Goal: Task Accomplishment & Management: Complete application form

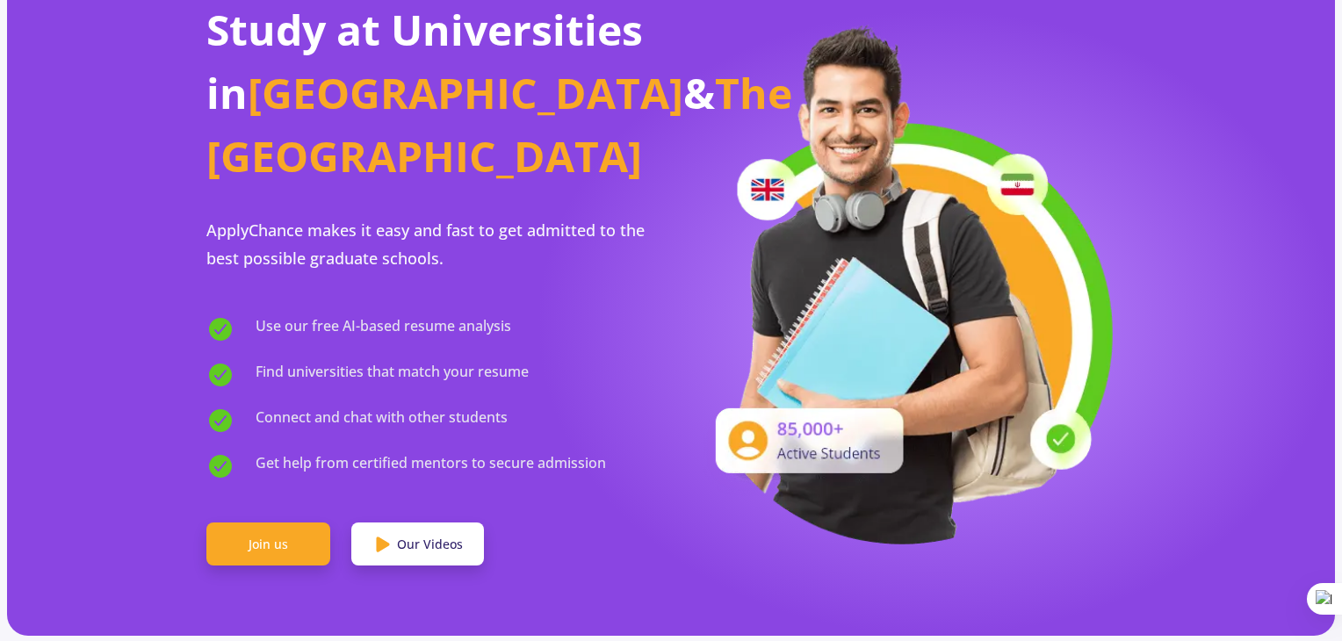
scroll to position [114, 0]
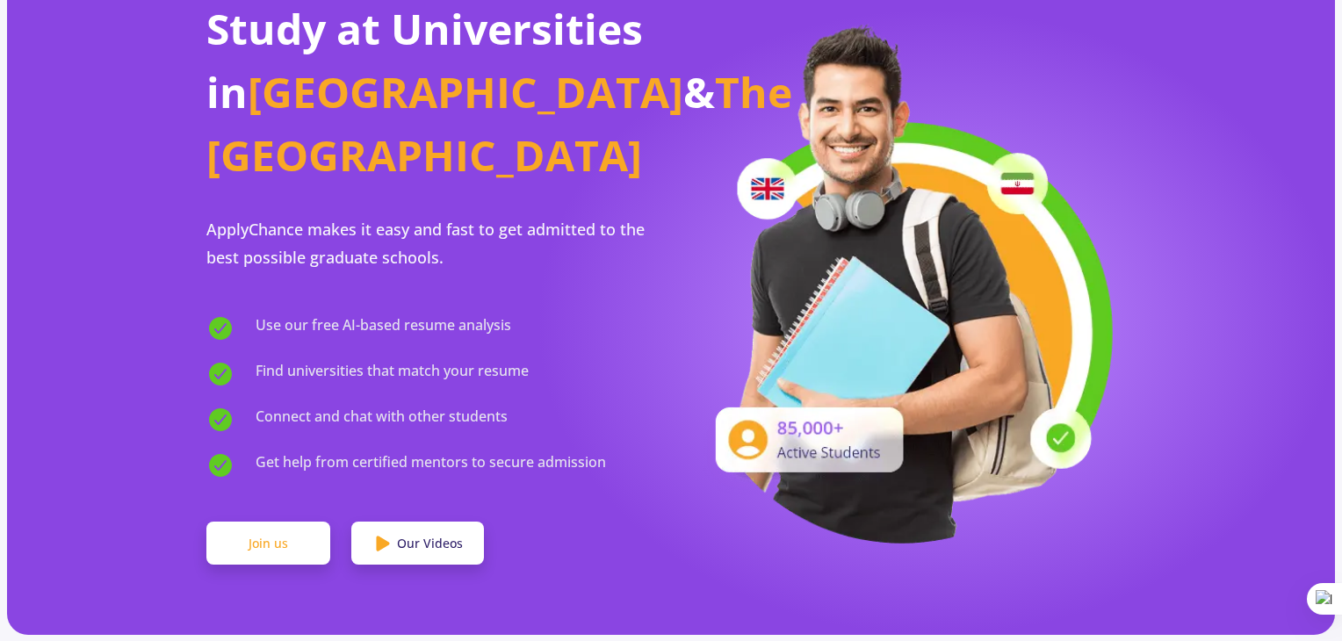
click at [269, 522] on link "Join us" at bounding box center [268, 544] width 124 height 44
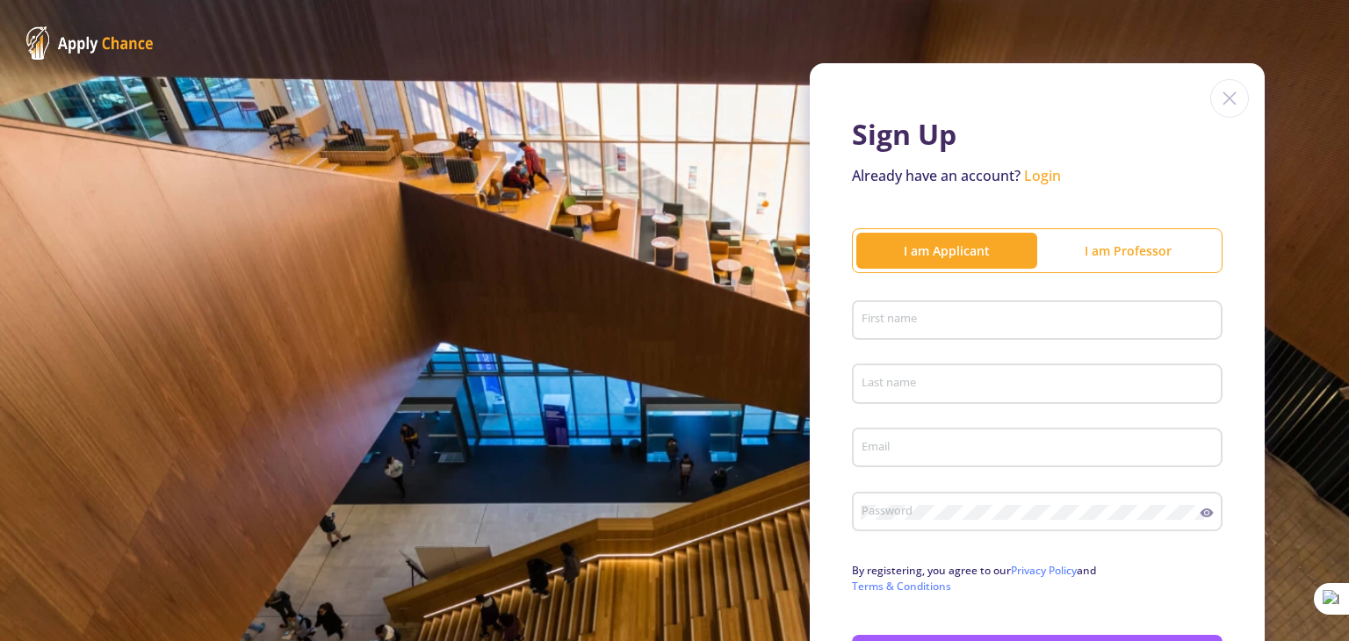
click at [269, 485] on div "Sign Up Already have an account? Login I am Applicant I am Professor First name…" at bounding box center [674, 388] width 1349 height 776
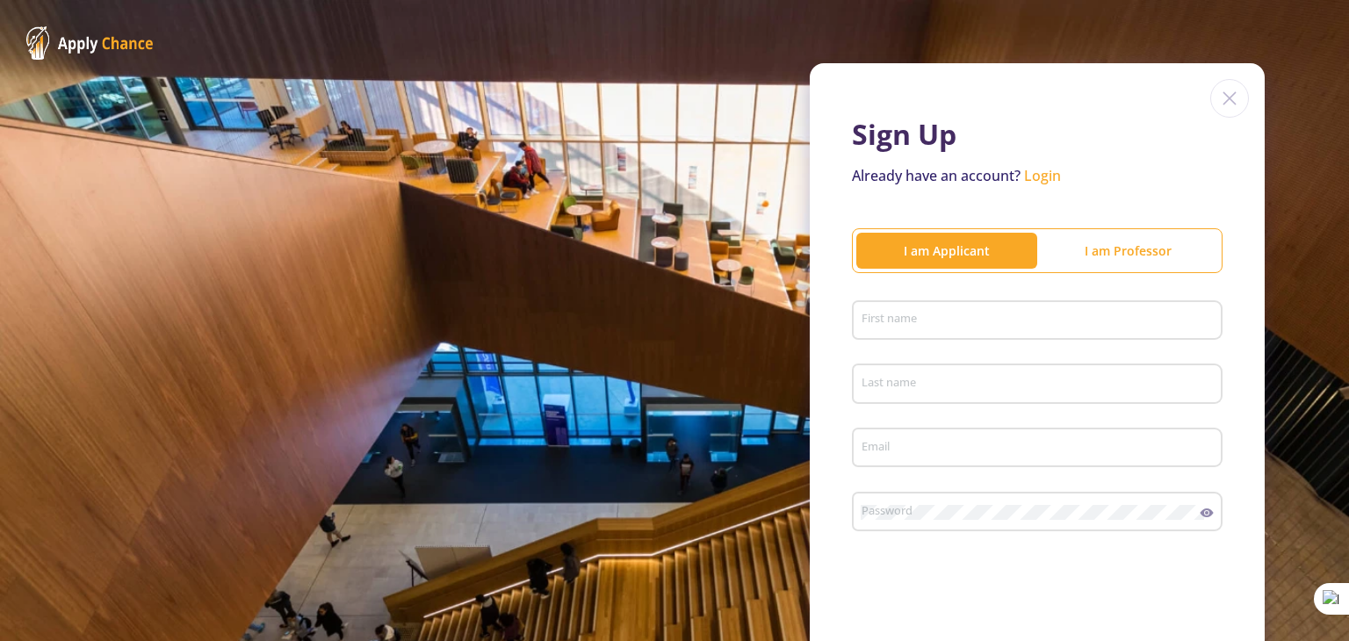
drag, startPoint x: 1348, startPoint y: 284, endPoint x: 1338, endPoint y: 333, distance: 50.1
click at [1341, 359] on html "Sign Up Already have an account? Login I am Applicant I am Professor First name…" at bounding box center [674, 320] width 1349 height 641
drag, startPoint x: 1346, startPoint y: 140, endPoint x: 1338, endPoint y: 264, distance: 124.9
click at [1338, 264] on html "Sign Up Already have an account? Login I am Applicant I am Professor First name…" at bounding box center [674, 320] width 1349 height 641
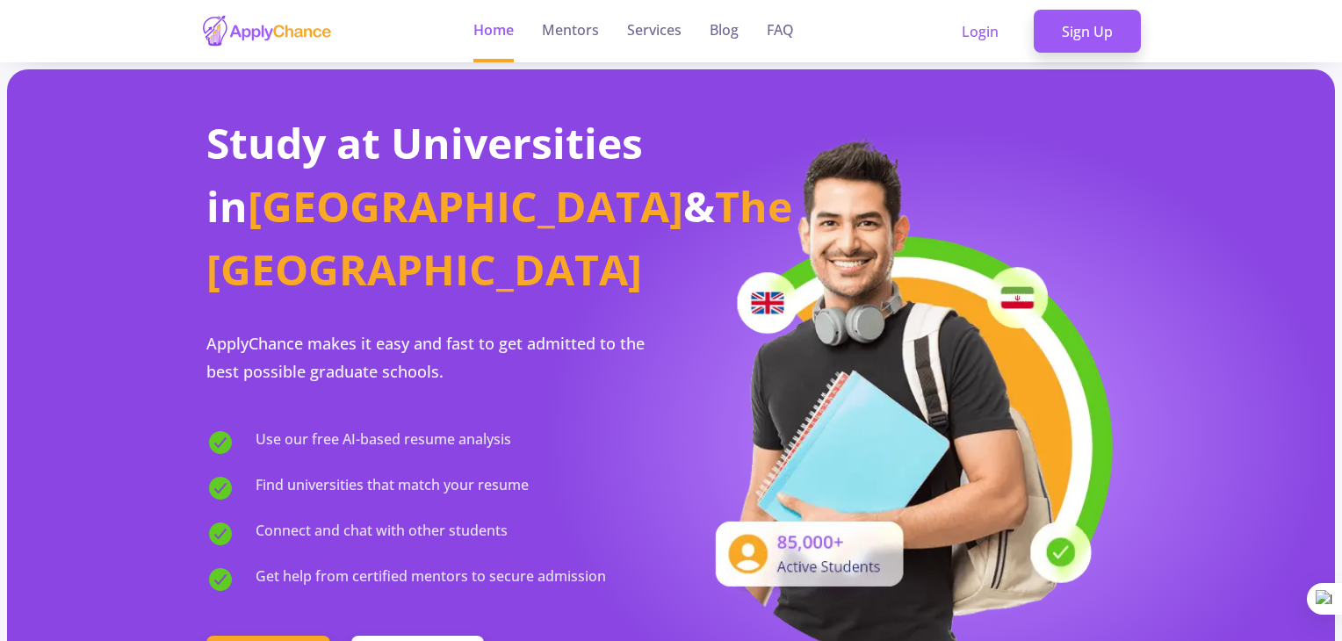
drag, startPoint x: 1339, startPoint y: 14, endPoint x: 1348, endPoint y: 50, distance: 37.1
click at [1341, 50] on html "Home Mentors Services Blog FAQ Login Sign Up Study at Universities in [GEOGRAPH…" at bounding box center [671, 320] width 1342 height 641
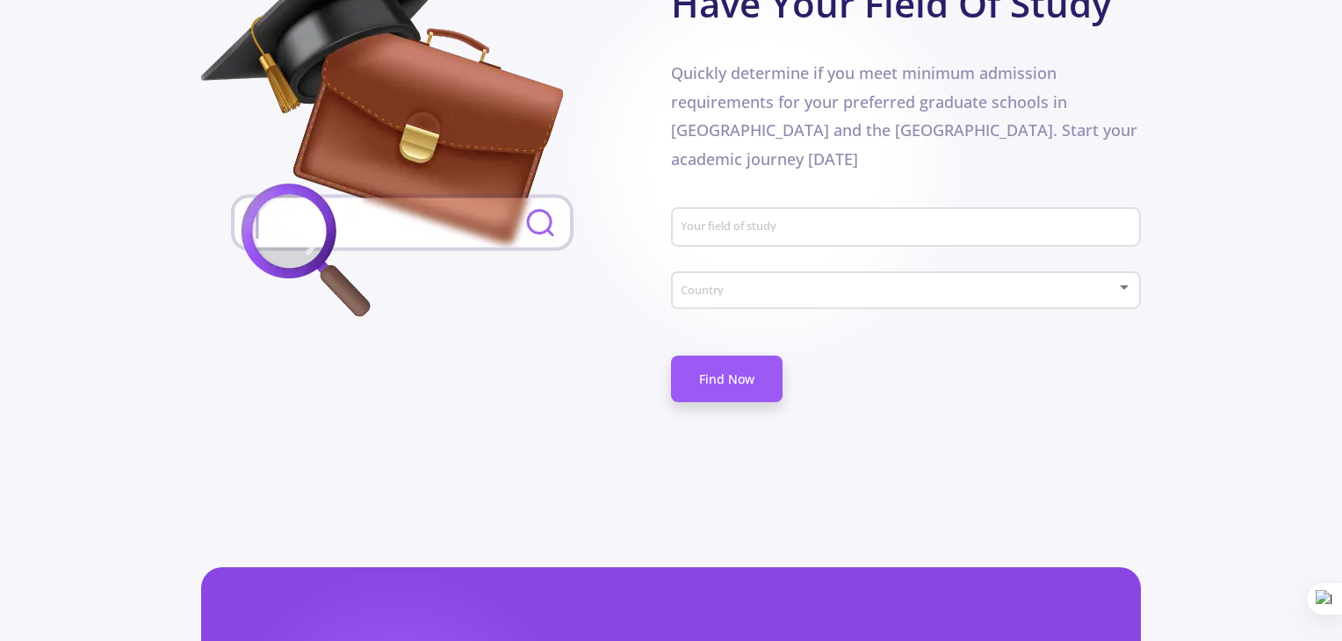
scroll to position [1005, 0]
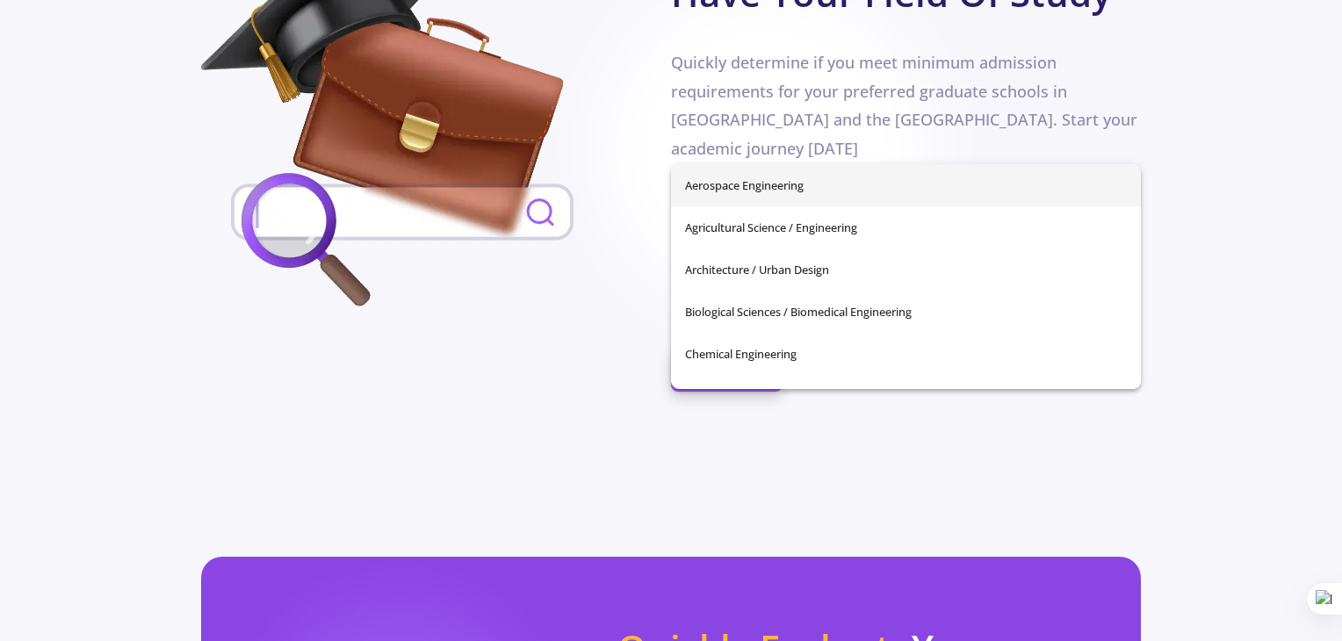
click at [822, 210] on input "Your field of study" at bounding box center [909, 218] width 458 height 16
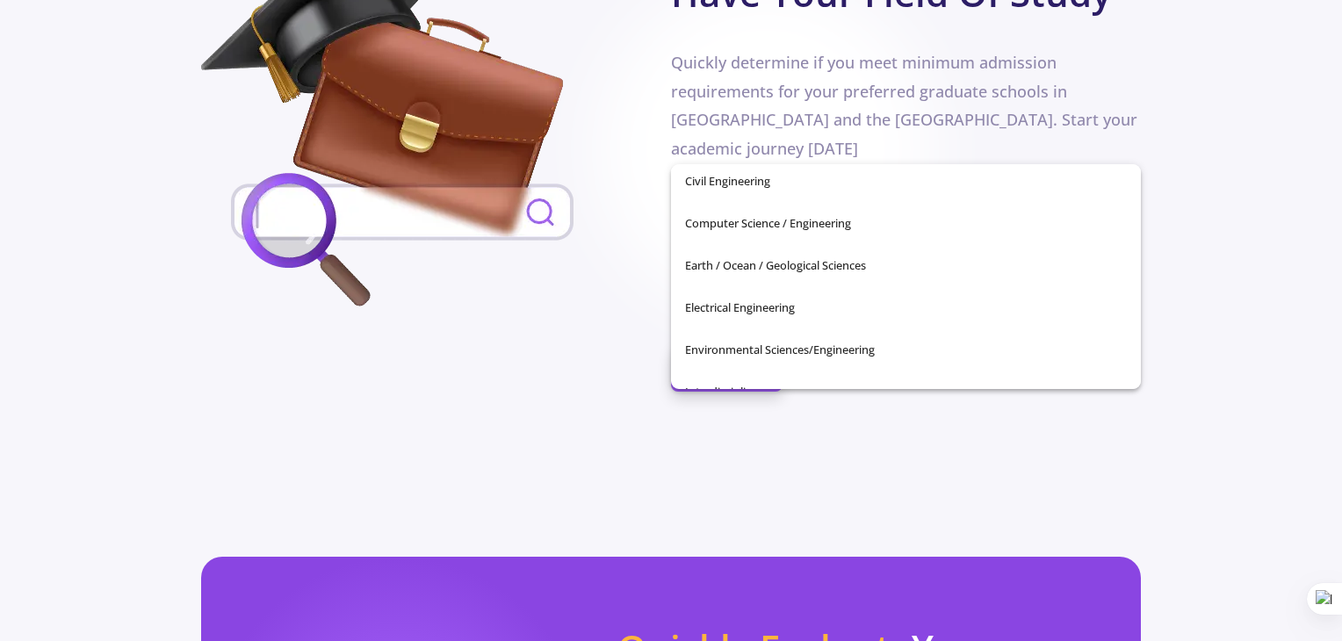
scroll to position [256, 0]
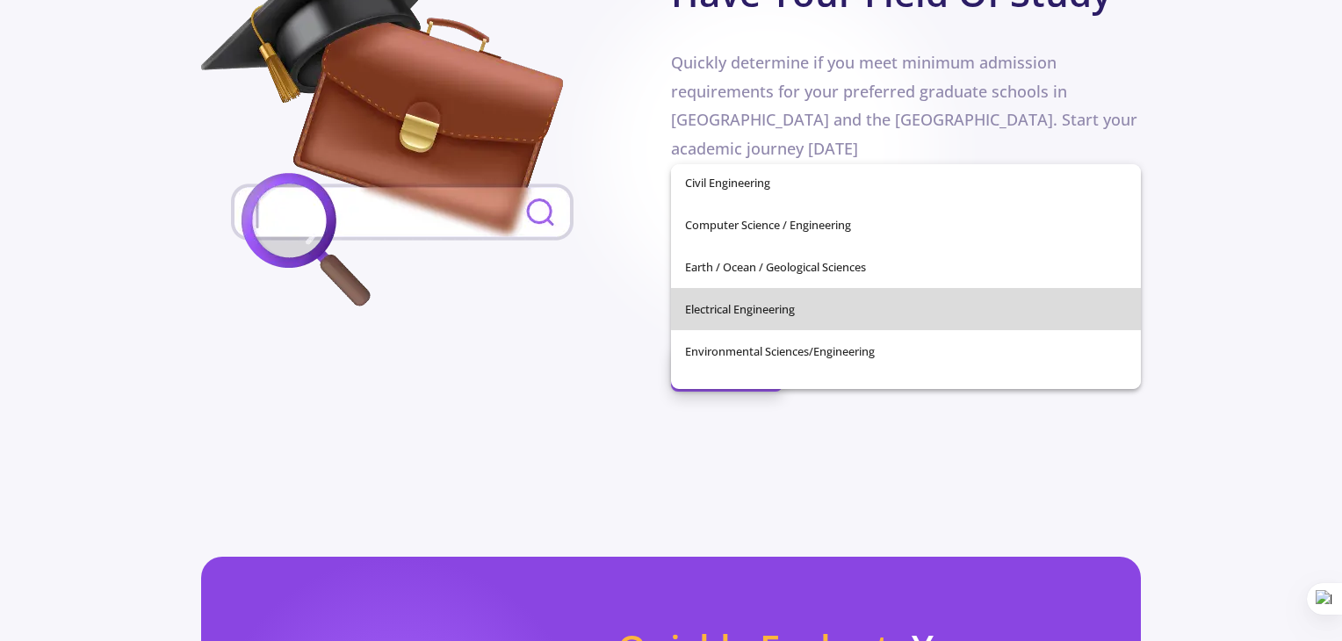
click at [962, 306] on span "Electrical Engineering" at bounding box center [906, 309] width 442 height 42
type input "Electrical Engineering"
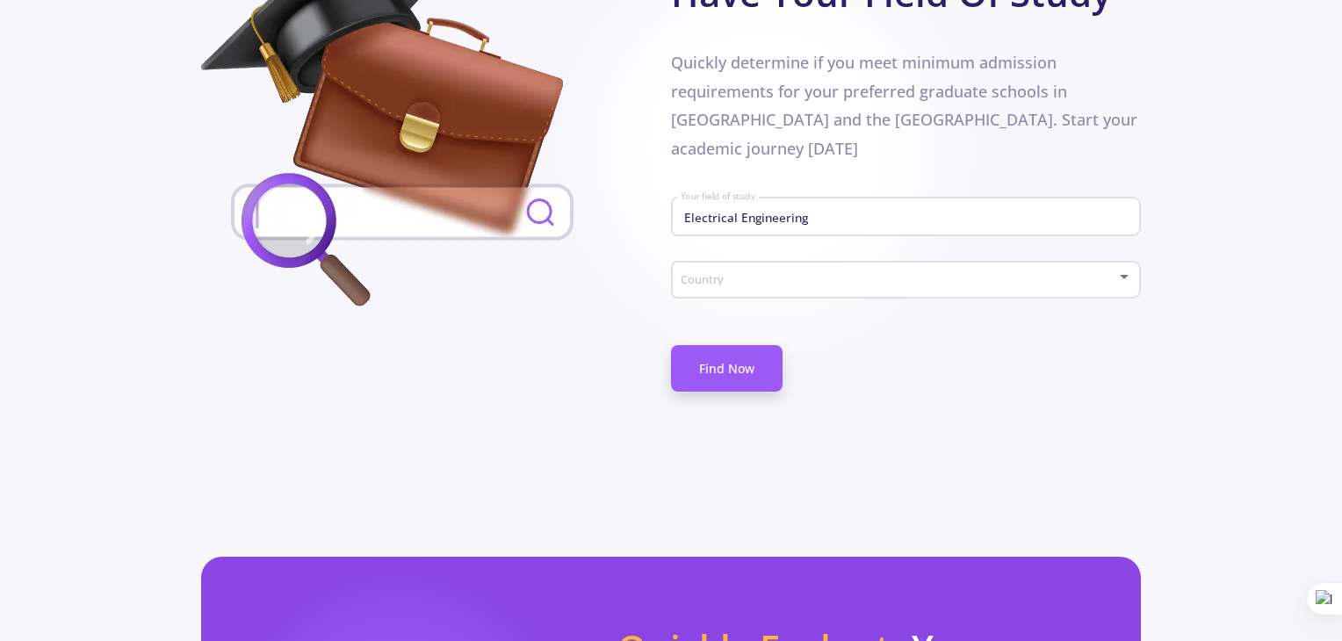
click at [903, 255] on div "Country" at bounding box center [906, 277] width 453 height 44
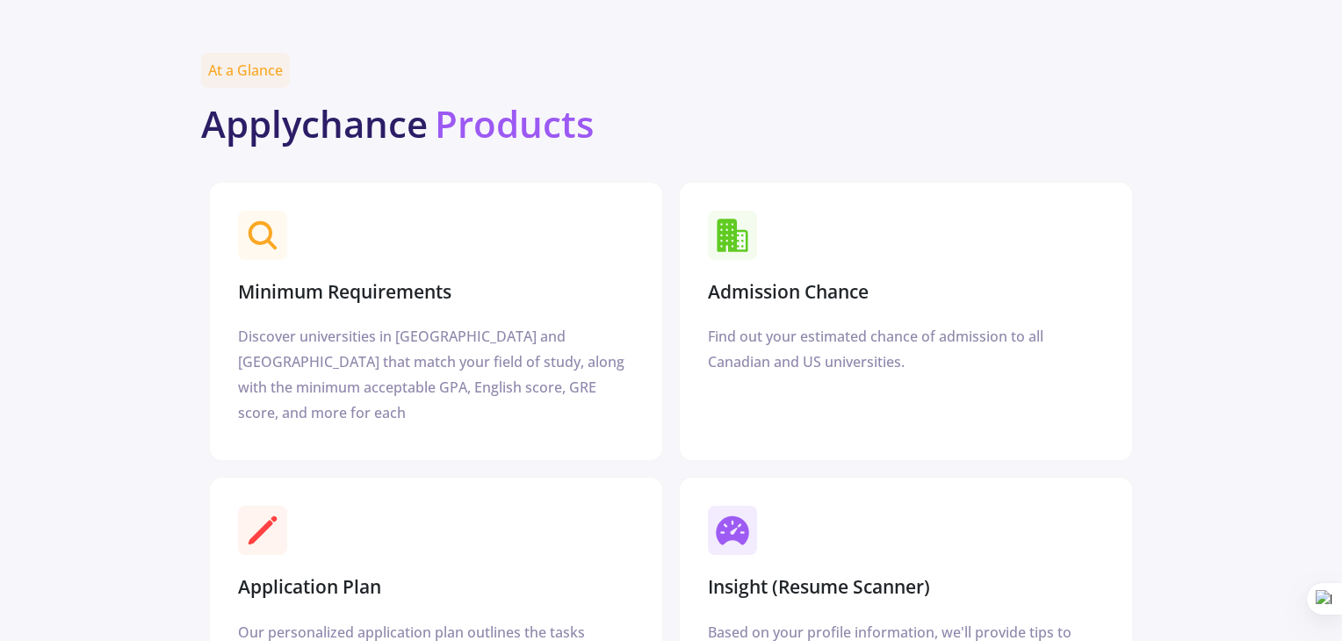
scroll to position [2171, 0]
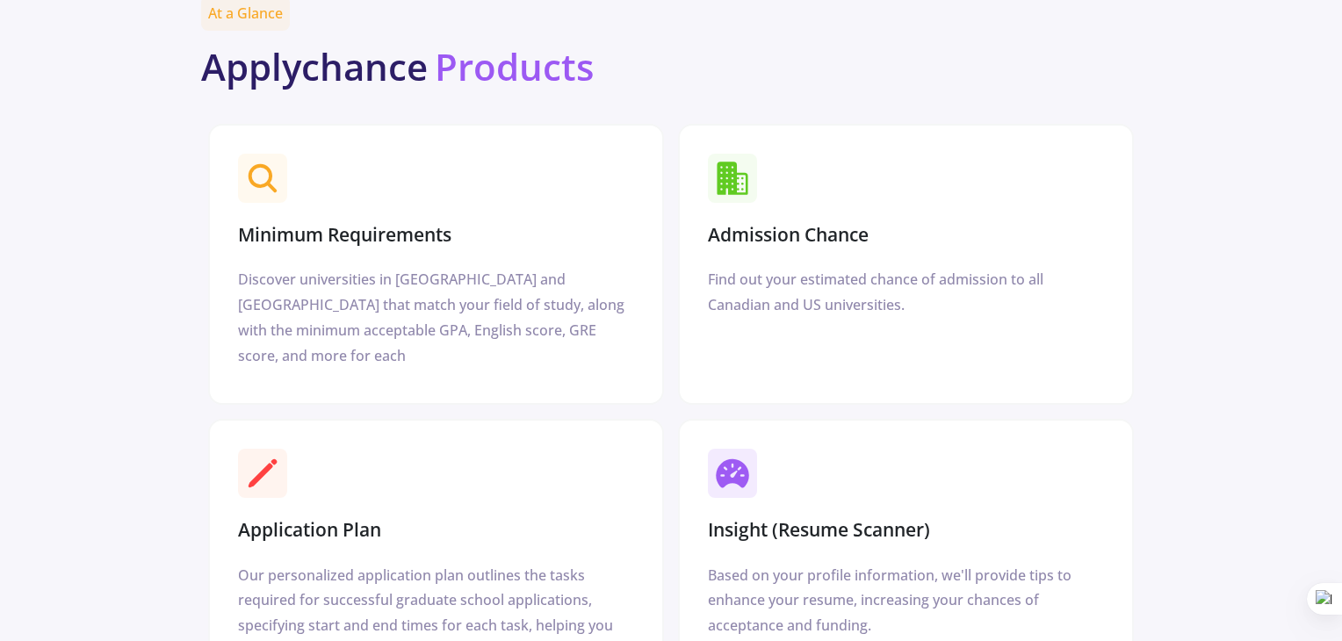
click at [841, 162] on div at bounding box center [671, 320] width 1342 height 641
click at [752, 154] on span at bounding box center [732, 178] width 49 height 49
click at [754, 192] on div "Admission Chance Find out your estimated chance of admission to all Canadian an…" at bounding box center [906, 264] width 456 height 281
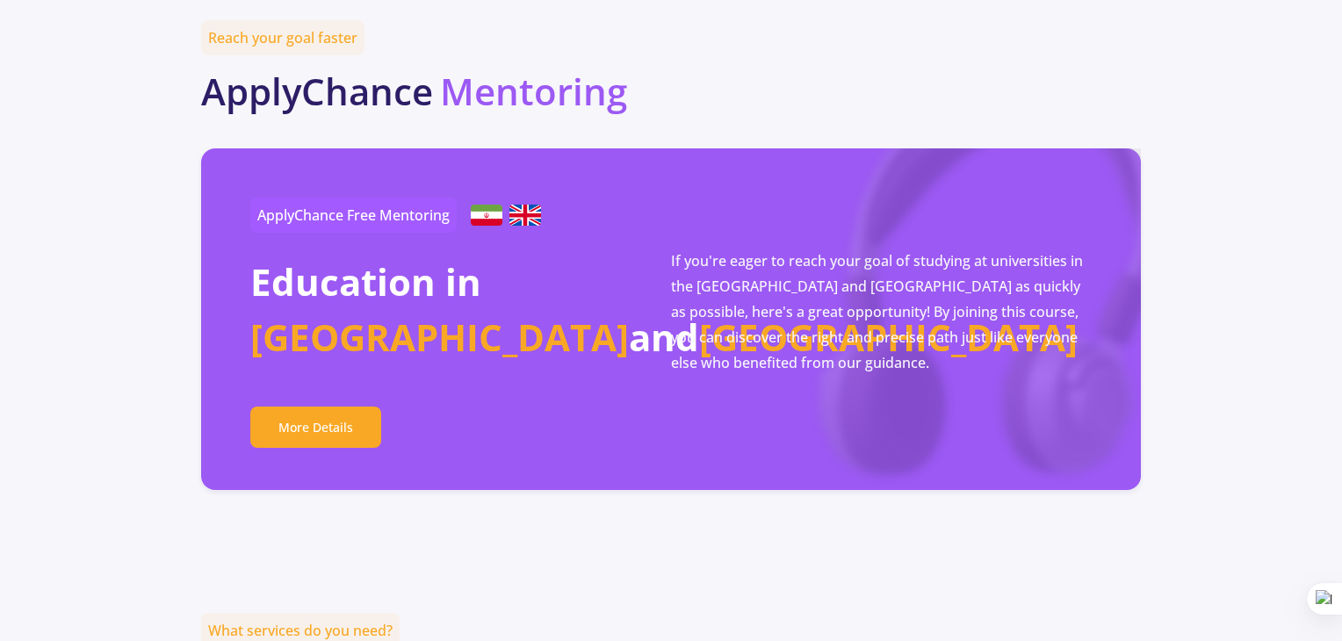
scroll to position [2993, 0]
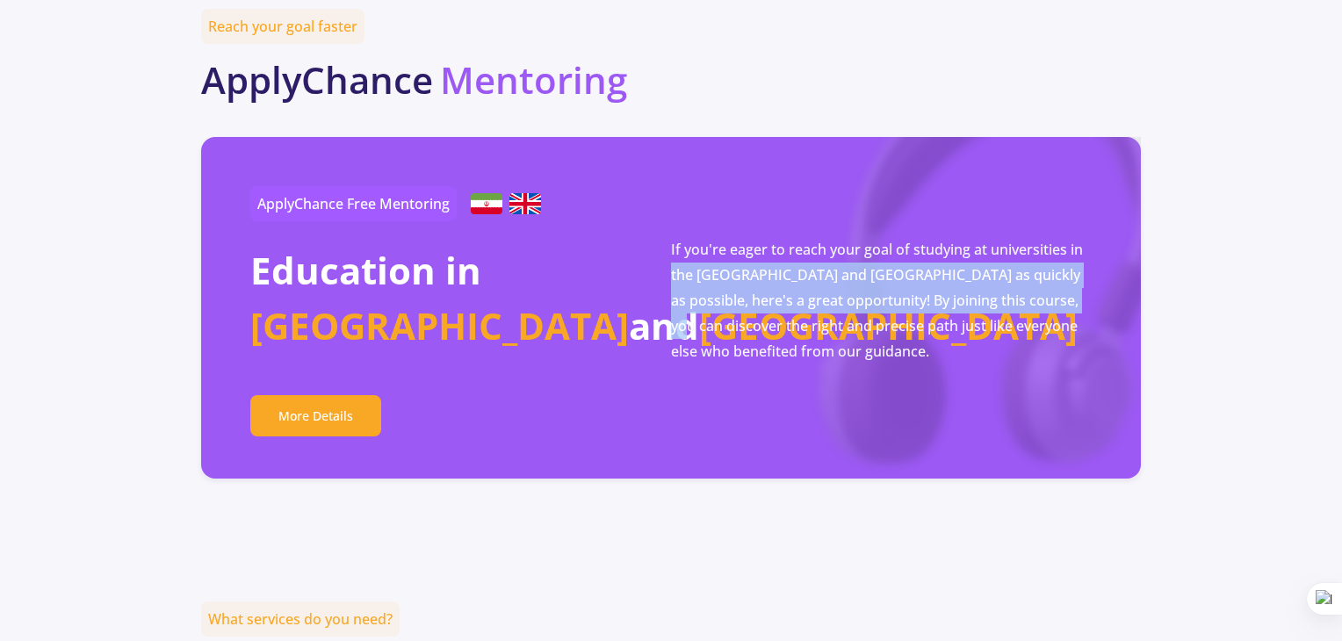
drag, startPoint x: 1336, startPoint y: 206, endPoint x: 1348, endPoint y: 212, distance: 13.4
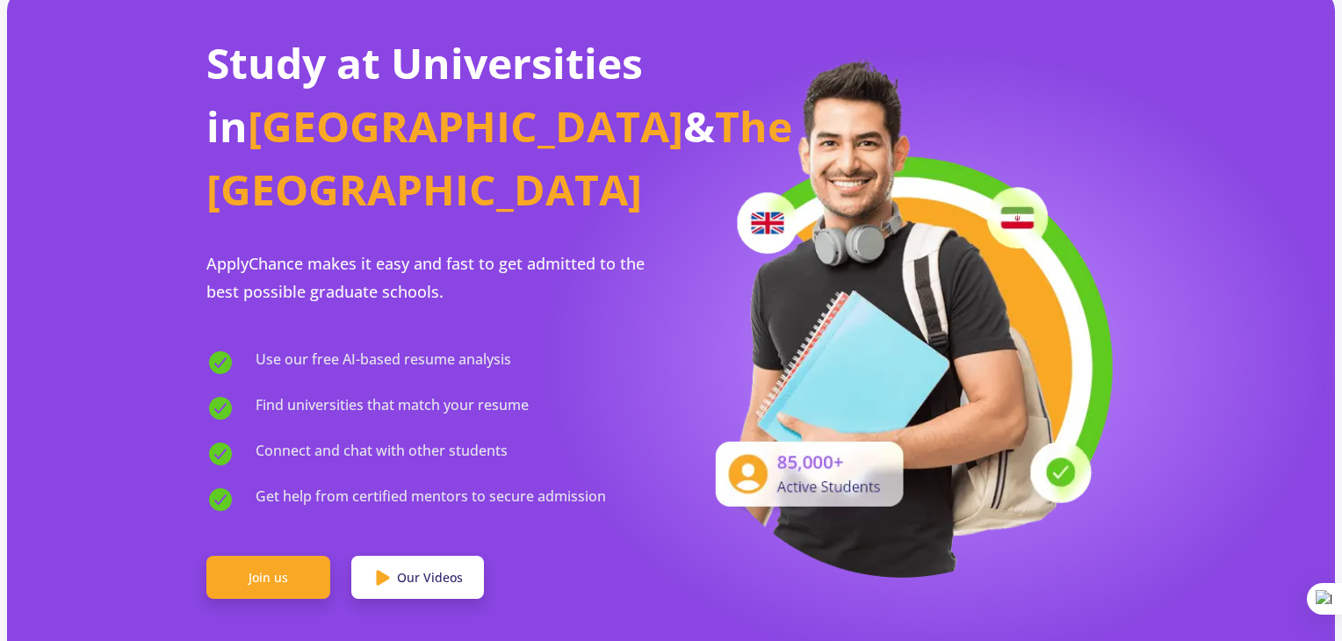
scroll to position [91, 0]
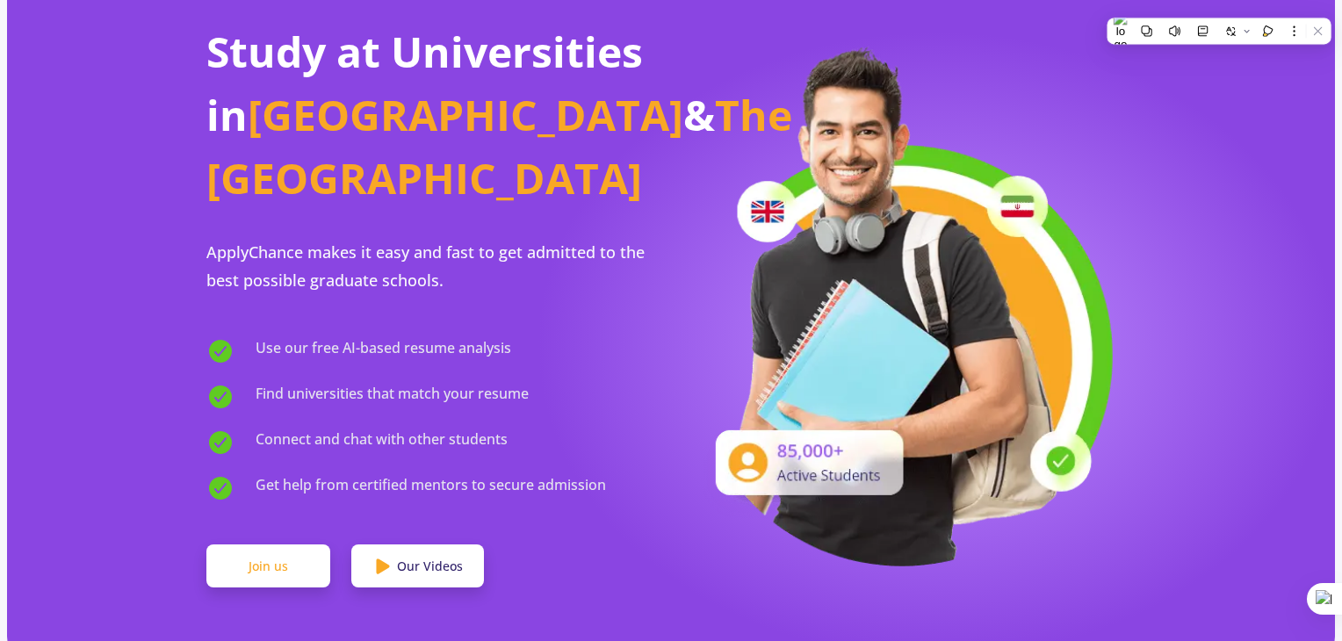
click at [288, 544] on link "Join us" at bounding box center [268, 566] width 124 height 44
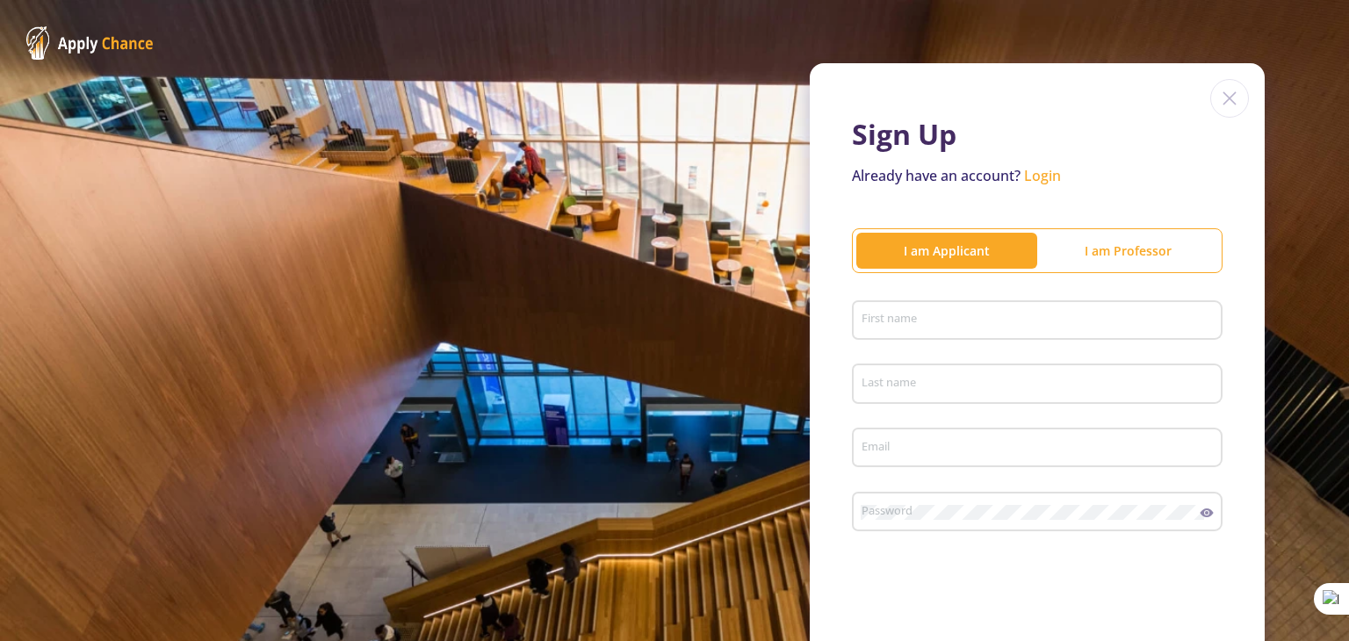
drag, startPoint x: 1345, startPoint y: 173, endPoint x: 1338, endPoint y: 193, distance: 21.4
click at [1338, 193] on html "Sign Up Already have an account? Login I am Applicant I am Professor First name…" at bounding box center [674, 320] width 1349 height 641
click at [1002, 313] on input "First name" at bounding box center [1040, 321] width 358 height 16
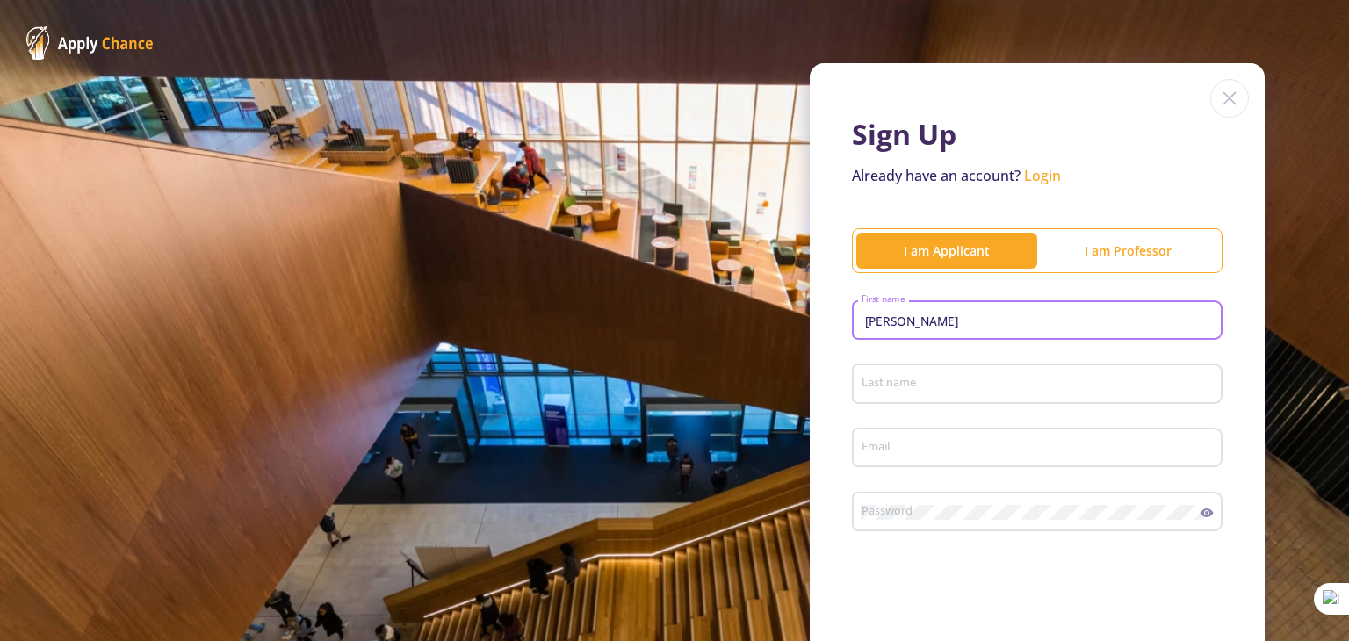
type input "[PERSON_NAME]"
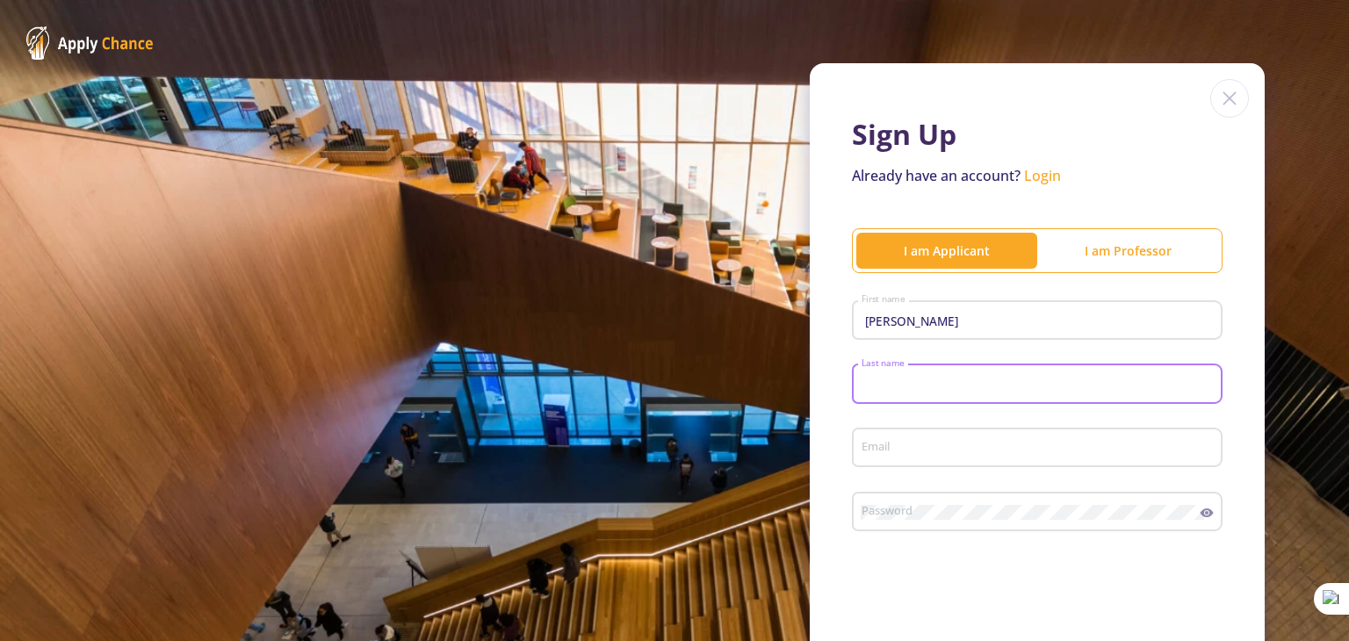
click at [948, 380] on input "Last name" at bounding box center [1040, 385] width 358 height 16
type input "K"
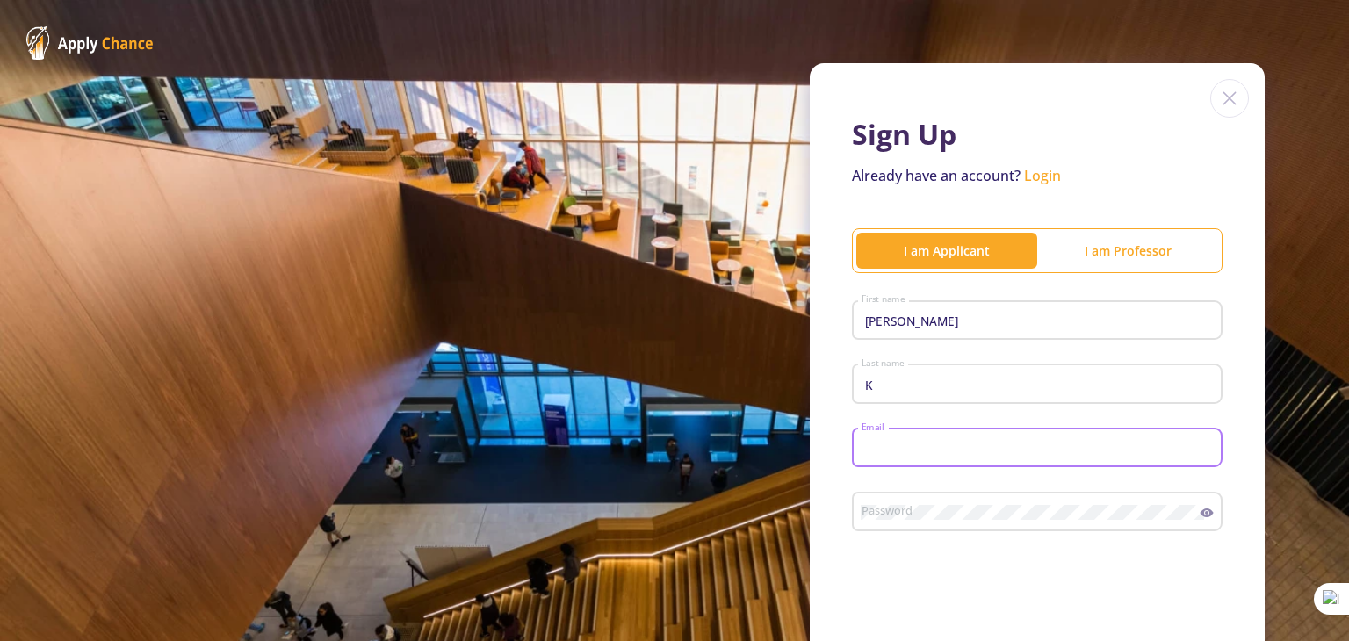
click at [904, 455] on input "Email" at bounding box center [1040, 449] width 358 height 16
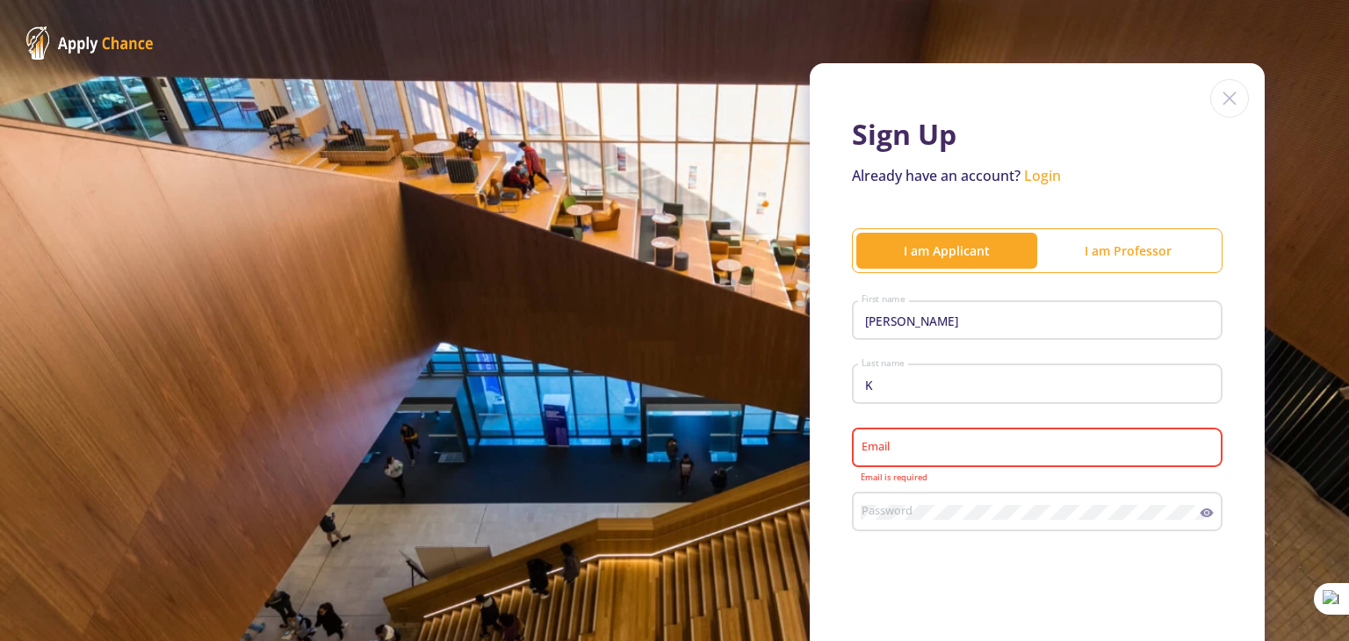
click at [950, 38] on div "Sign Up Already have an account? Login I am Applicant I am Professor [PERSON_NA…" at bounding box center [674, 429] width 1349 height 859
click at [876, 453] on input "Email" at bounding box center [1040, 449] width 358 height 16
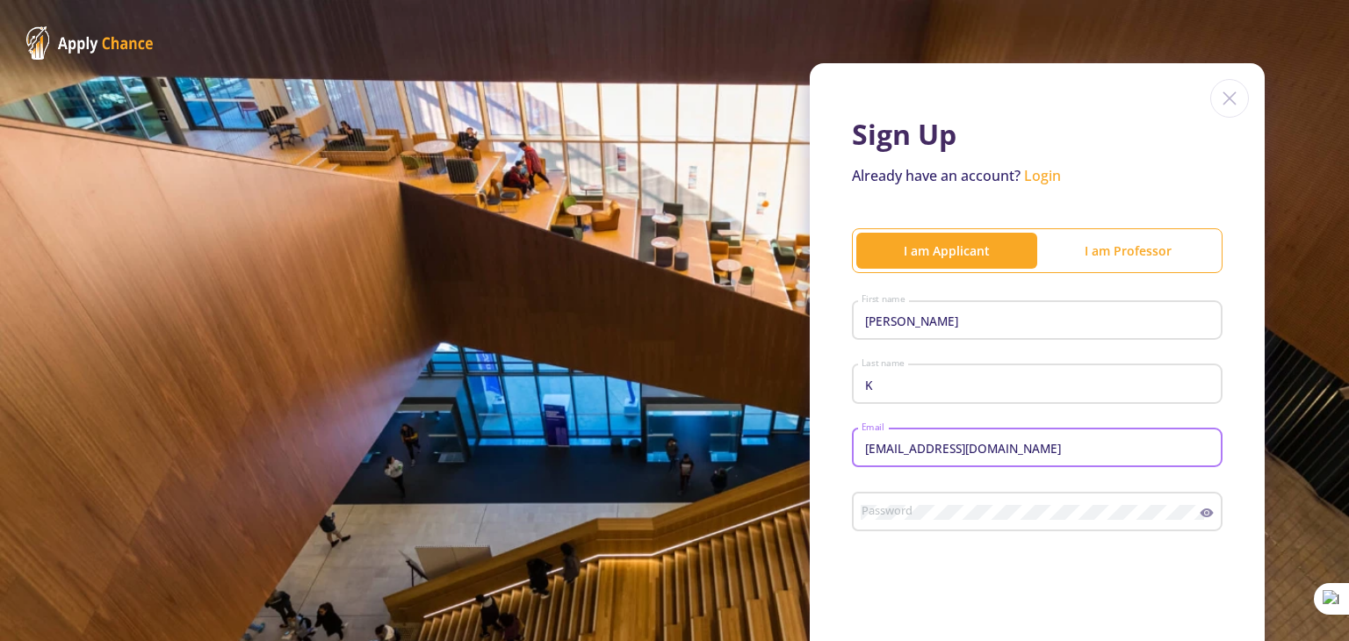
type input "[EMAIL_ADDRESS][DOMAIN_NAME]"
drag, startPoint x: 1348, startPoint y: 299, endPoint x: 1347, endPoint y: 387, distance: 88.7
click at [1341, 387] on div at bounding box center [1348, 320] width 1 height 641
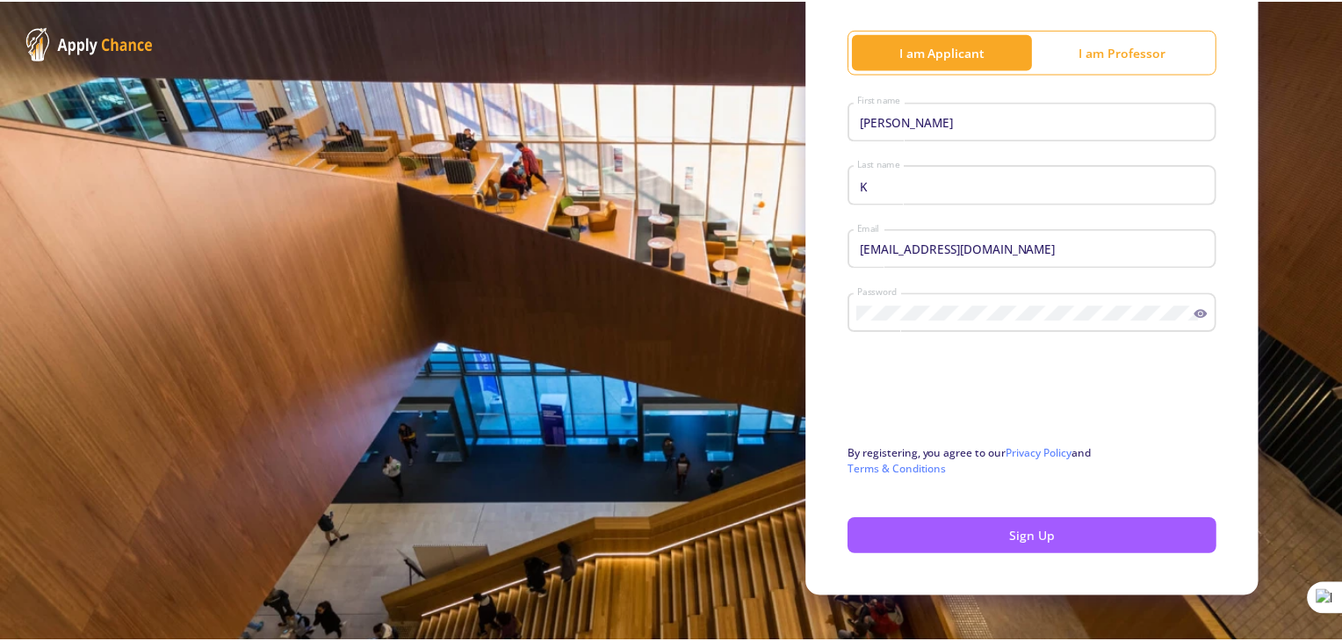
scroll to position [200, 0]
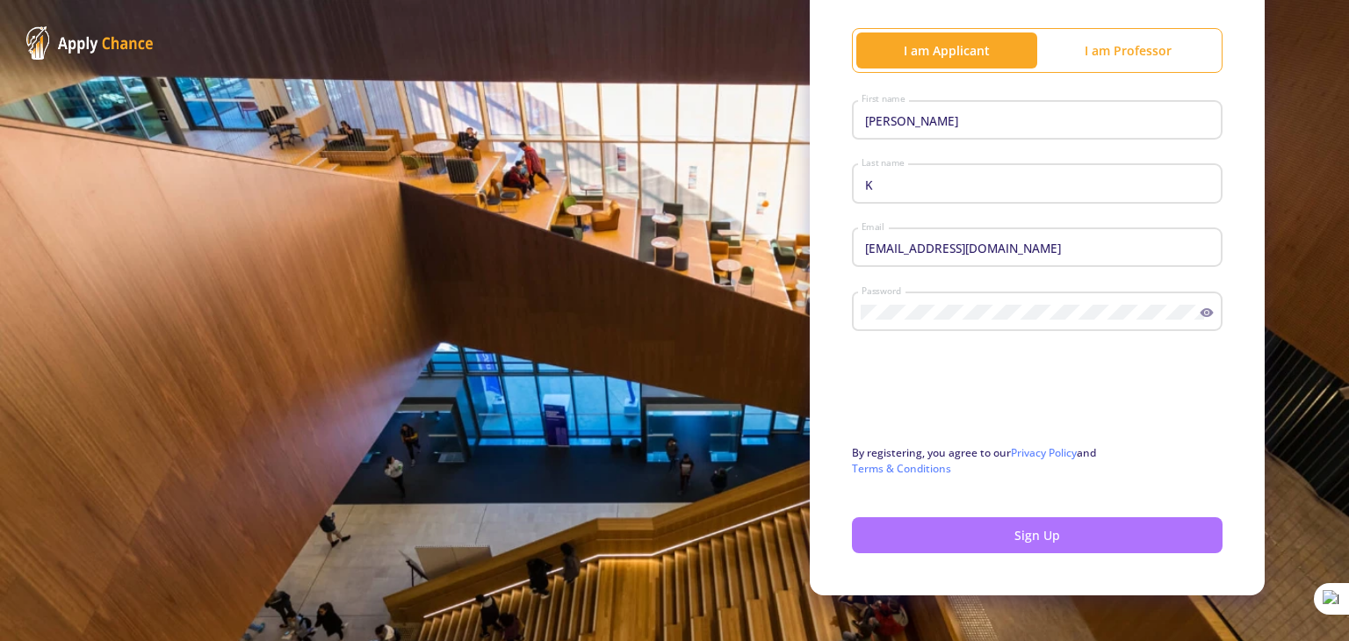
click at [1184, 524] on button "Sign Up" at bounding box center [1037, 535] width 371 height 36
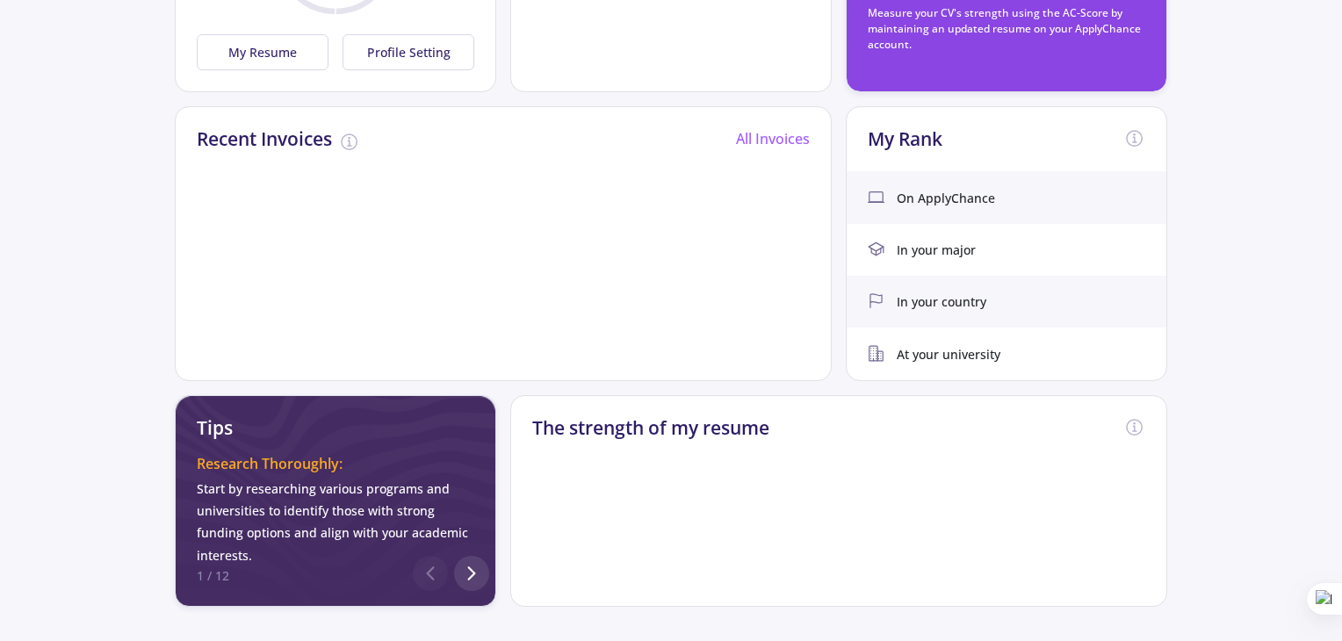
scroll to position [443, 0]
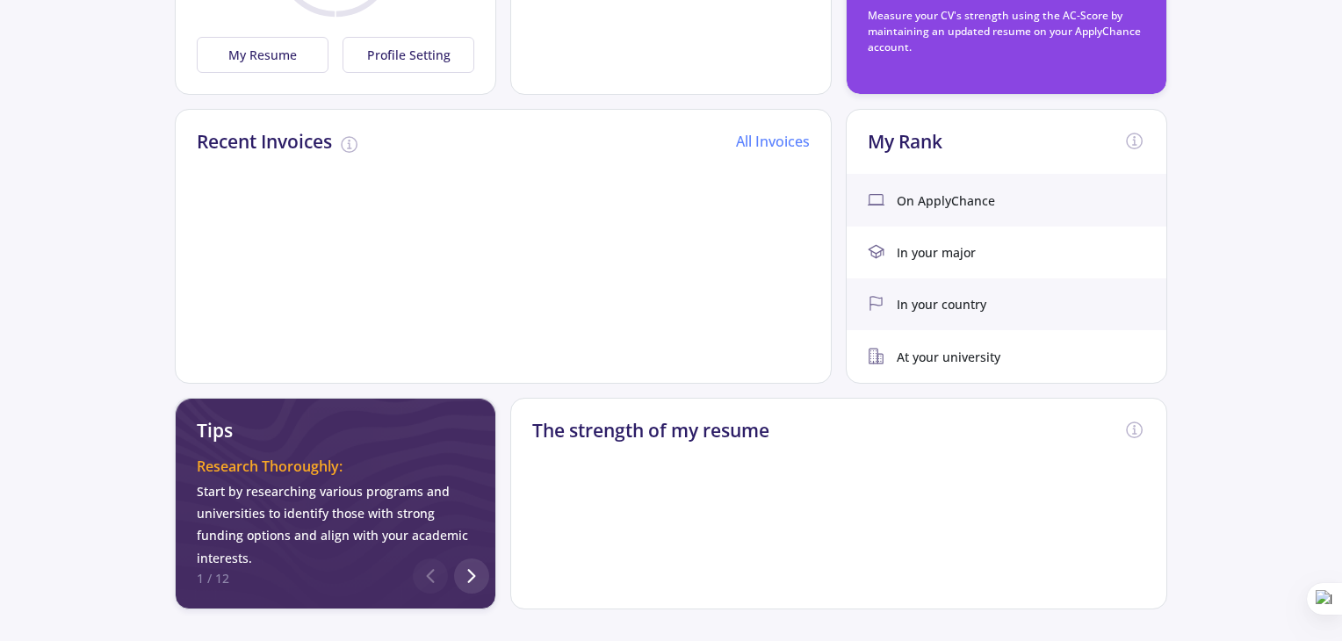
click at [767, 141] on link "All Invoices" at bounding box center [773, 141] width 74 height 19
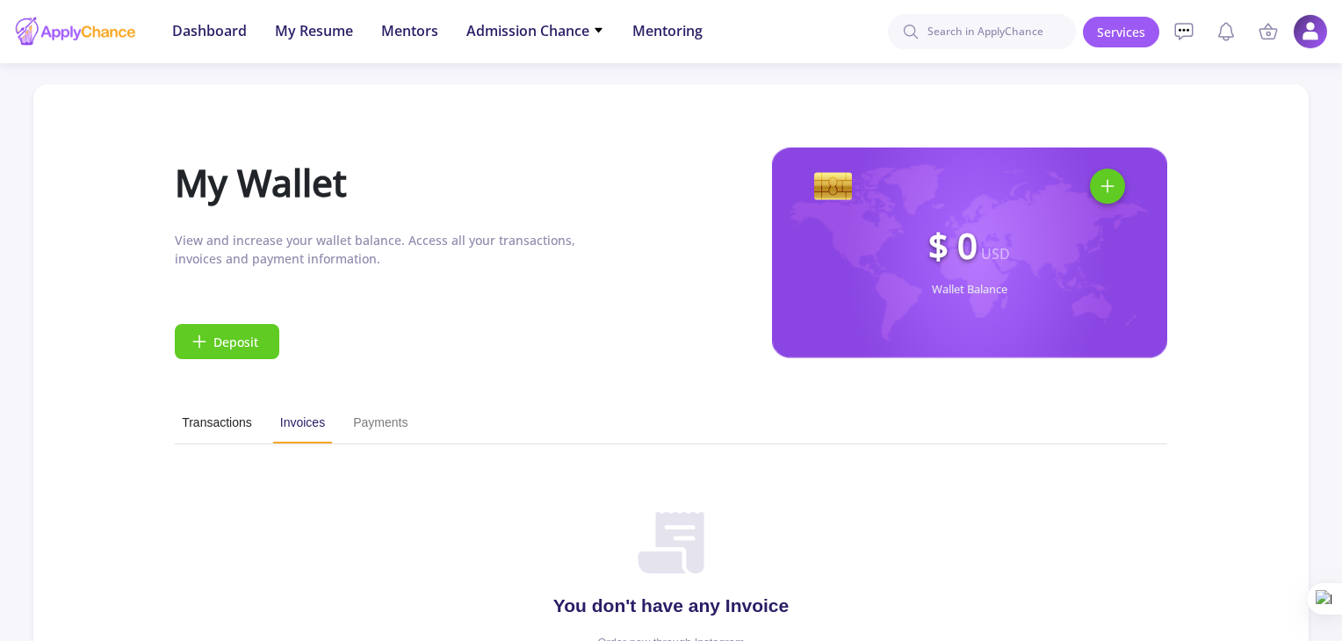
click at [222, 414] on span "Transactions" at bounding box center [217, 423] width 70 height 18
click at [379, 414] on span "Payments" at bounding box center [380, 423] width 54 height 18
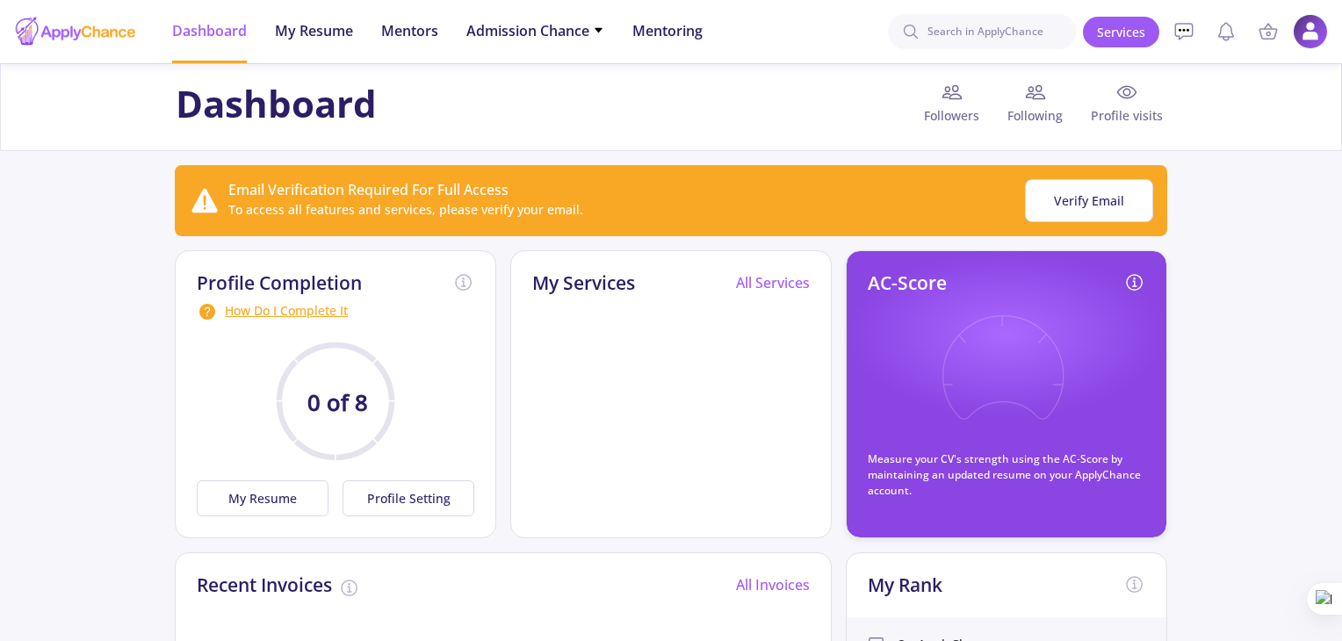
drag, startPoint x: 1340, startPoint y: 134, endPoint x: 1346, endPoint y: 184, distance: 49.6
click at [1341, 184] on html "Dashboard My Resume Services Mentors Admission Chance With Minimum Requirements…" at bounding box center [671, 320] width 1342 height 641
click at [1127, 96] on circle at bounding box center [1127, 92] width 7 height 7
click at [1312, 23] on img at bounding box center [1311, 32] width 34 height 34
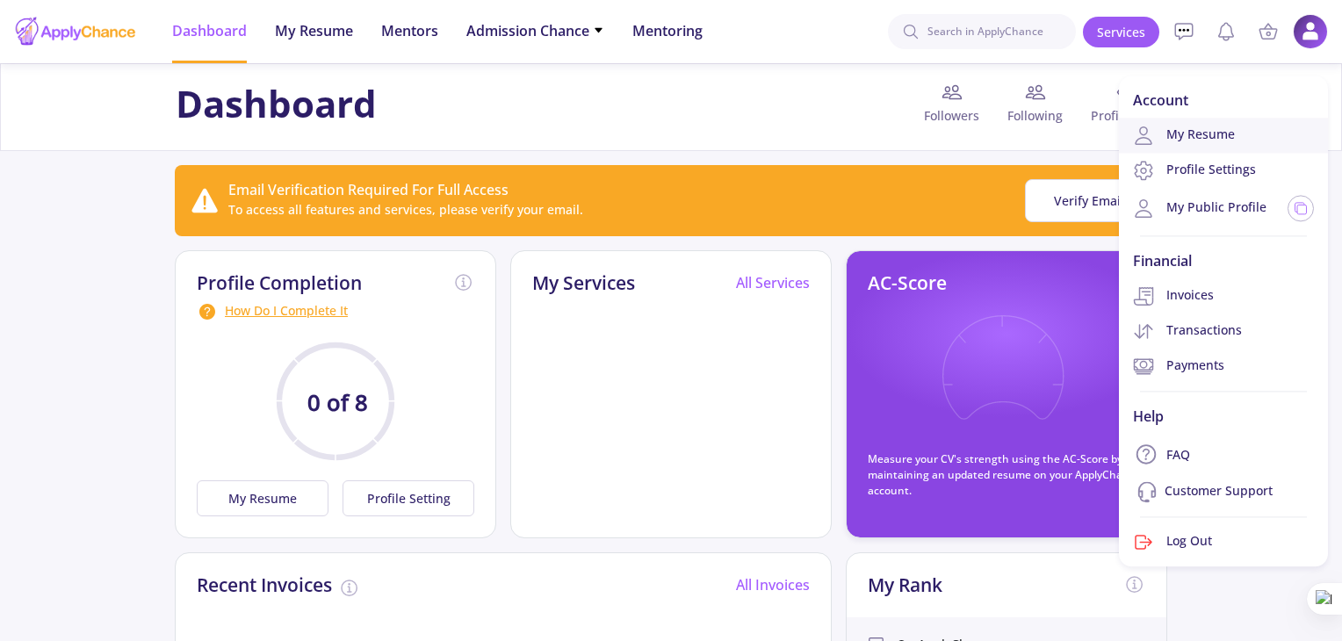
click at [1238, 128] on link "My Resume" at bounding box center [1223, 135] width 209 height 35
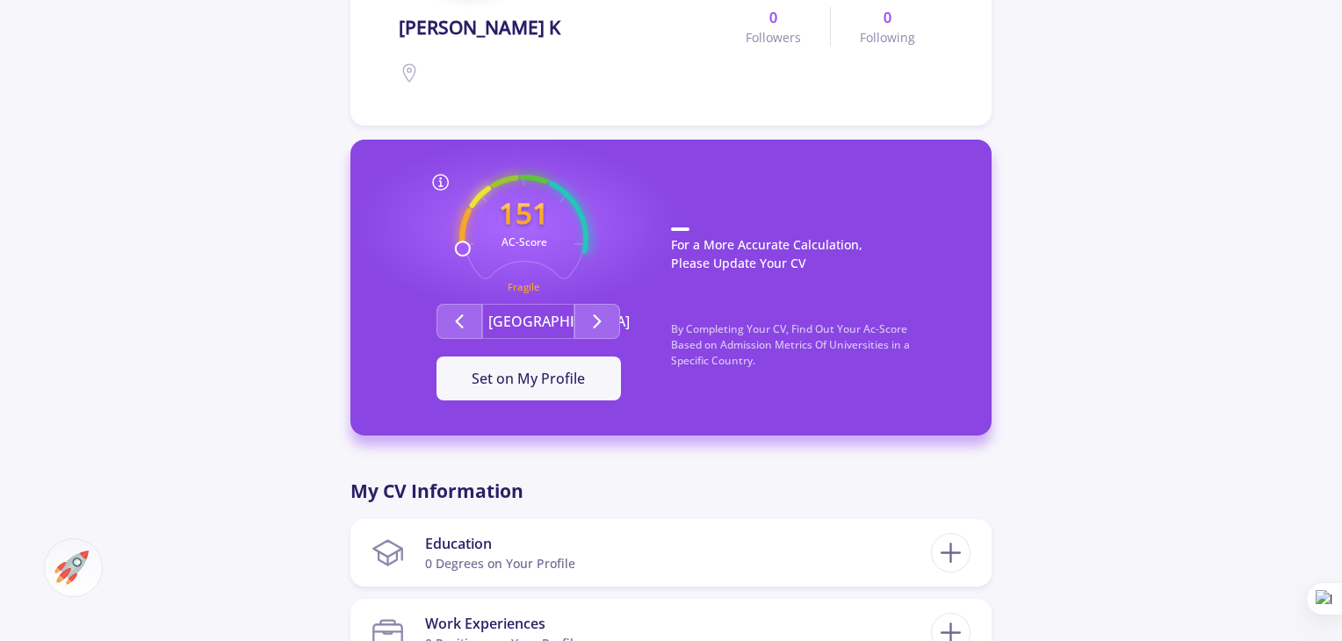
scroll to position [351, 0]
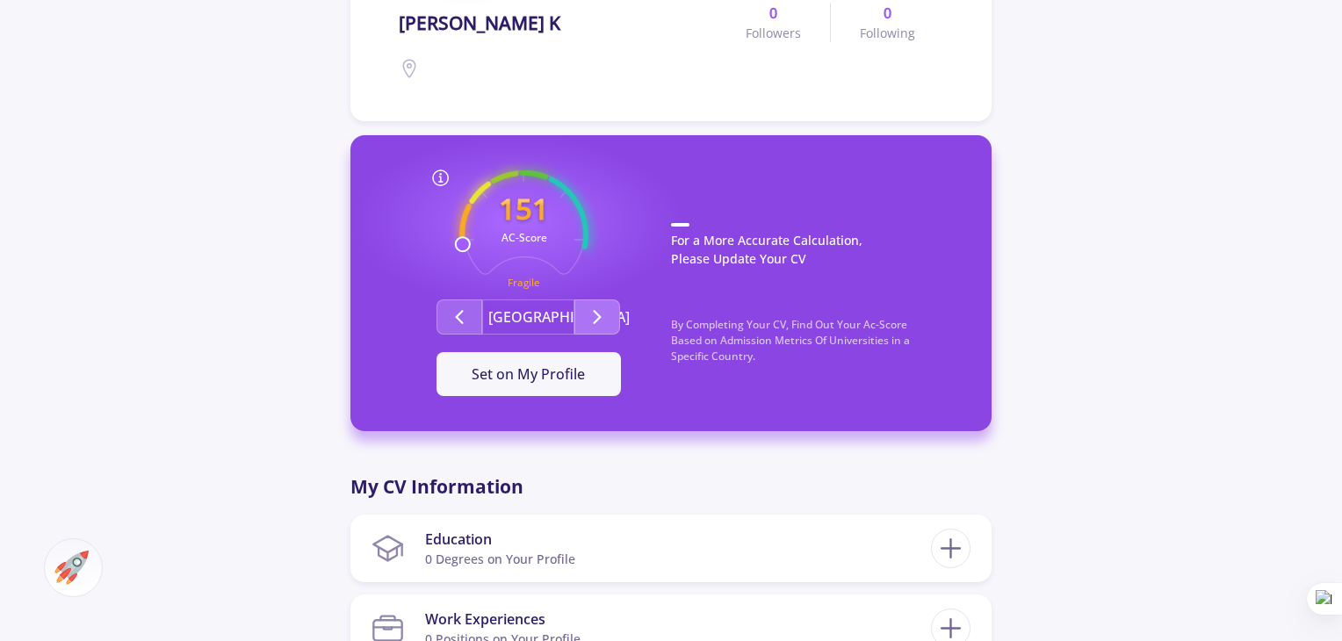
click at [601, 316] on icon "Second group" at bounding box center [597, 316] width 21 height 21
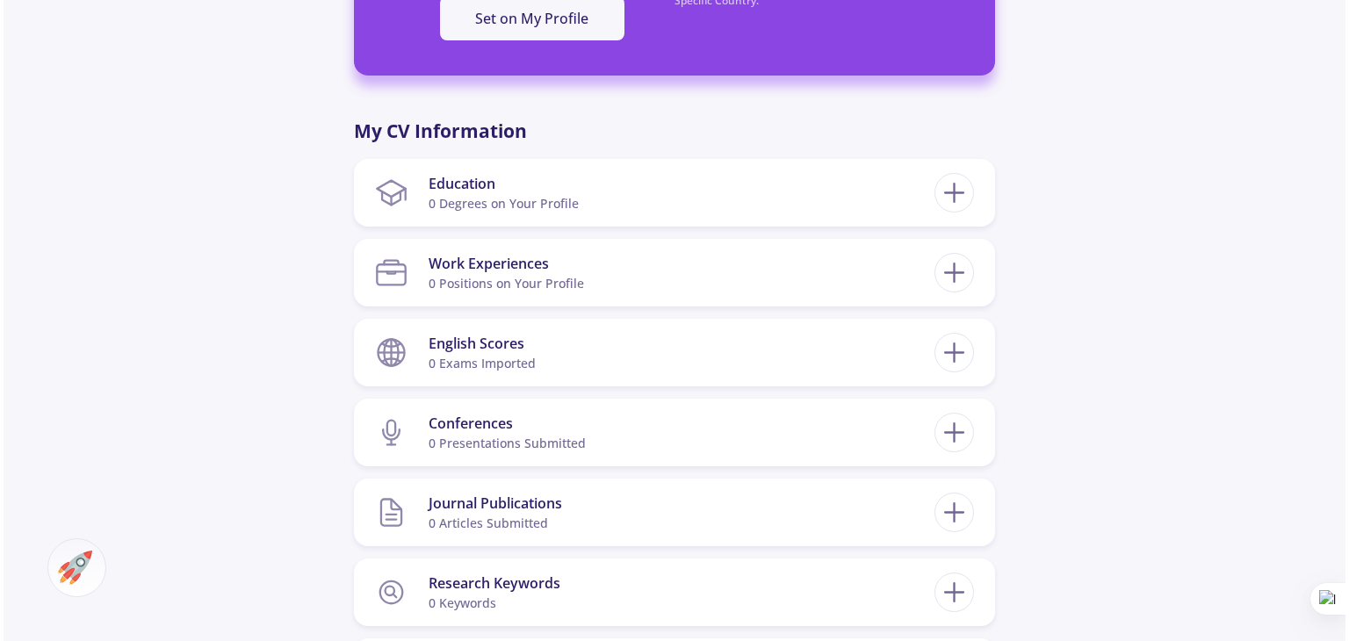
scroll to position [695, 0]
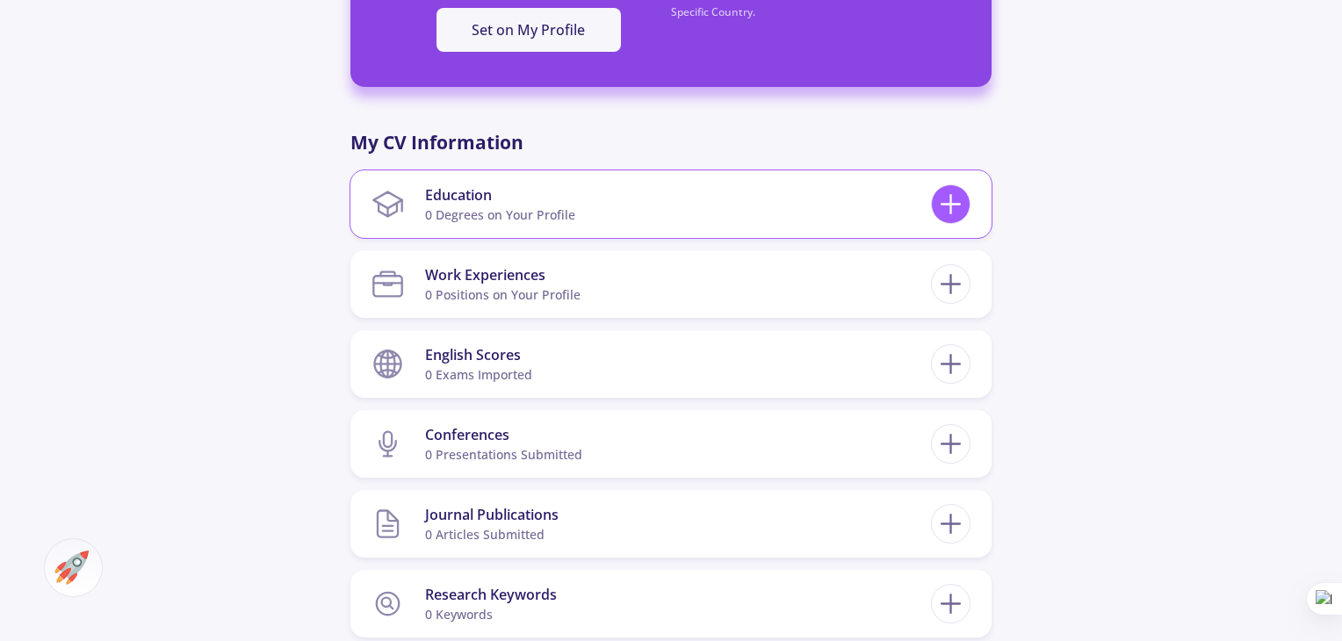
click at [945, 205] on line at bounding box center [950, 205] width 18 height 0
checkbox input "false"
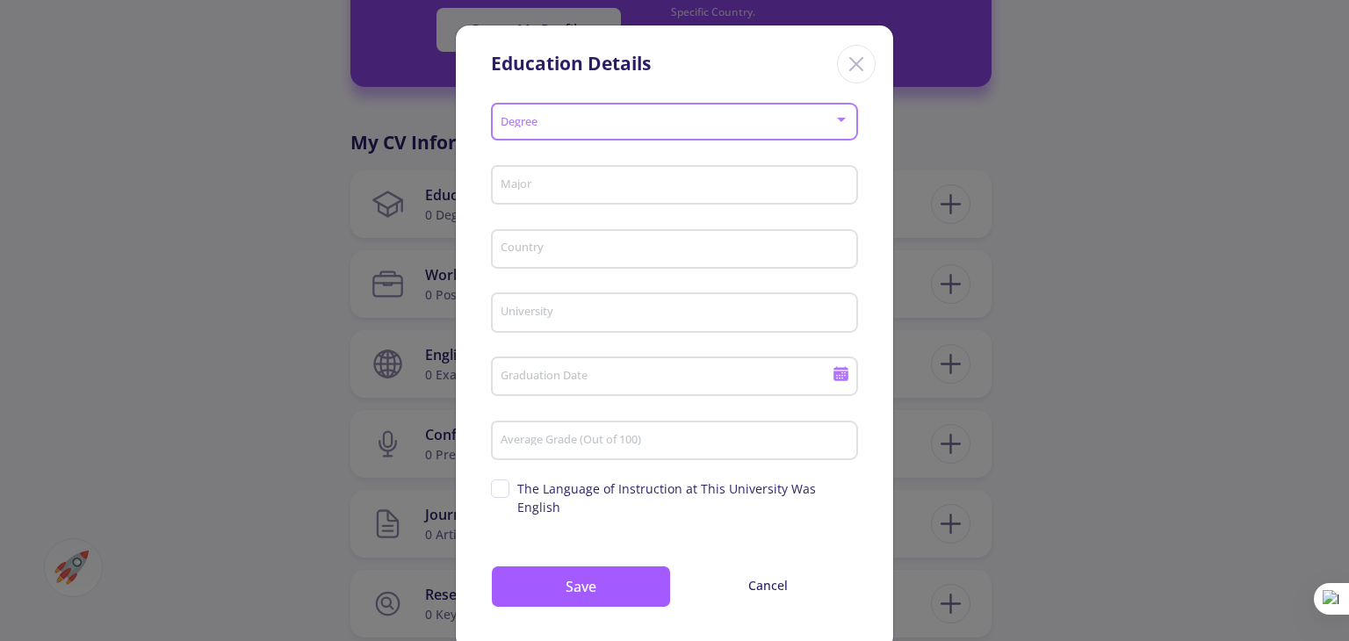
click at [798, 127] on span at bounding box center [669, 122] width 330 height 12
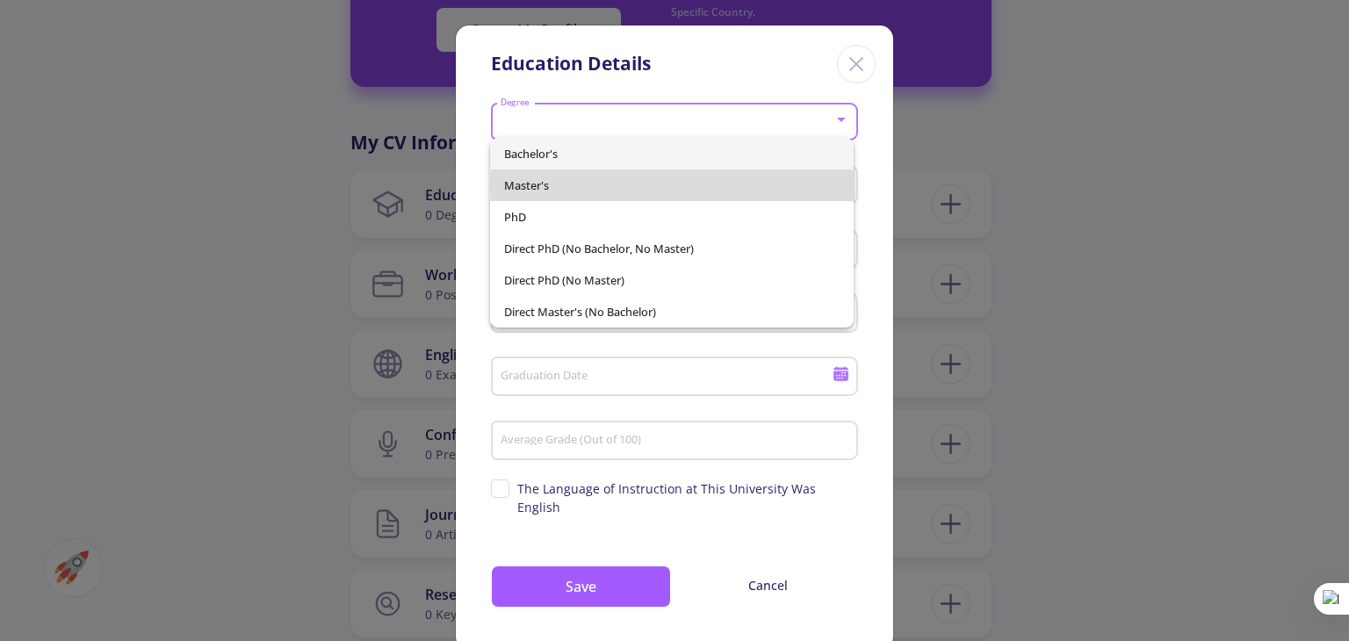
click at [764, 187] on span "Master's" at bounding box center [671, 185] width 335 height 32
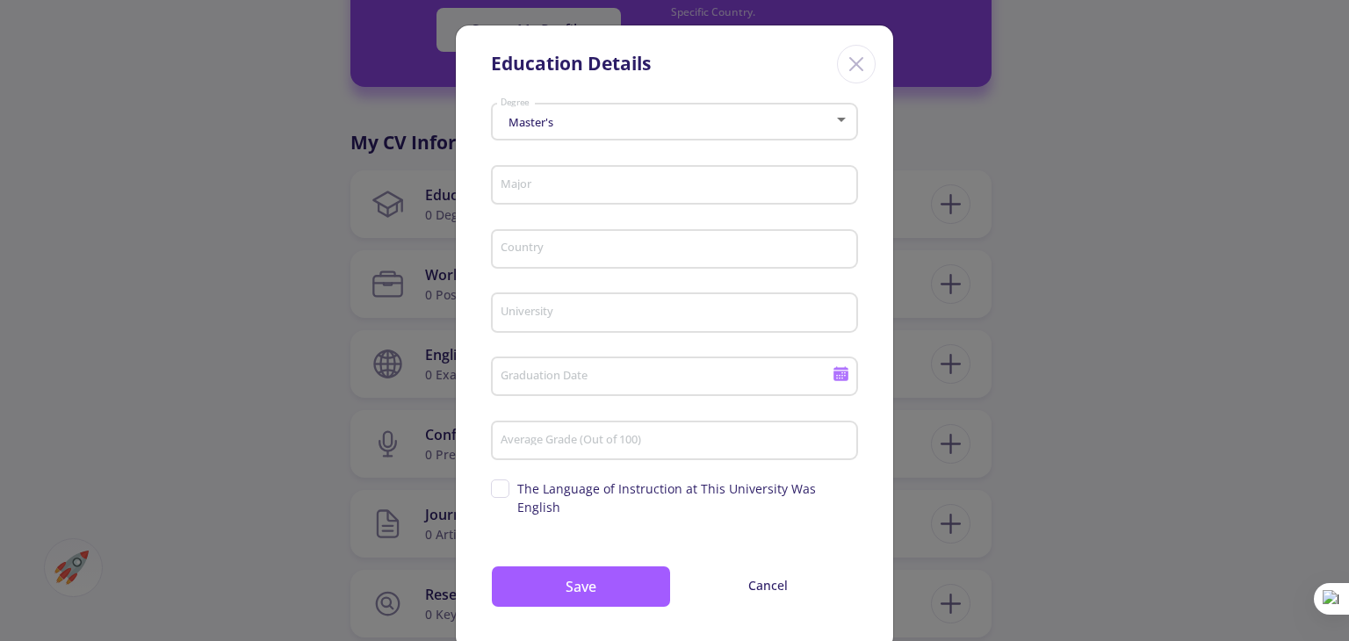
click at [753, 201] on div "Major" at bounding box center [675, 182] width 350 height 46
click at [741, 188] on input "Major" at bounding box center [677, 186] width 355 height 16
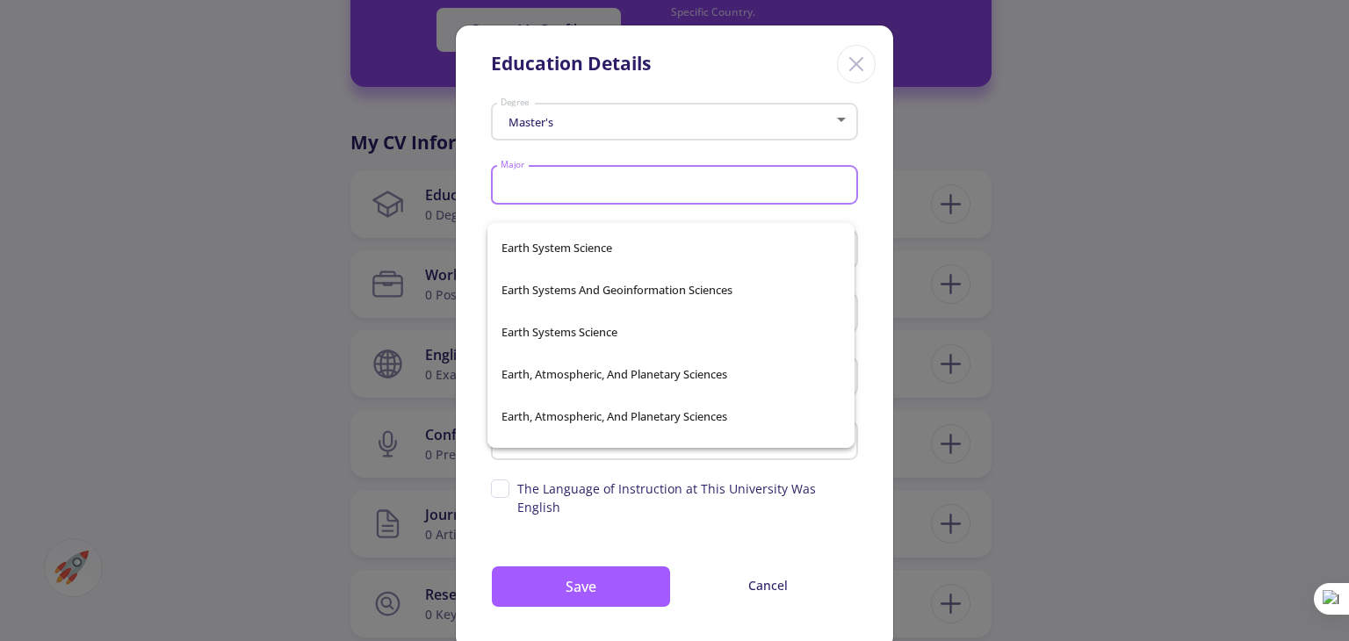
scroll to position [29590, 0]
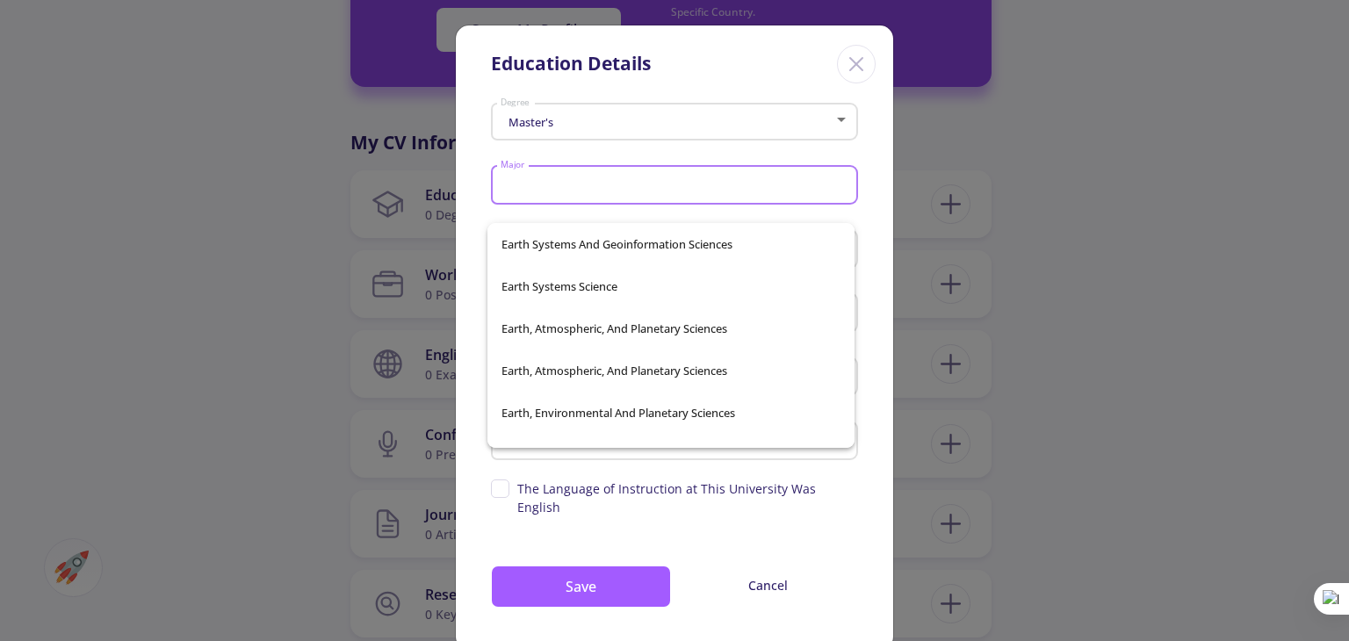
type input "e"
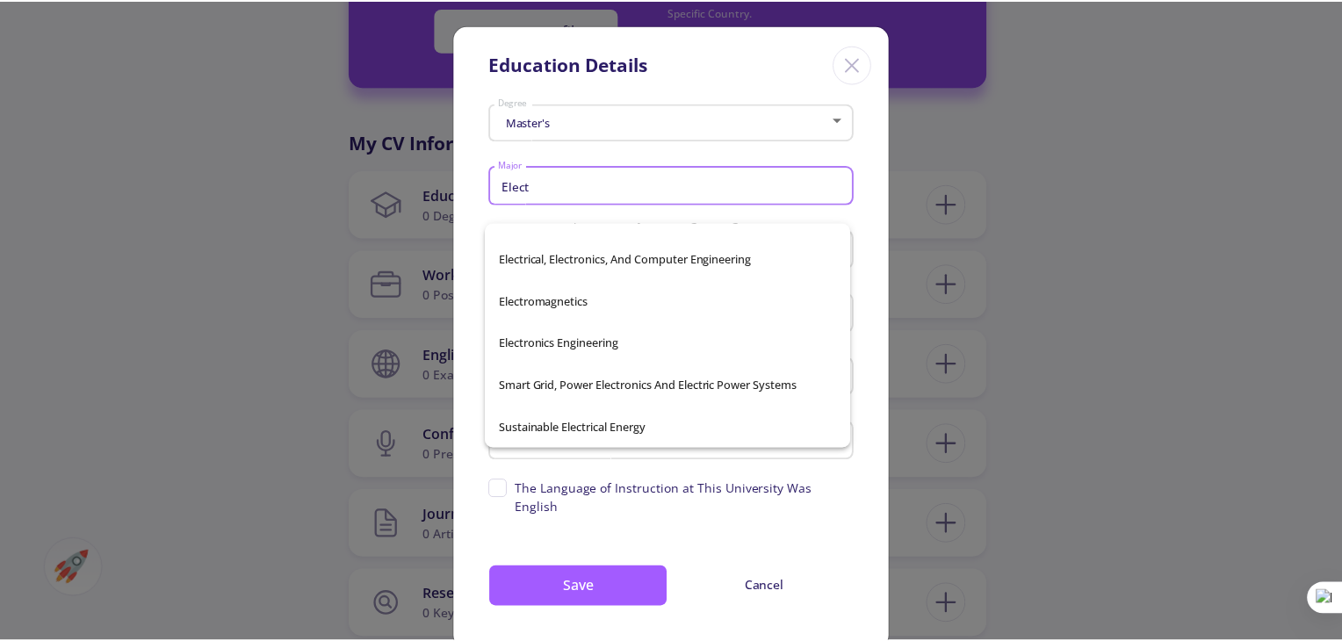
scroll to position [492, 0]
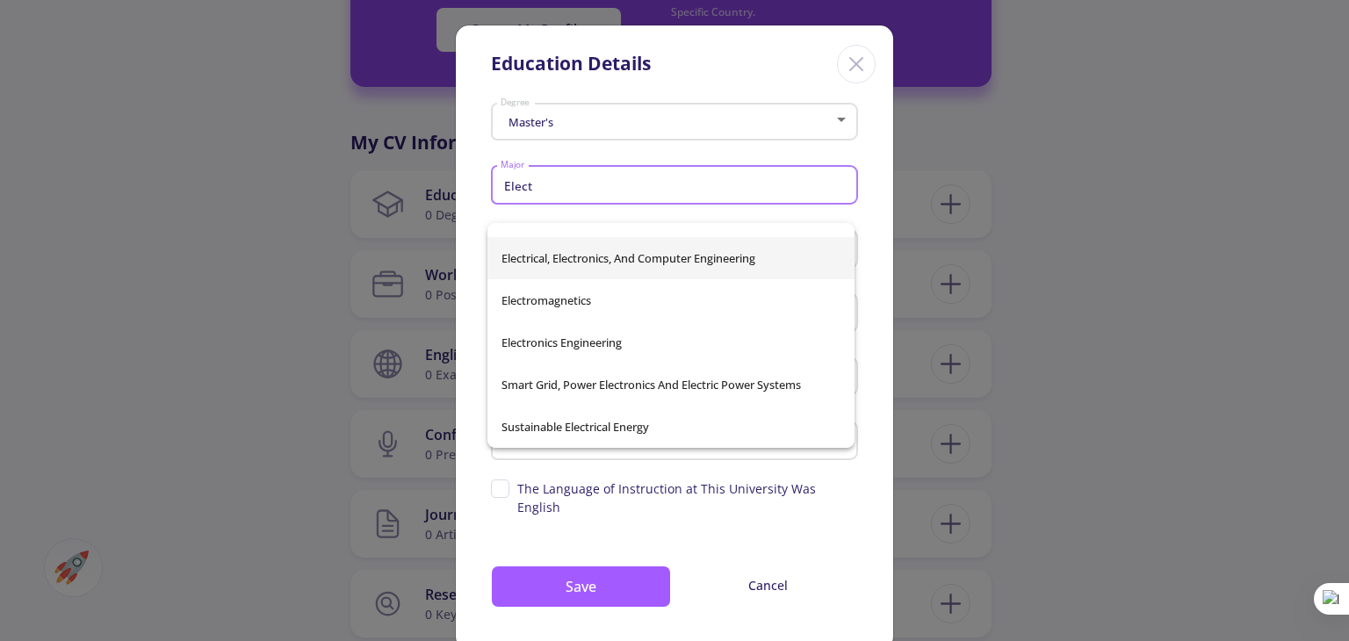
click at [627, 262] on span "Electrical, Electronics, And Computer Engineering" at bounding box center [670, 258] width 339 height 42
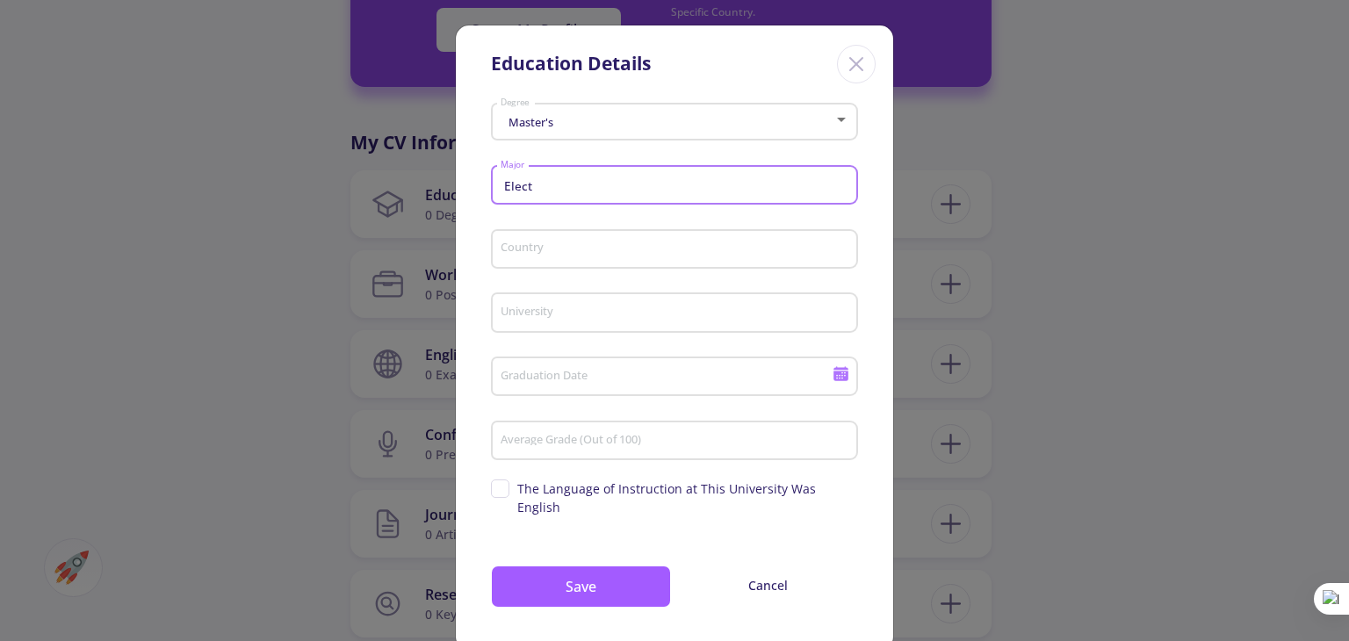
type input "Electrical, Electronics, And Computer Engineering"
click at [627, 262] on div "Country" at bounding box center [675, 246] width 350 height 46
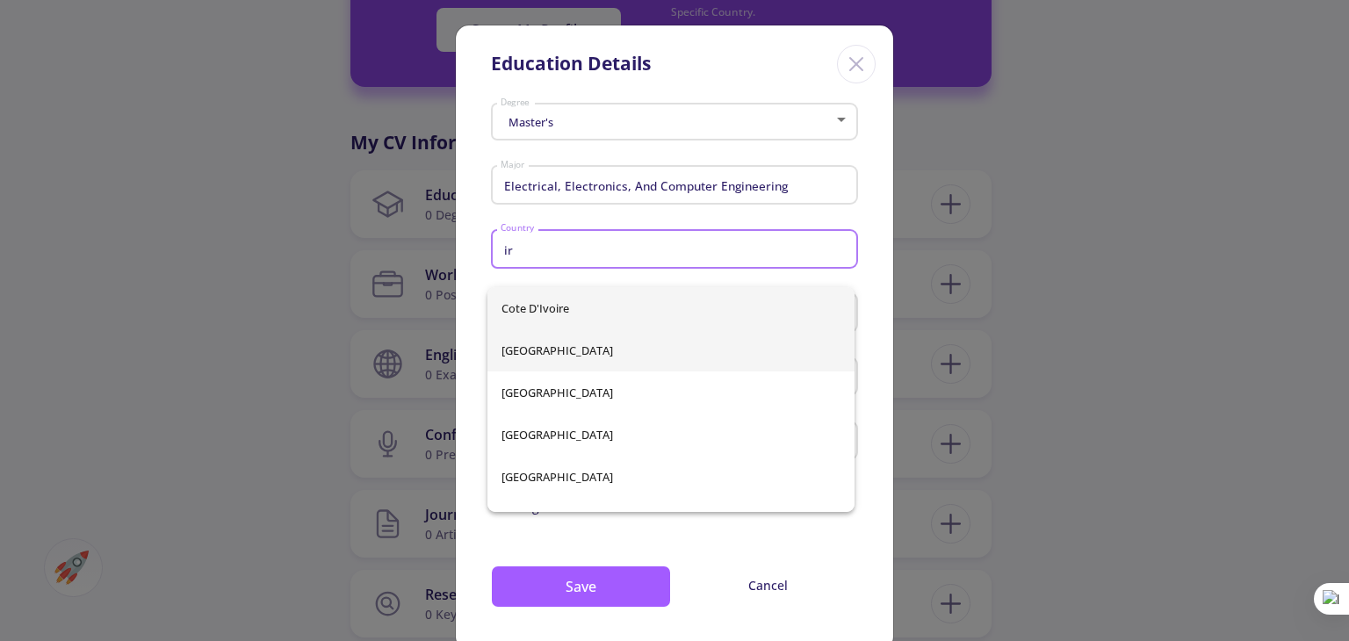
type input "ir"
click at [524, 357] on div "Cote d'Ivoire [GEOGRAPHIC_DATA] [GEOGRAPHIC_DATA] [GEOGRAPHIC_DATA] [GEOGRAPHIC…" at bounding box center [670, 399] width 367 height 225
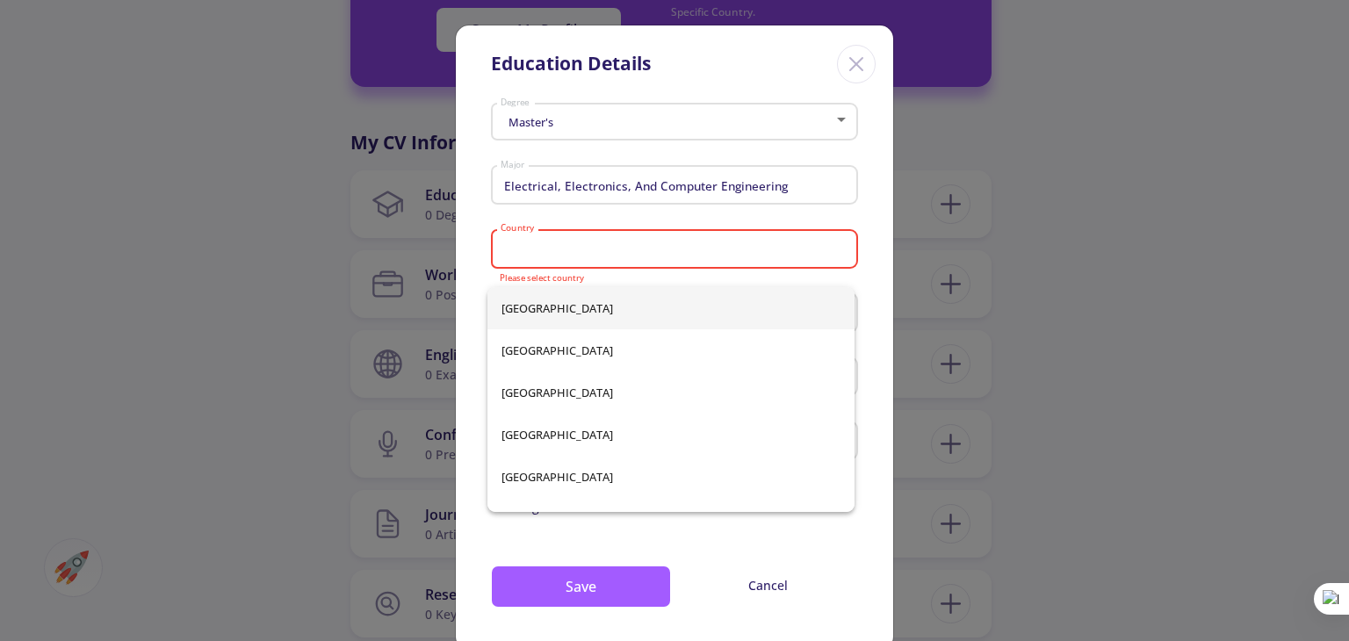
click at [695, 248] on input "Country" at bounding box center [677, 250] width 355 height 16
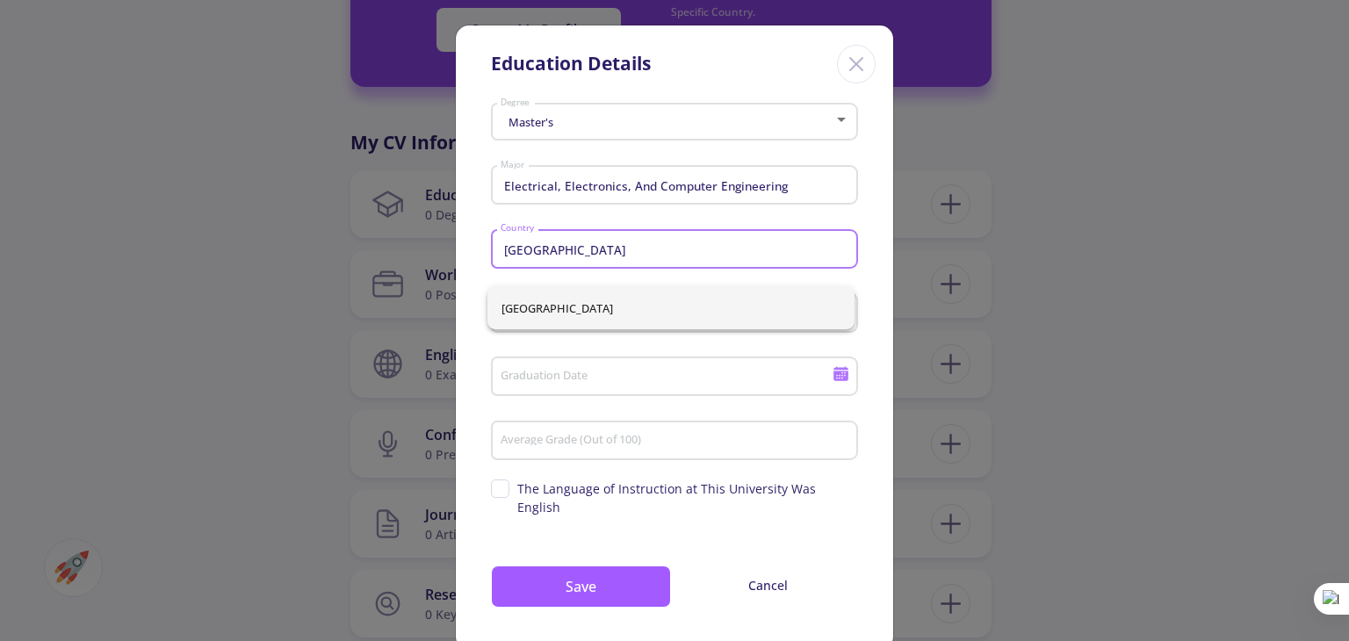
type input "[GEOGRAPHIC_DATA]"
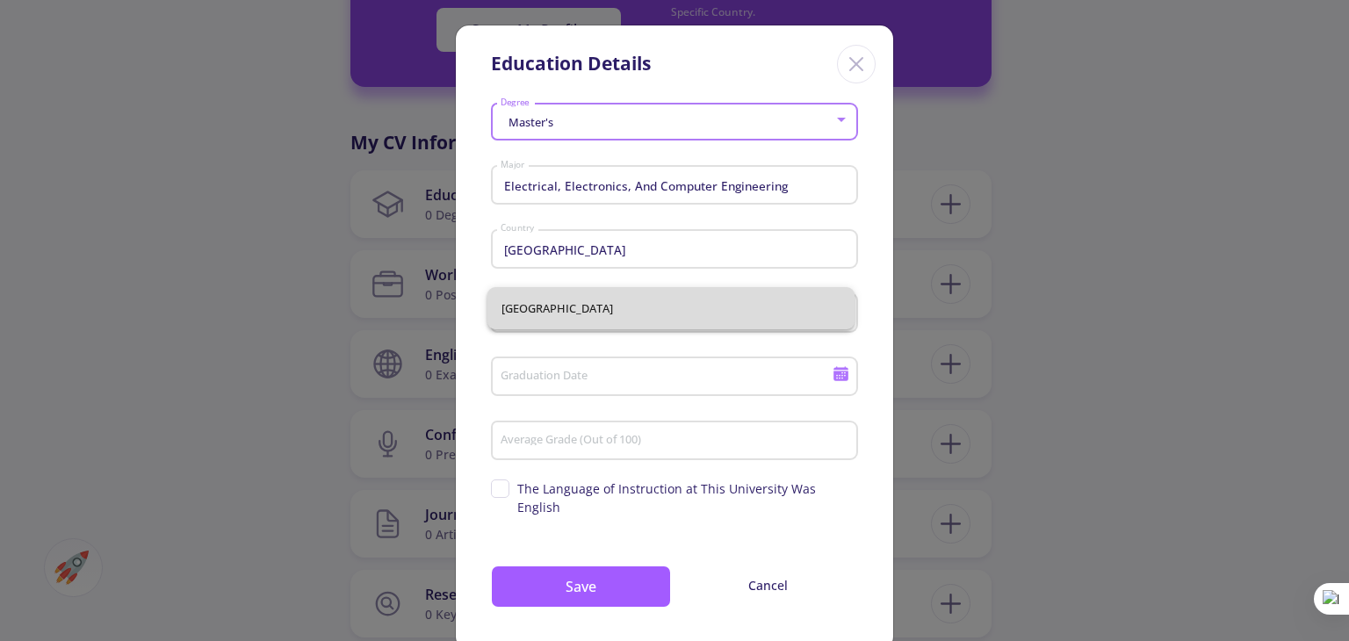
click at [653, 297] on span "[GEOGRAPHIC_DATA]" at bounding box center [670, 308] width 339 height 42
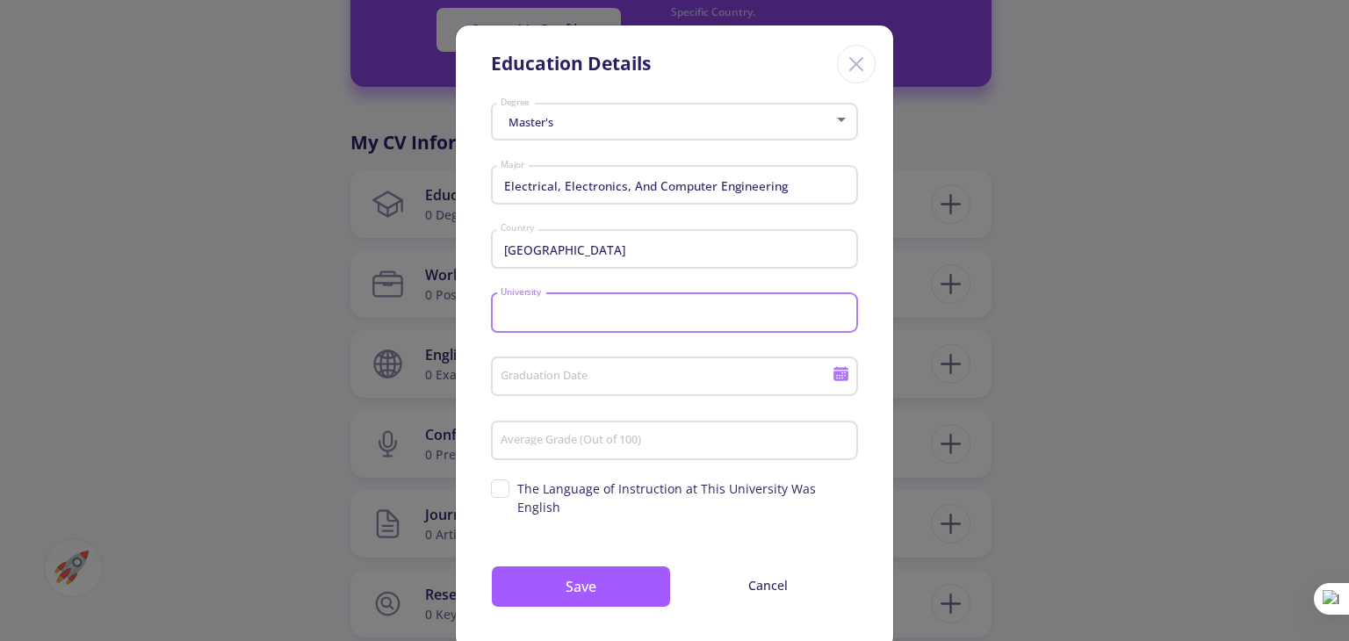
click at [634, 314] on input "University" at bounding box center [677, 314] width 355 height 16
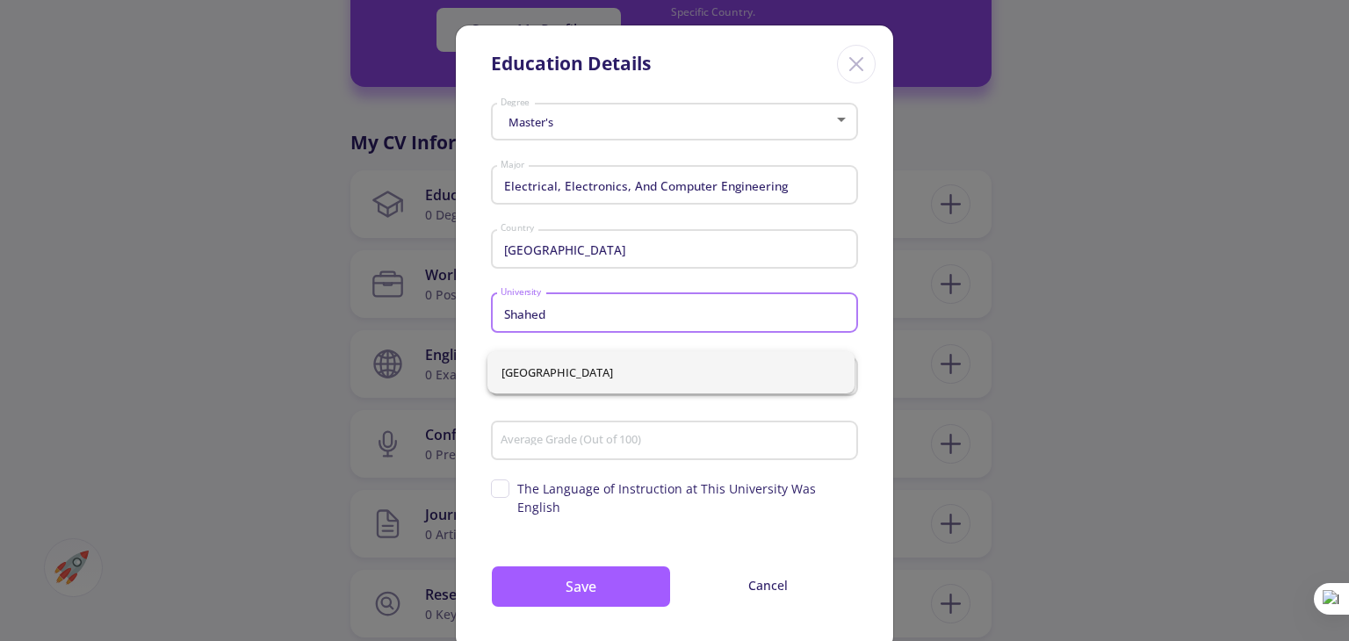
type input "Shahed"
click at [608, 364] on div "[GEOGRAPHIC_DATA]" at bounding box center [670, 372] width 367 height 42
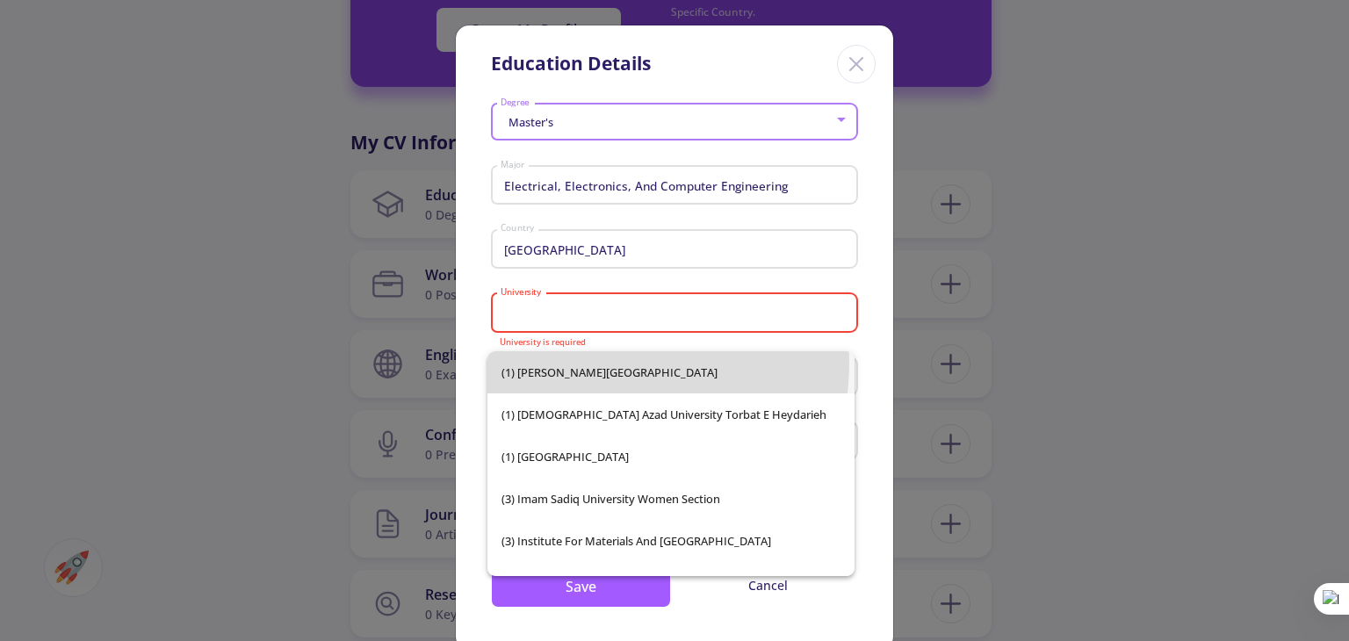
click at [608, 364] on span "(1) [PERSON_NAME][GEOGRAPHIC_DATA]" at bounding box center [670, 372] width 339 height 42
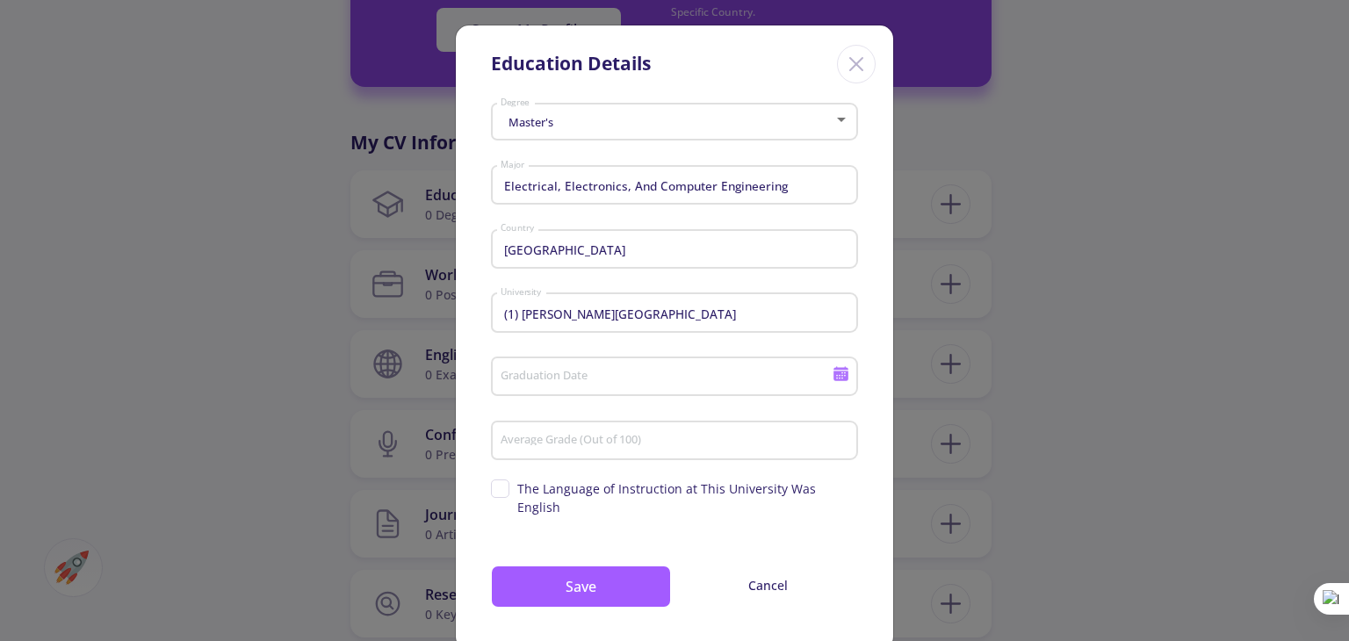
click at [717, 303] on div "(1) [PERSON_NAME][GEOGRAPHIC_DATA]" at bounding box center [675, 309] width 350 height 46
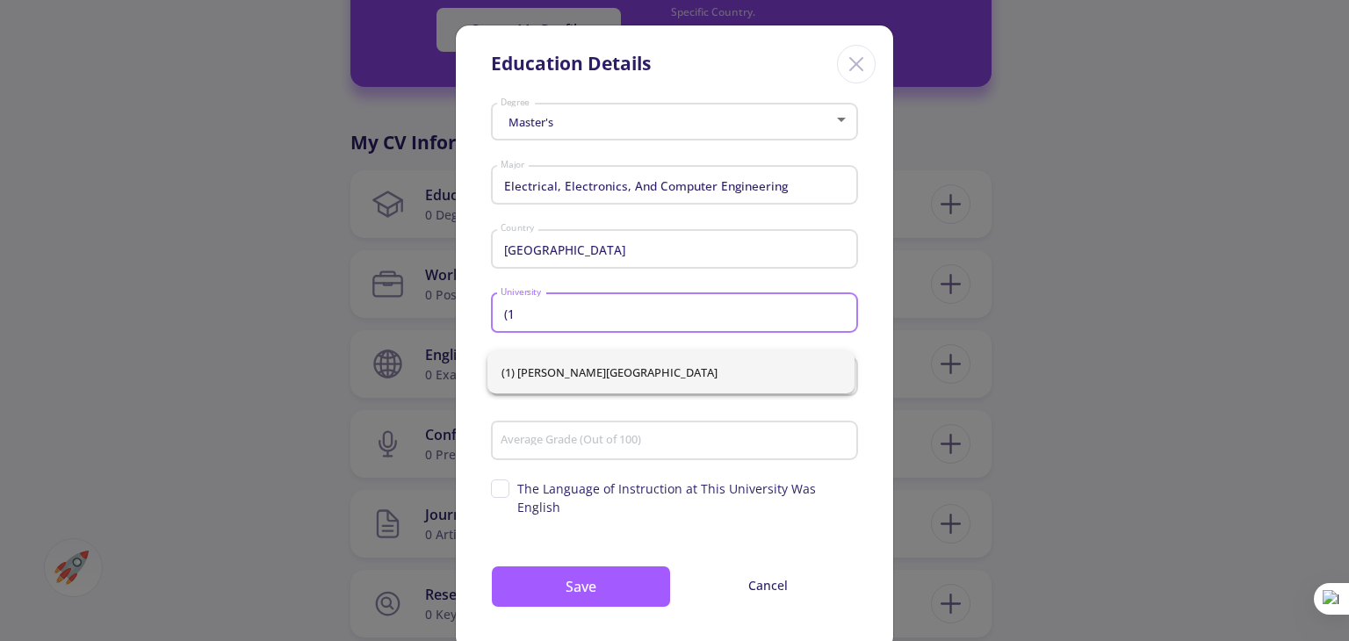
type input "("
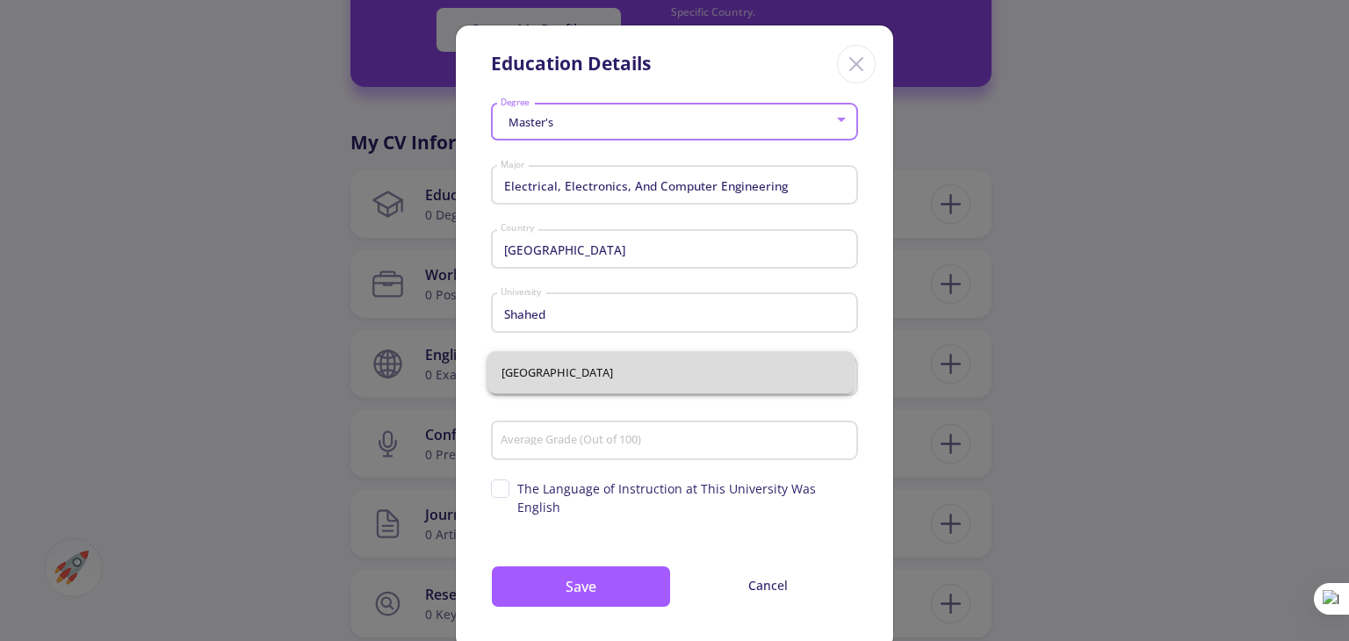
click at [622, 376] on span "[GEOGRAPHIC_DATA]" at bounding box center [670, 372] width 339 height 42
type input "[GEOGRAPHIC_DATA]"
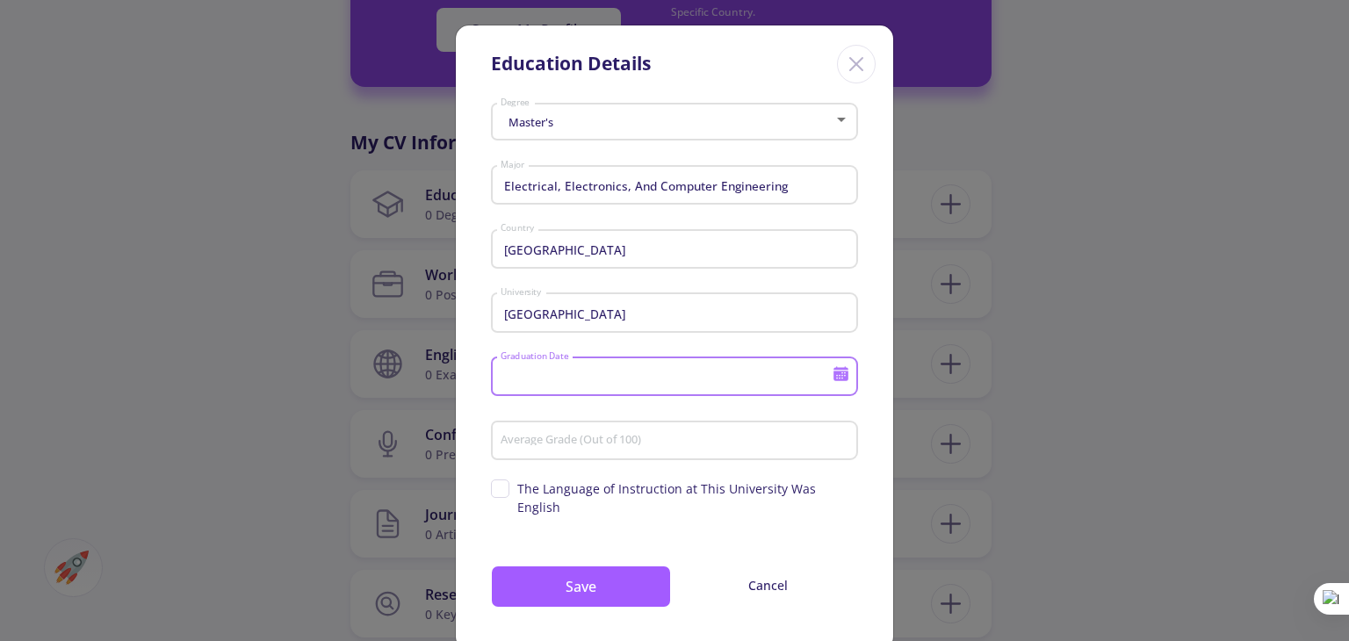
click at [622, 376] on input "Graduation Date" at bounding box center [669, 378] width 338 height 16
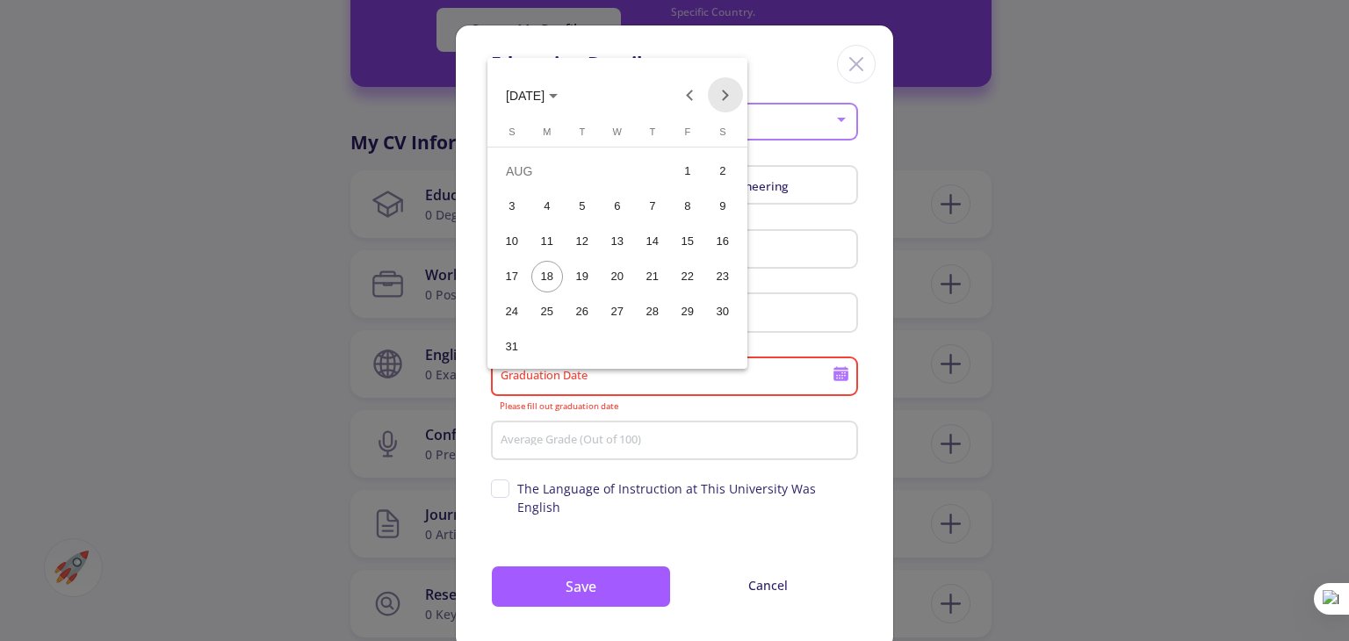
click at [730, 96] on button "Next month" at bounding box center [725, 94] width 35 height 35
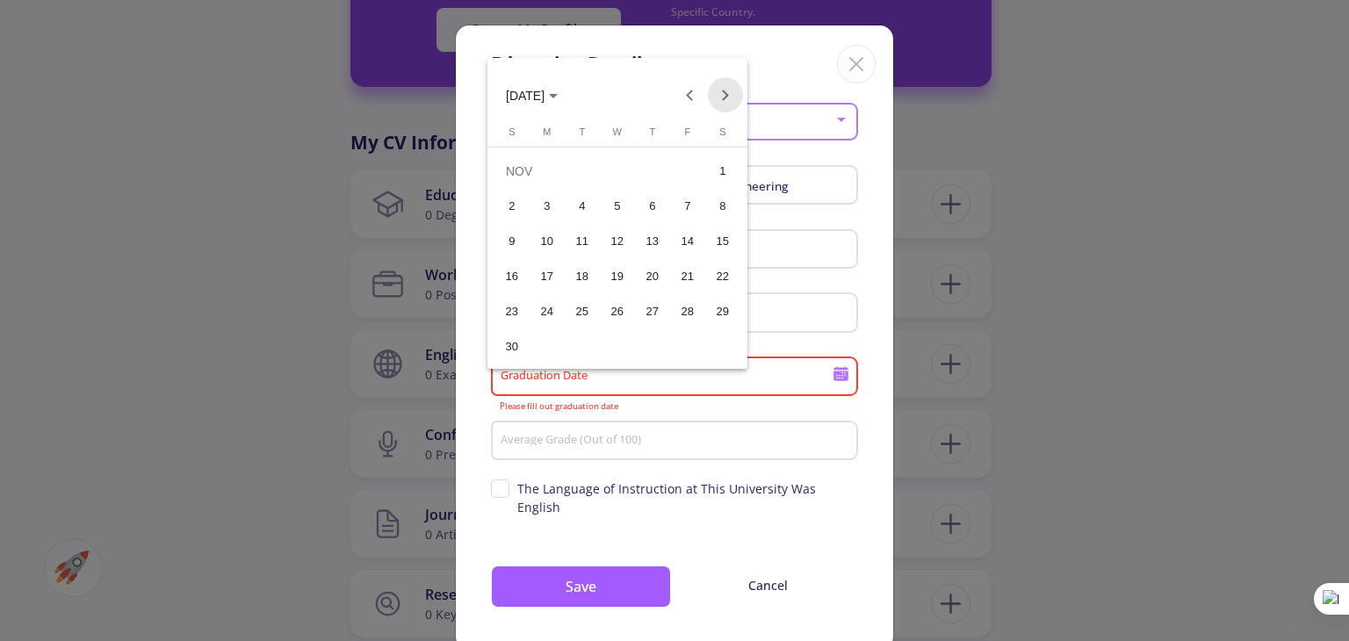
click at [730, 96] on button "Next month" at bounding box center [725, 94] width 35 height 35
click at [727, 90] on button "Next month" at bounding box center [725, 94] width 35 height 35
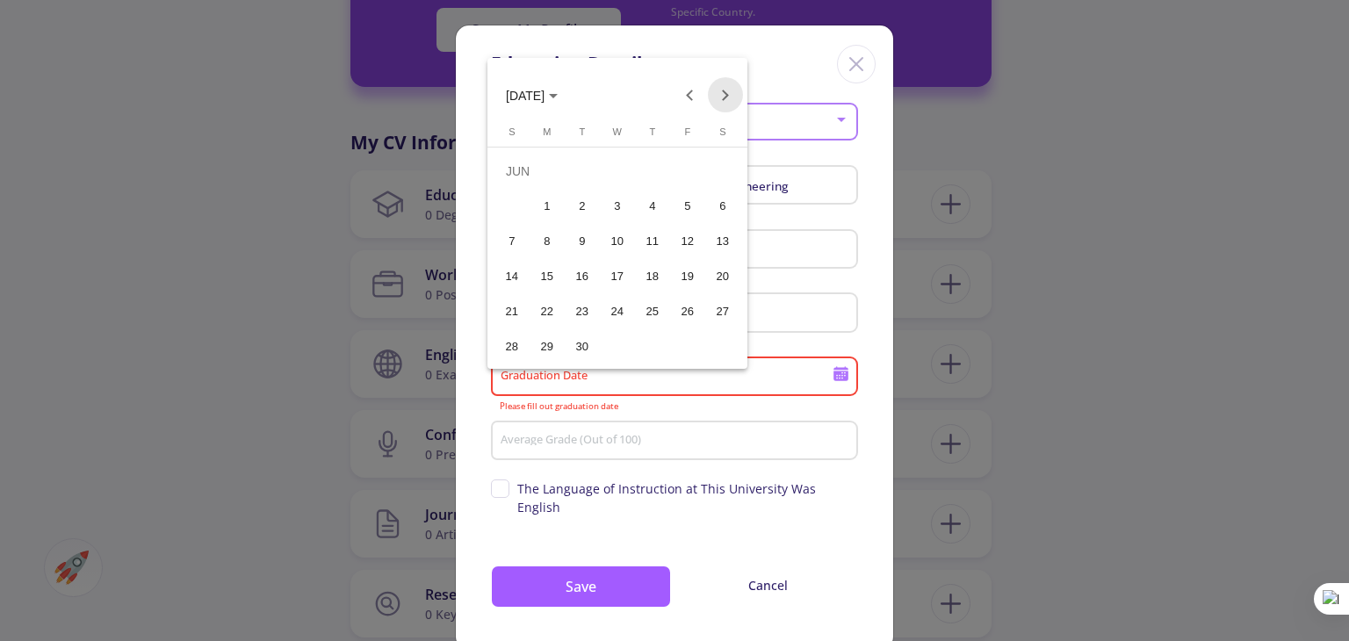
click at [727, 90] on button "Next month" at bounding box center [725, 94] width 35 height 35
click at [615, 349] on div "30" at bounding box center [618, 347] width 32 height 32
type input "[DATE]"
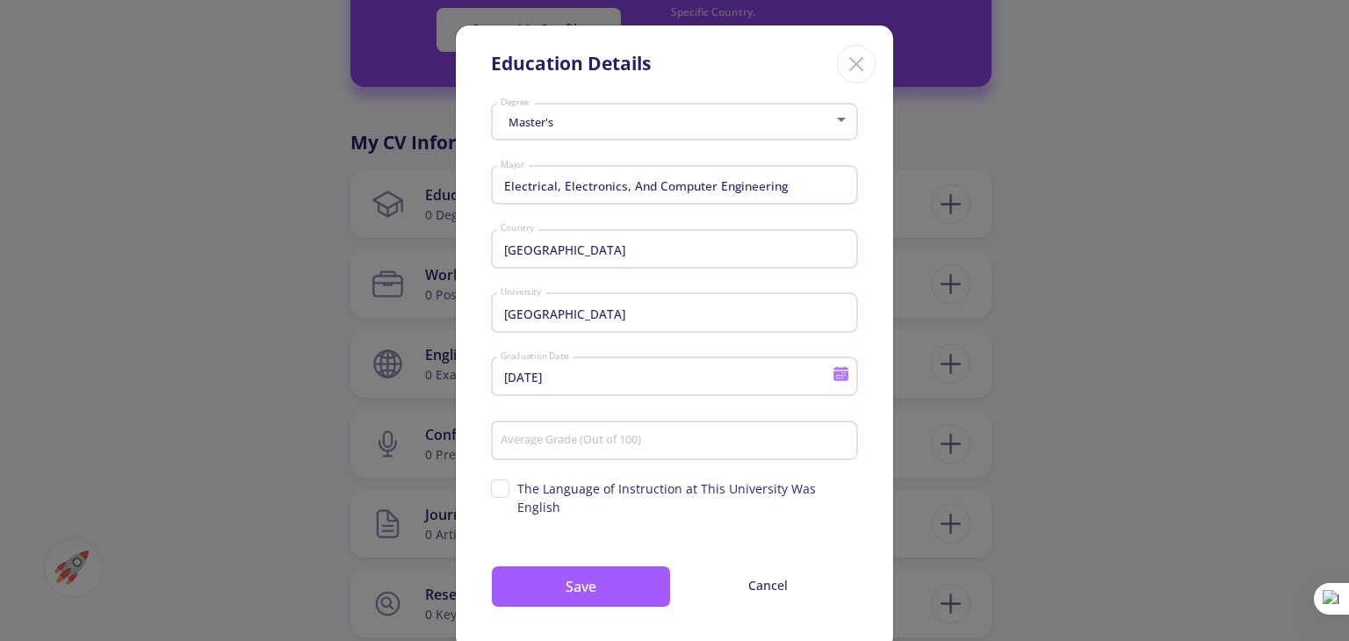
click at [639, 450] on div "Average Grade (Out of 100)" at bounding box center [675, 437] width 350 height 46
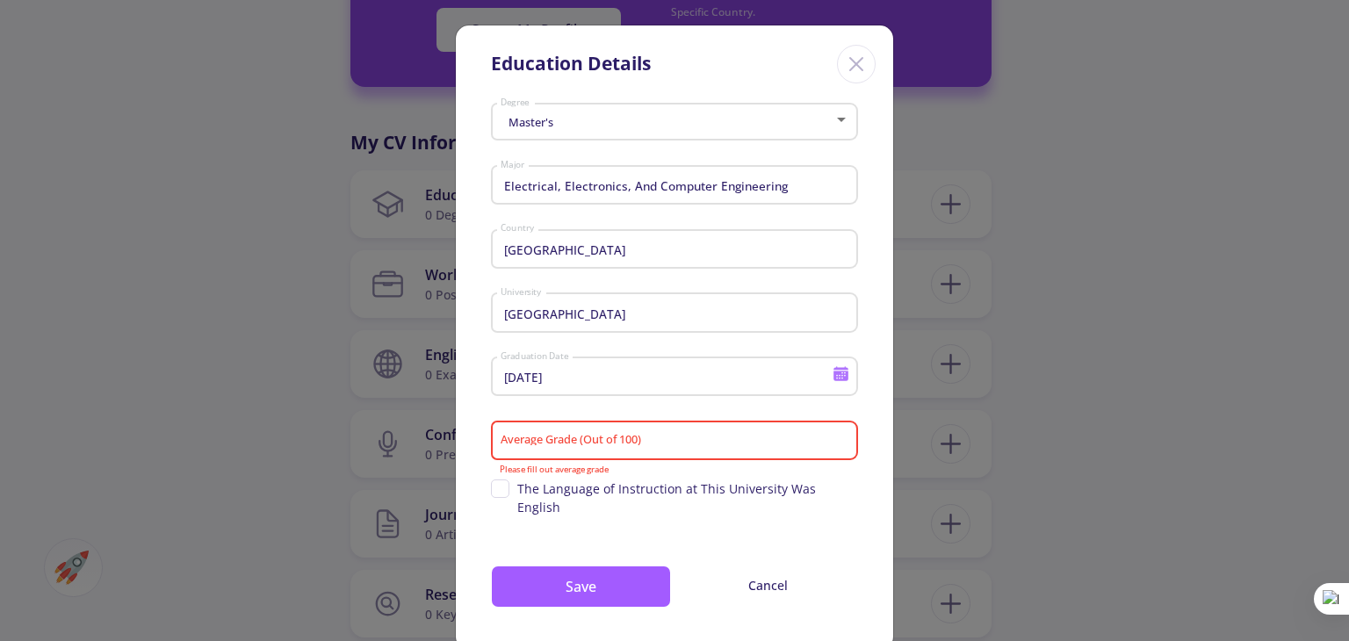
click at [567, 470] on div "Average Grade (Out of 100) Please fill out average grade" at bounding box center [674, 446] width 367 height 58
click at [502, 489] on span "The Language of Instruction at This University Was English" at bounding box center [674, 497] width 367 height 37
click at [502, 489] on input "The Language of Instruction at This University Was English" at bounding box center [496, 484] width 11 height 11
checkbox input "true"
click at [610, 571] on button "Save" at bounding box center [581, 587] width 180 height 42
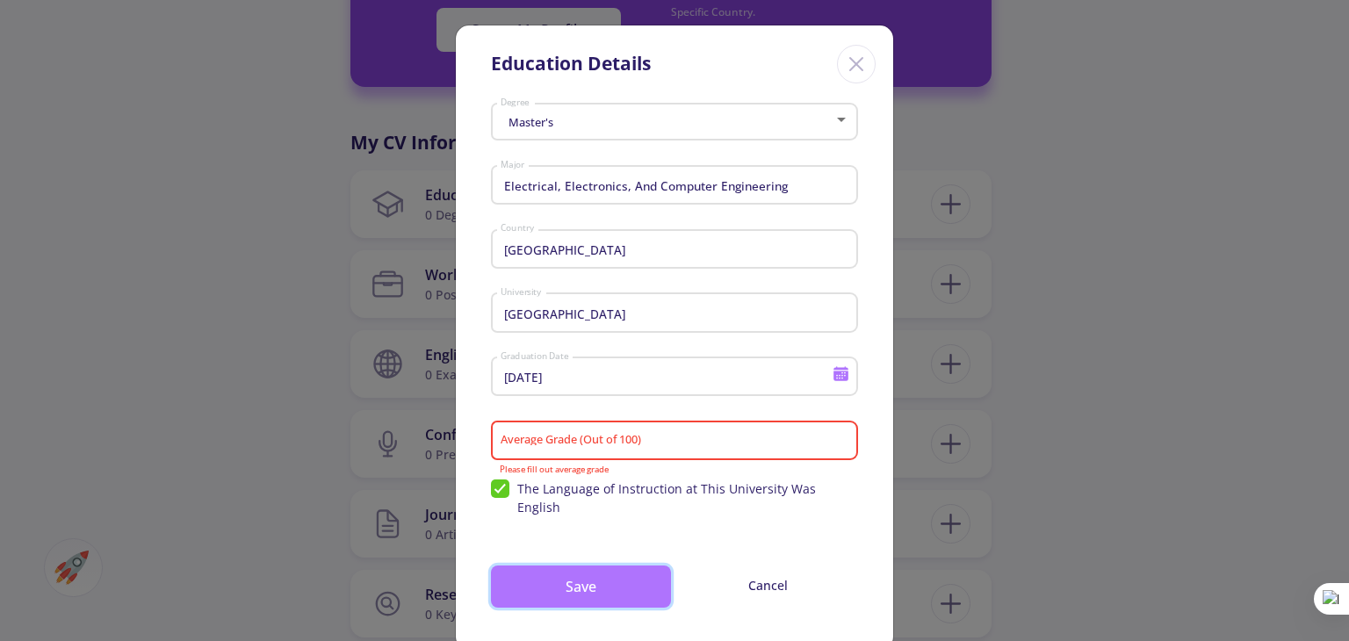
click at [622, 566] on button "Save" at bounding box center [581, 587] width 180 height 42
click at [681, 442] on input "Average Grade (Out of 100)" at bounding box center [677, 442] width 355 height 16
click at [573, 568] on button "Save" at bounding box center [581, 587] width 180 height 42
click at [584, 440] on input "2.9" at bounding box center [677, 442] width 355 height 16
type input "2"
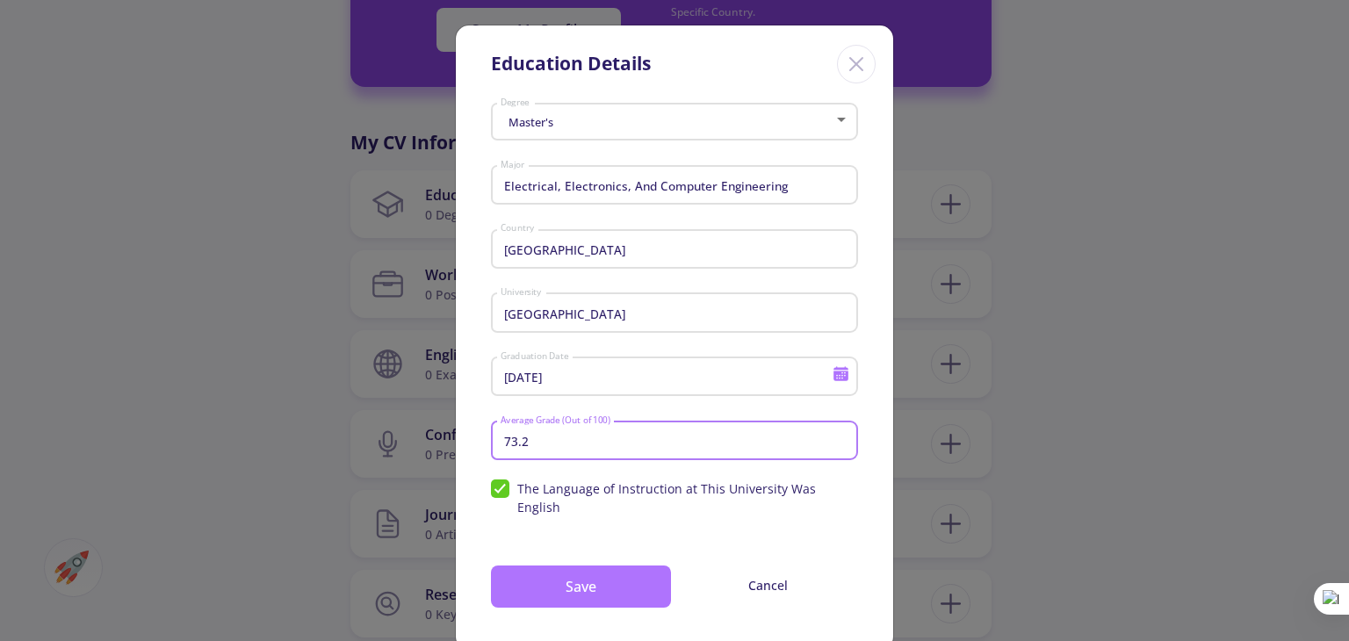
type input "73.2"
click at [570, 573] on button "Save" at bounding box center [581, 587] width 180 height 42
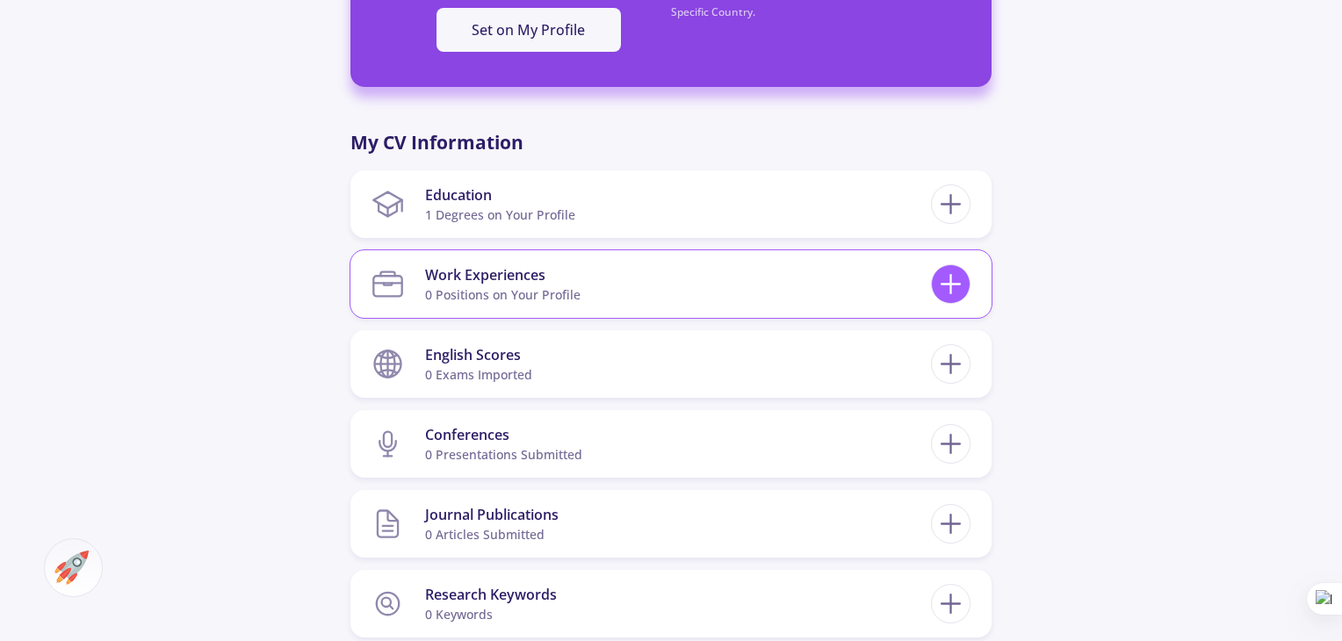
click at [952, 287] on icon at bounding box center [950, 284] width 32 height 32
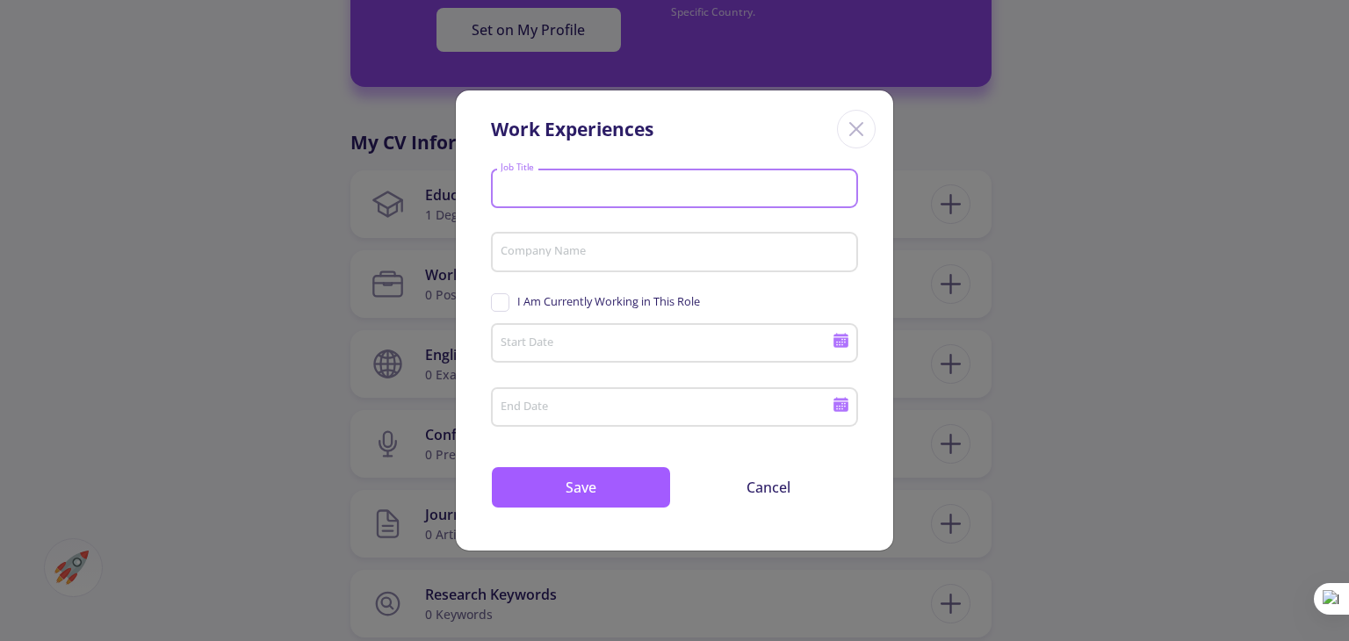
click at [739, 190] on input "Job Title" at bounding box center [677, 189] width 355 height 16
click at [679, 257] on input "Company Name" at bounding box center [677, 253] width 355 height 16
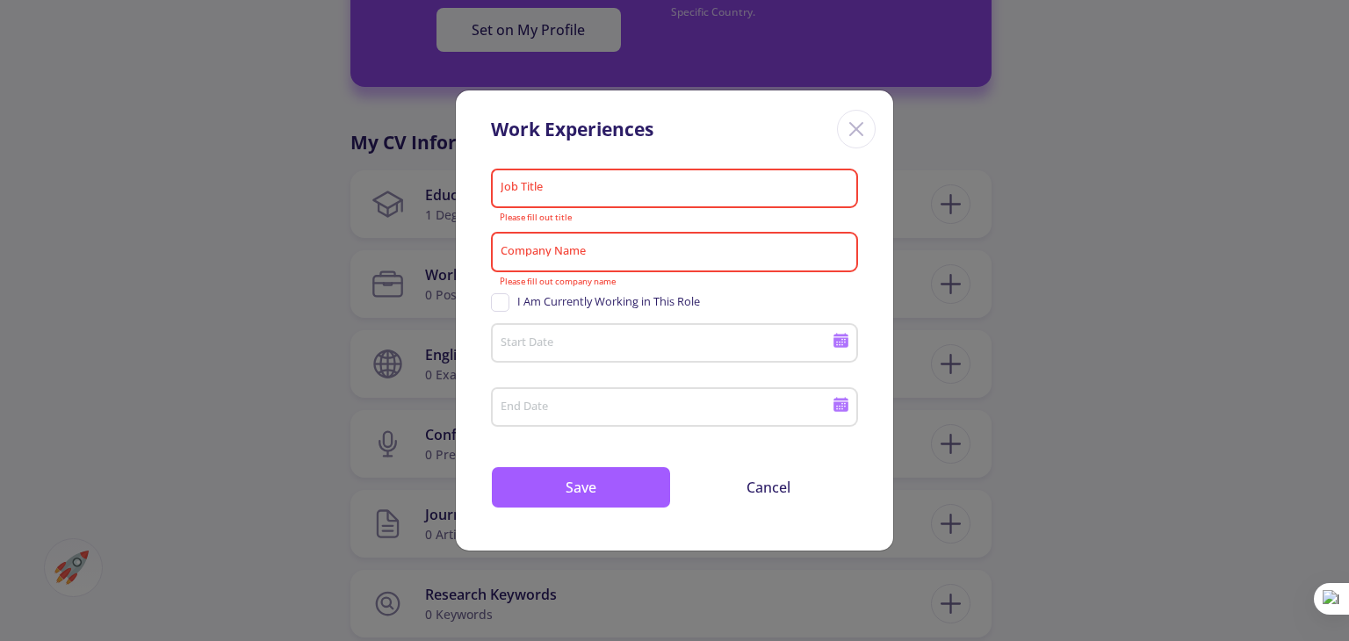
click at [861, 141] on icon "Close" at bounding box center [856, 129] width 28 height 28
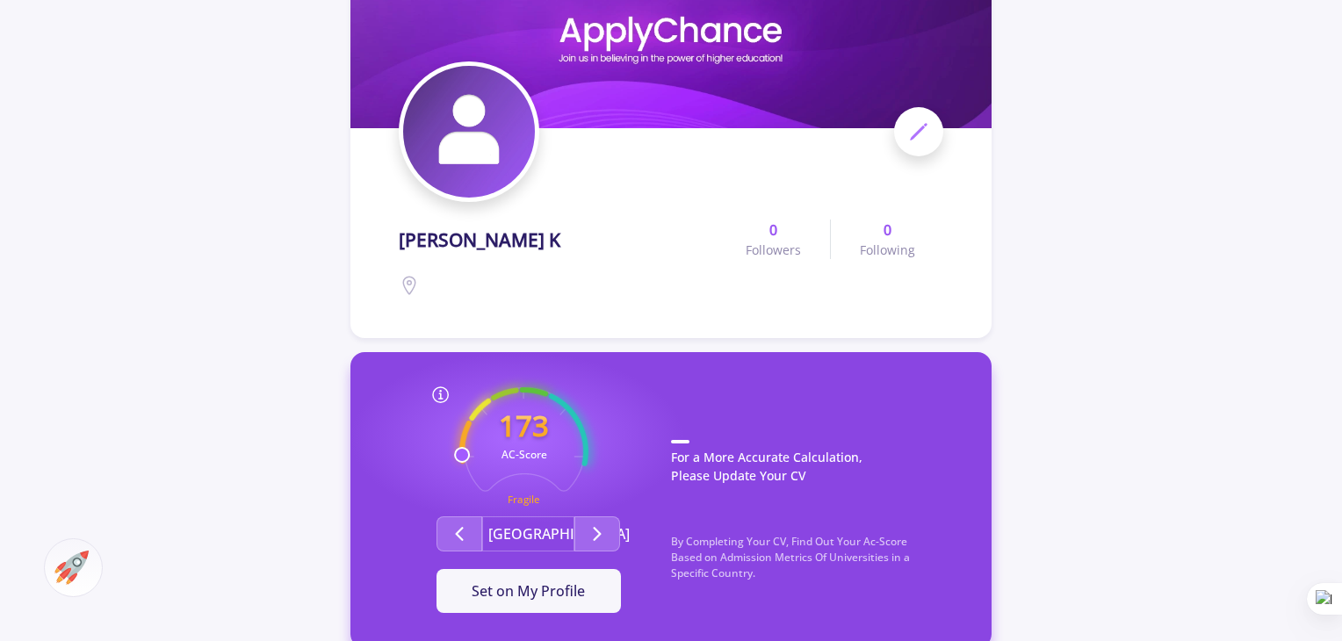
scroll to position [695, 0]
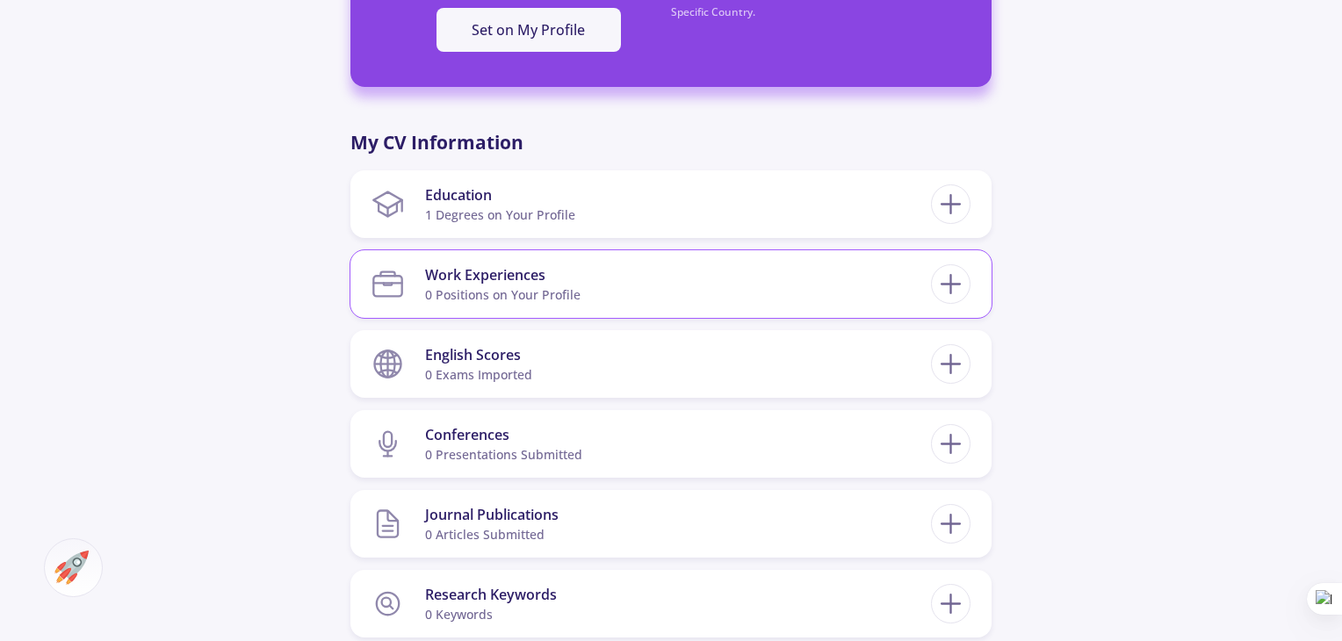
click at [667, 289] on section "Work Experiences 0 Positions on Your Profile" at bounding box center [650, 284] width 559 height 54
click at [943, 283] on icon at bounding box center [950, 284] width 32 height 32
checkbox input "false"
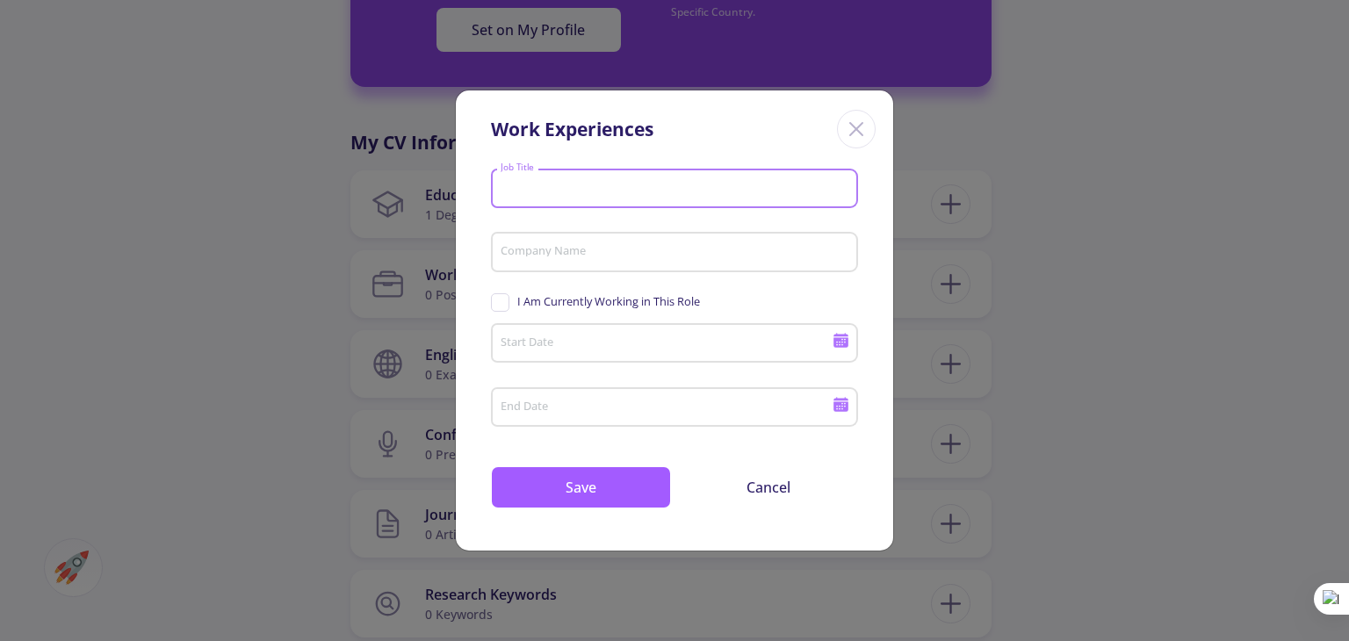
click at [738, 187] on input "Job Title" at bounding box center [677, 189] width 355 height 16
paste input "PCB Design, Electronic bo"
type input "PCB Design, Electronic"
click at [731, 263] on div "Company Name" at bounding box center [675, 249] width 350 height 46
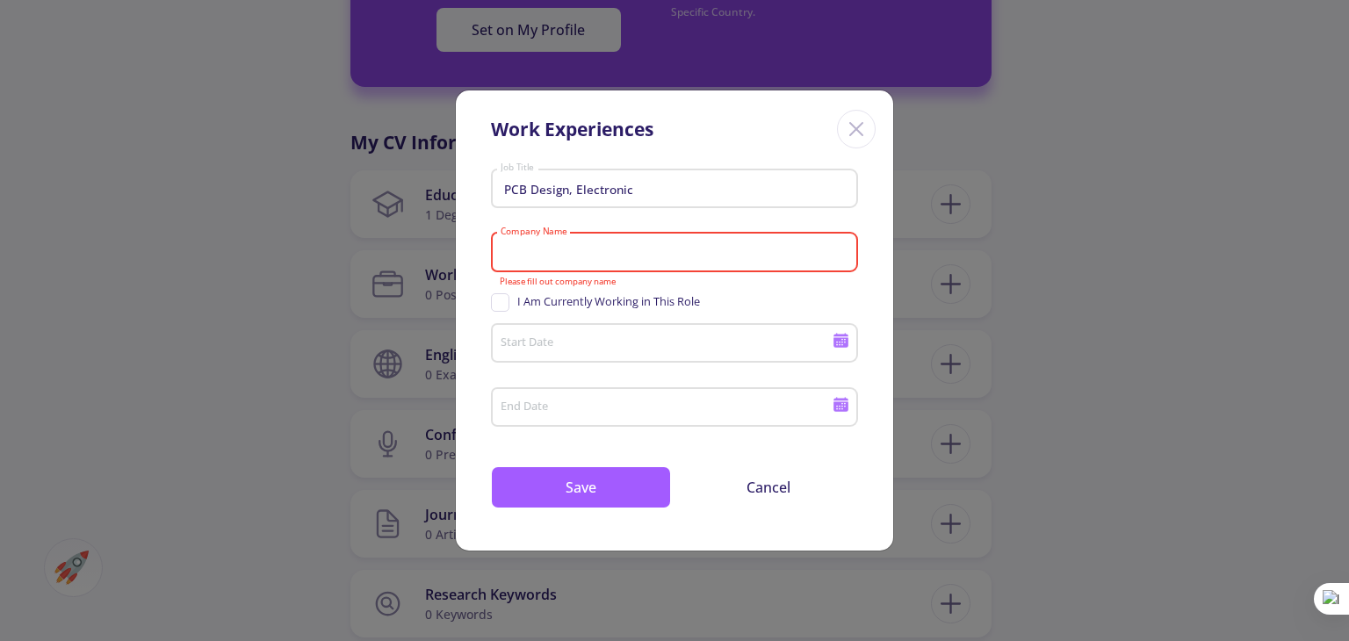
paste input "[DEMOGRAPHIC_DATA][GEOGRAPHIC_DATA],"
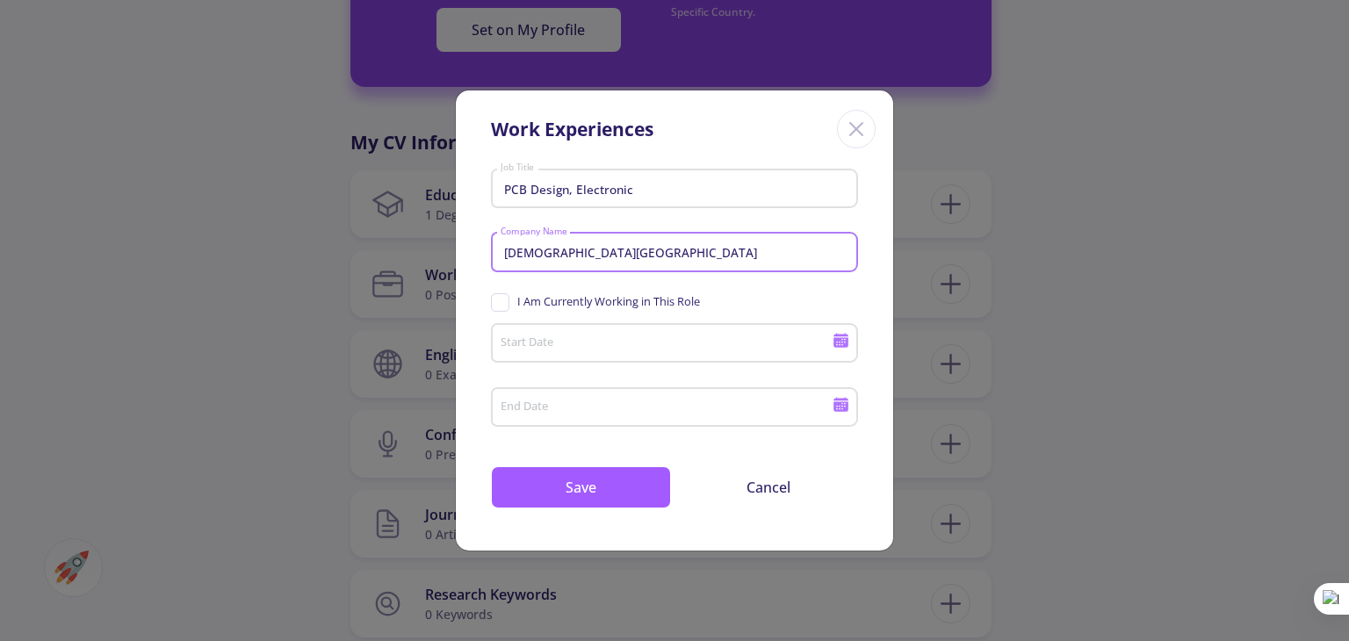
type input "[DEMOGRAPHIC_DATA][GEOGRAPHIC_DATA]"
click at [846, 345] on icon at bounding box center [840, 343] width 15 height 10
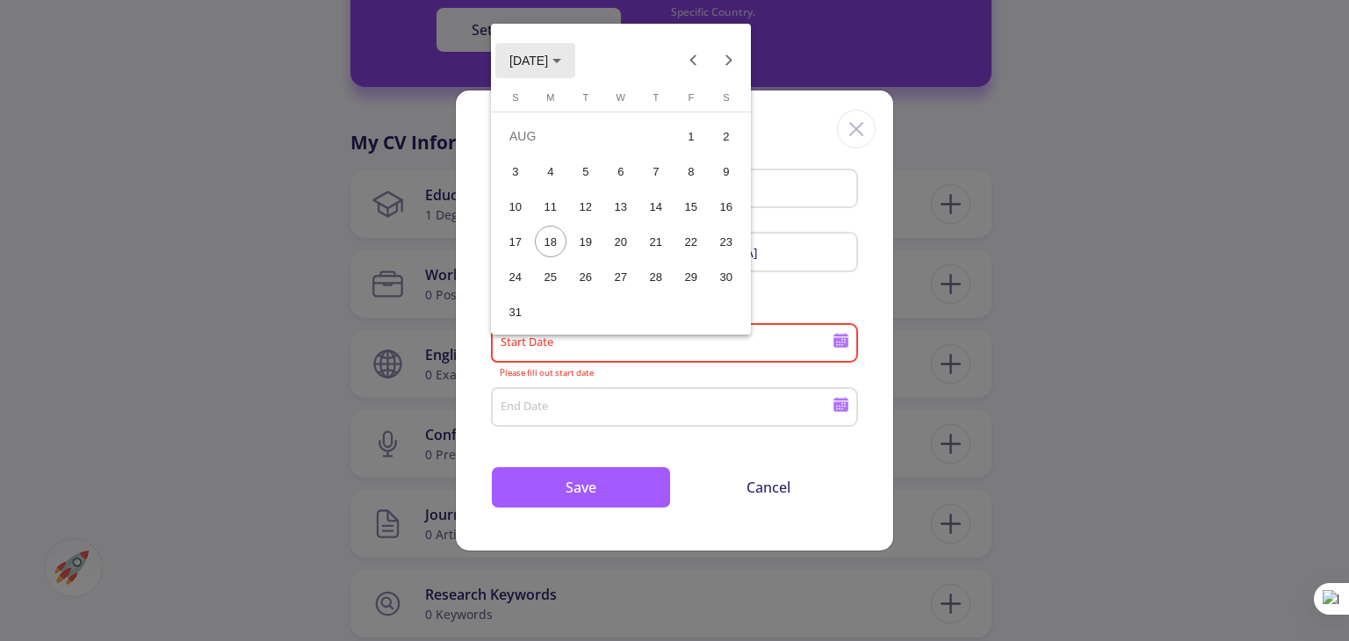
click at [561, 54] on span "[DATE]" at bounding box center [535, 60] width 52 height 14
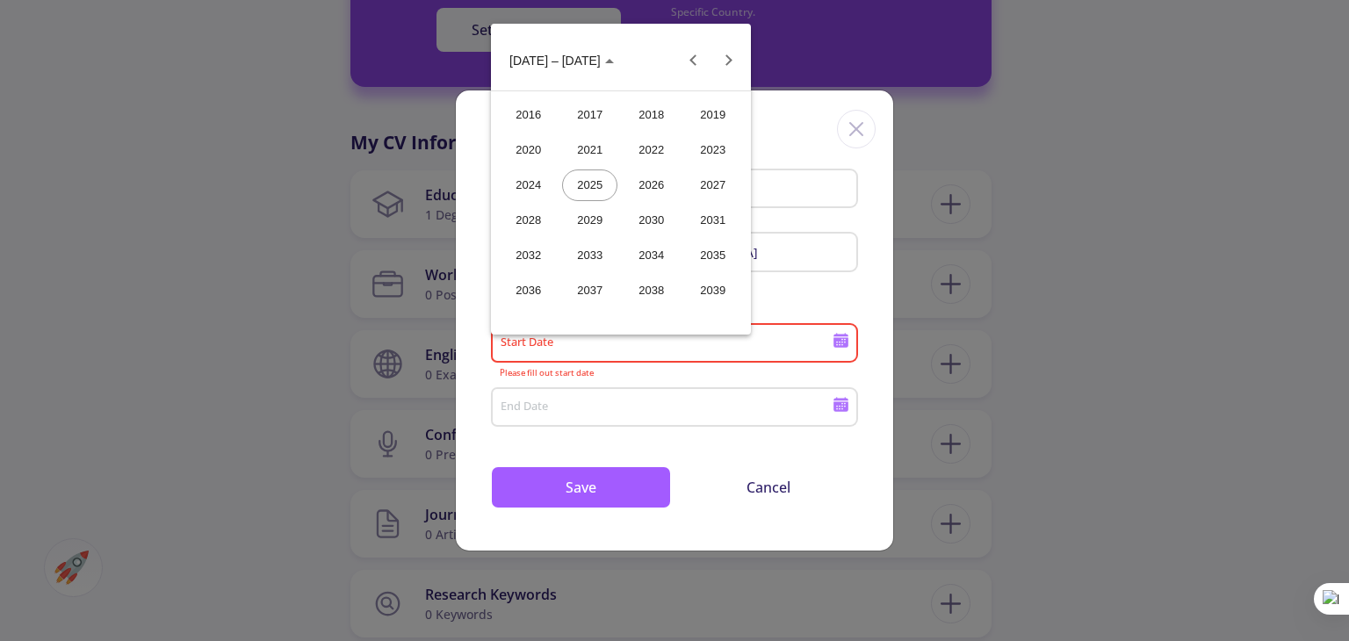
click at [541, 191] on div "2024" at bounding box center [528, 185] width 55 height 32
click at [591, 177] on div "JUN" at bounding box center [589, 185] width 55 height 32
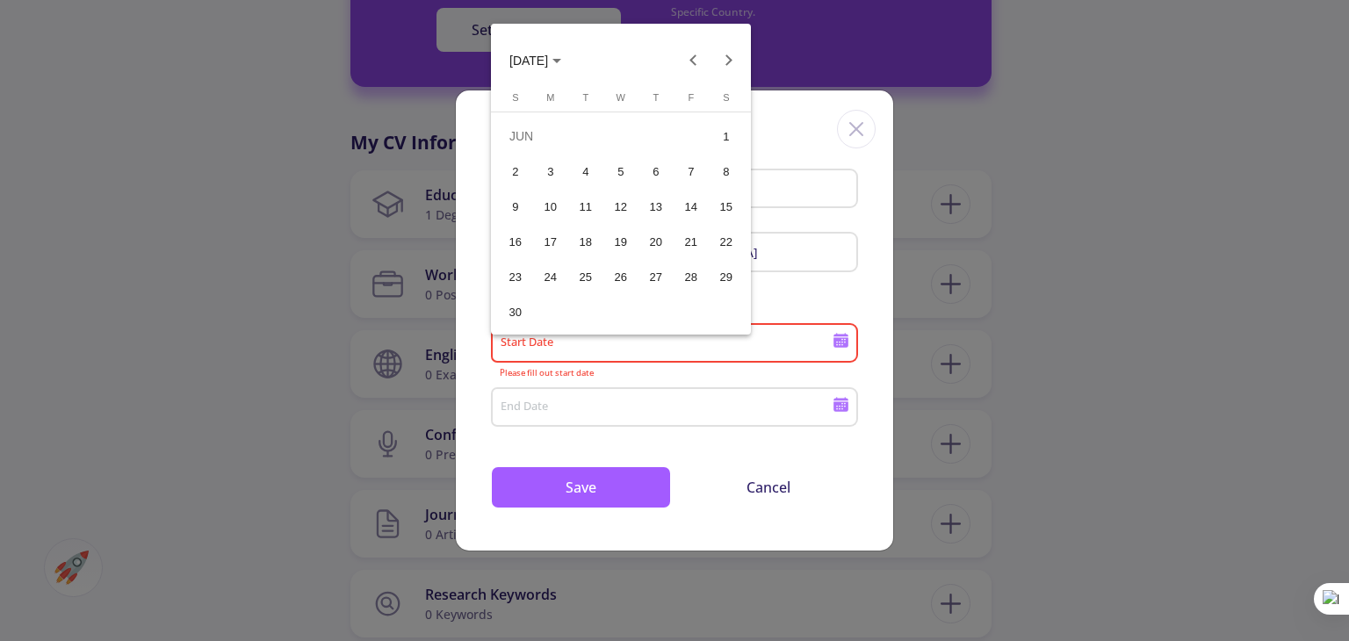
click at [724, 127] on div "1" at bounding box center [726, 136] width 32 height 32
type input "[DATE]"
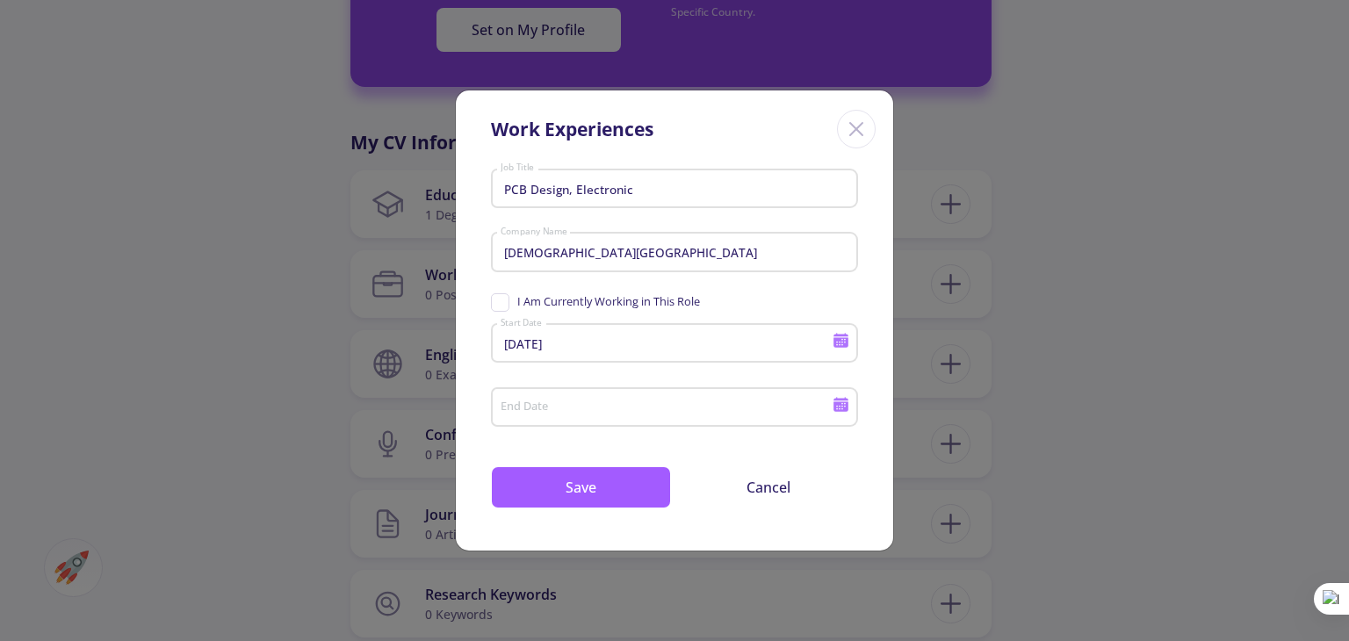
click at [841, 410] on icon at bounding box center [840, 406] width 15 height 10
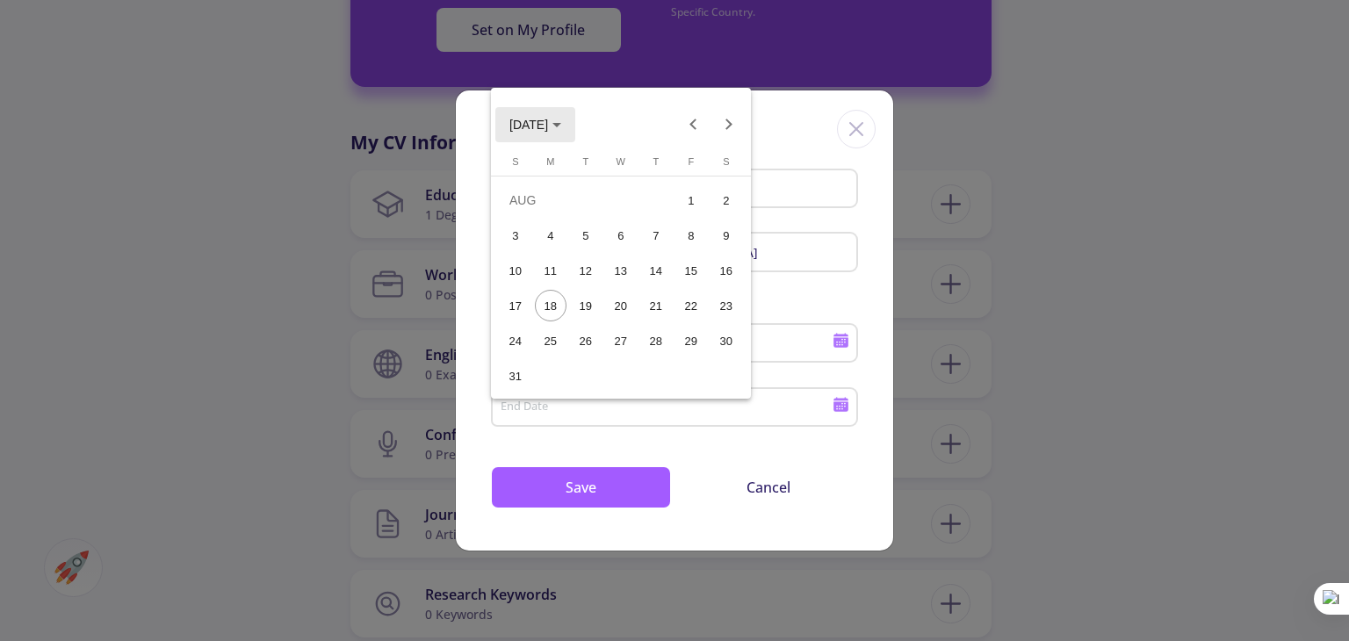
click at [561, 123] on polygon "Choose month and year" at bounding box center [556, 125] width 9 height 4
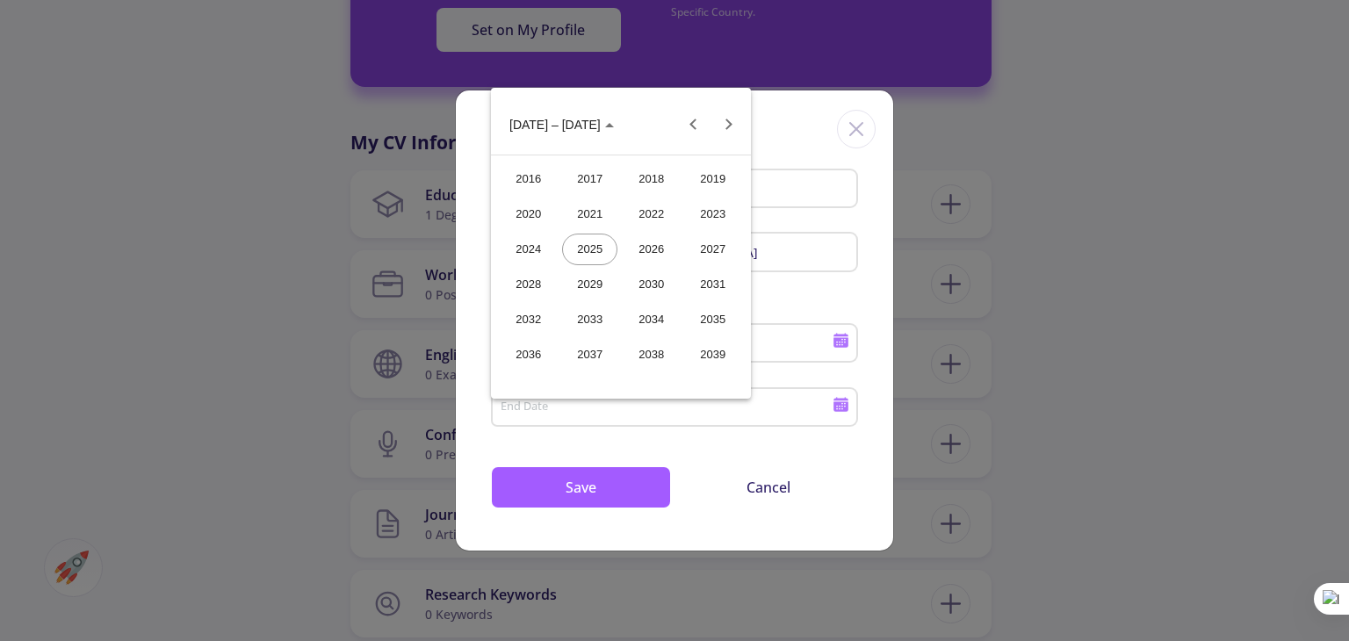
click at [542, 247] on div "2024" at bounding box center [528, 250] width 55 height 32
click at [538, 290] on div "SEP" at bounding box center [528, 285] width 55 height 32
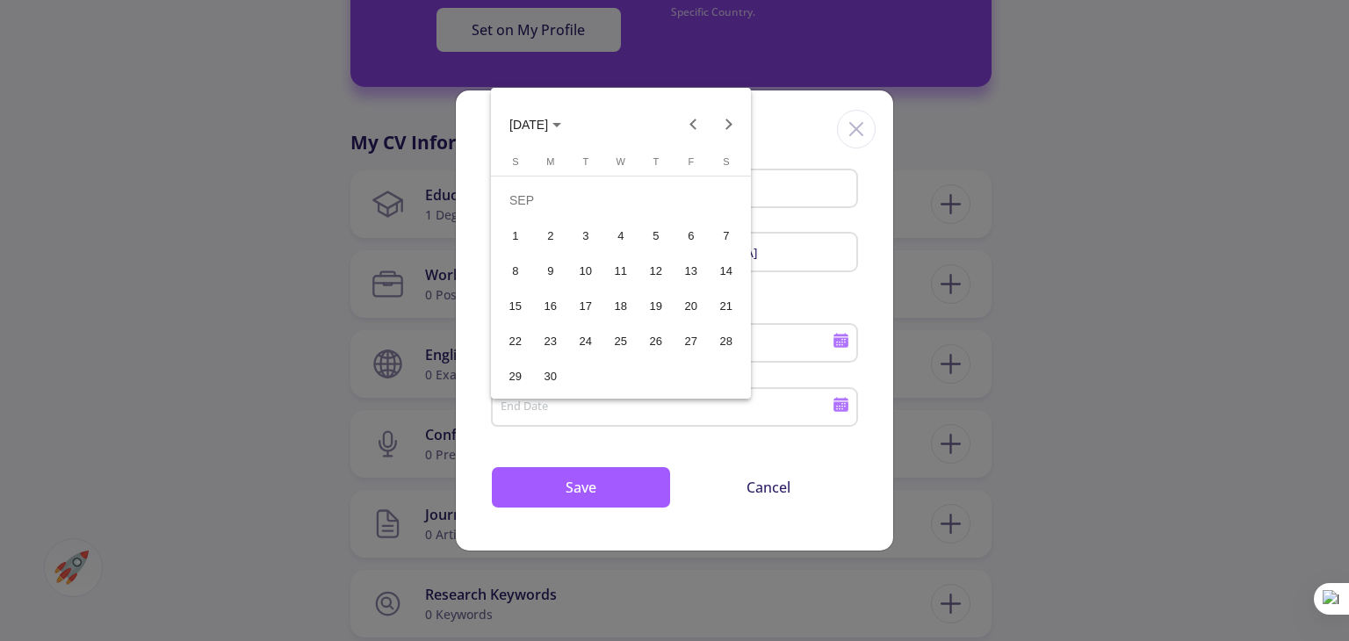
click at [544, 370] on div "30" at bounding box center [551, 376] width 32 height 32
type input "[DATE]"
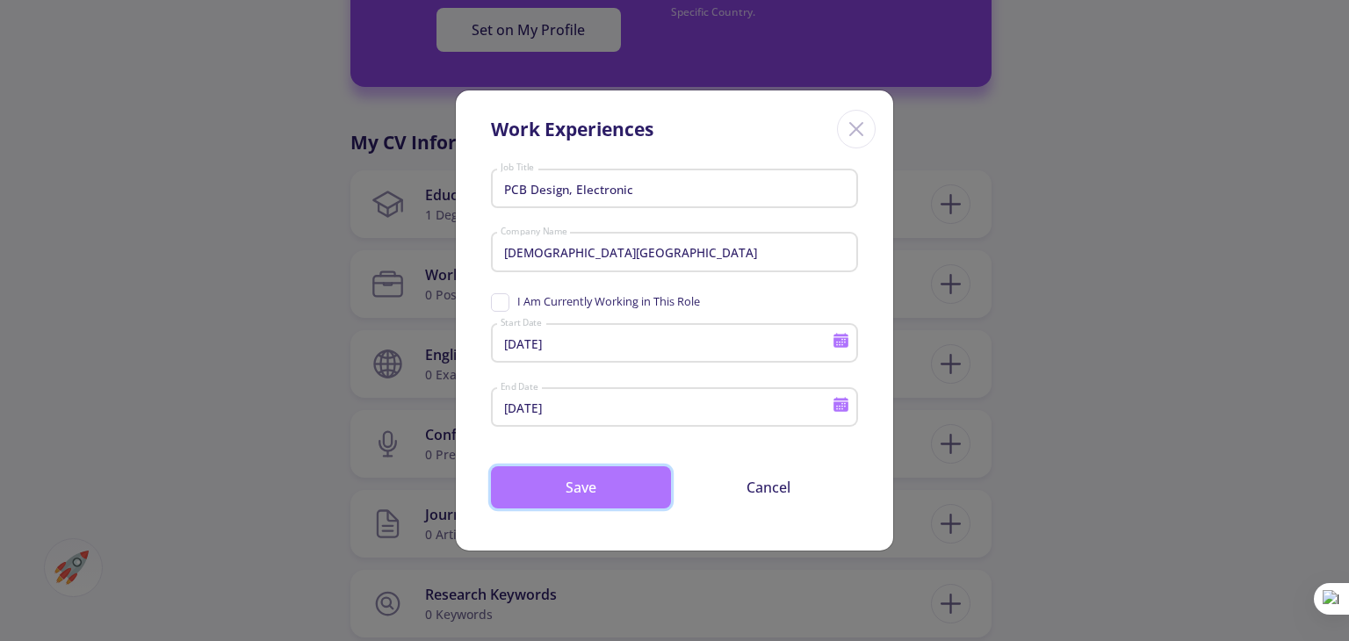
click at [575, 479] on button "Save" at bounding box center [581, 487] width 180 height 42
click at [633, 486] on button "Save" at bounding box center [581, 487] width 180 height 42
click at [713, 465] on div "PCB Design, Electronic Job Title [DEMOGRAPHIC_DATA] Azad University Company Nam…" at bounding box center [674, 356] width 437 height 388
click at [573, 472] on button "Save" at bounding box center [581, 487] width 180 height 42
click at [565, 485] on button "Save" at bounding box center [581, 487] width 180 height 42
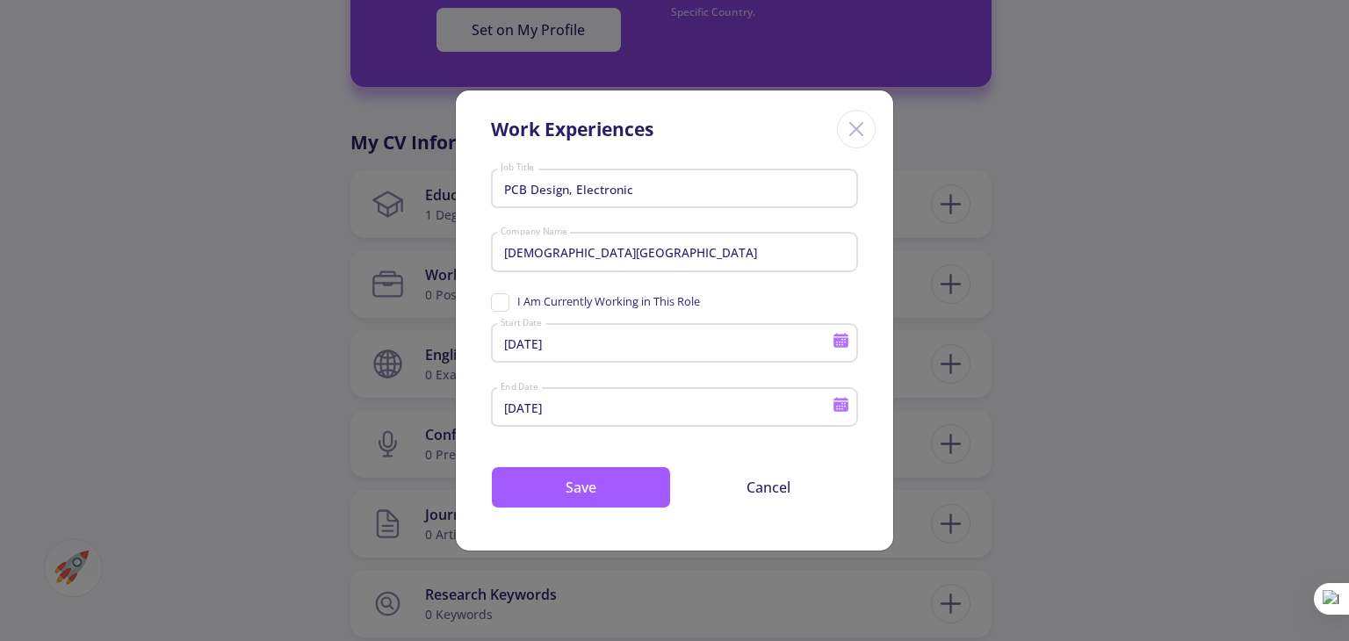
click at [673, 443] on mat-form-field "[DATE] End Date" at bounding box center [674, 413] width 367 height 64
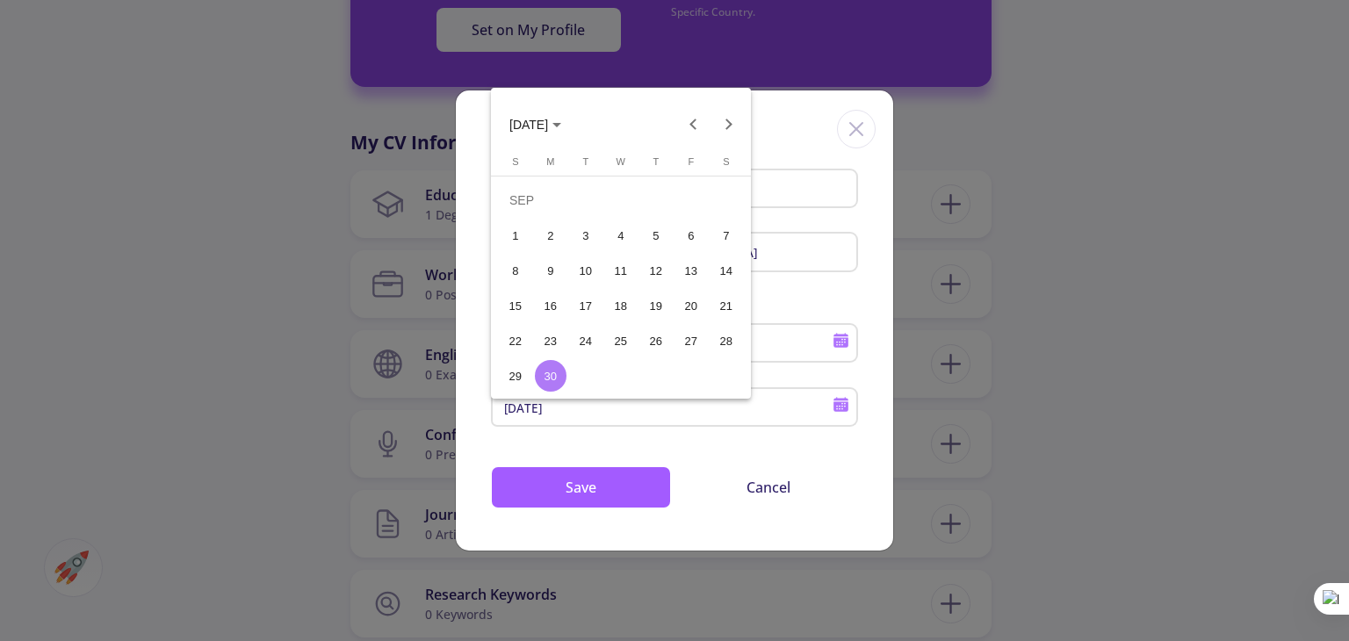
click at [1275, 145] on div at bounding box center [673, 338] width 1349 height 641
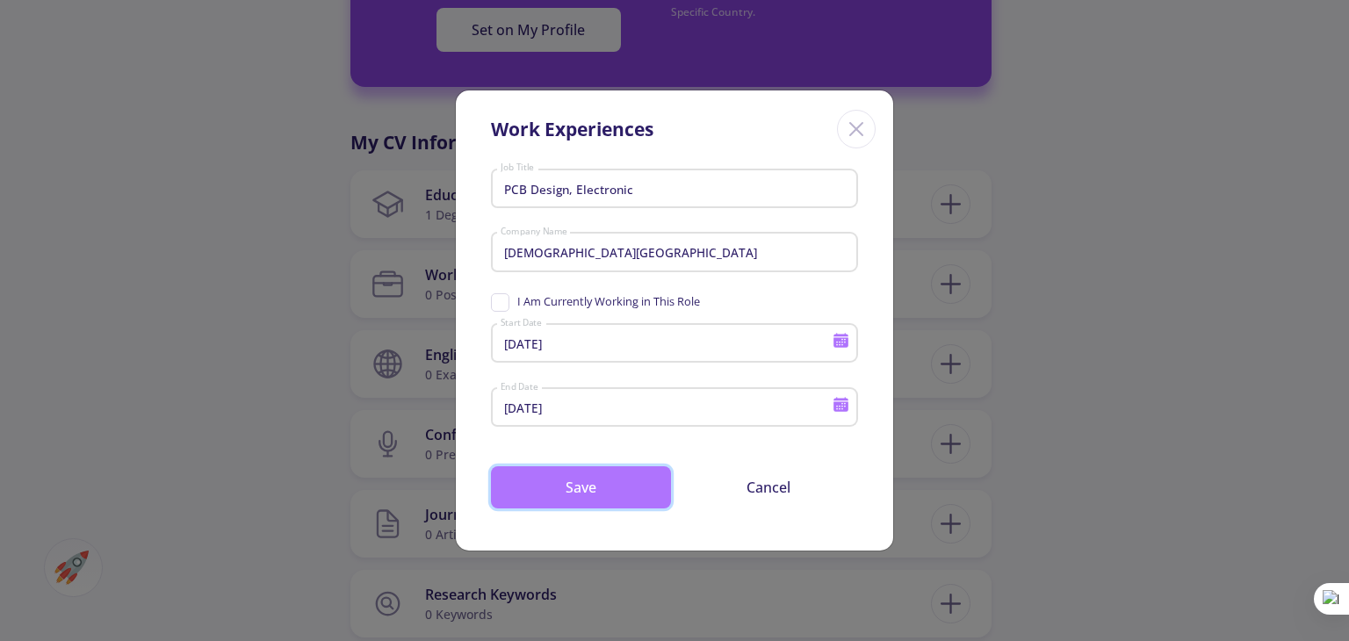
click at [597, 489] on button "Save" at bounding box center [581, 487] width 180 height 42
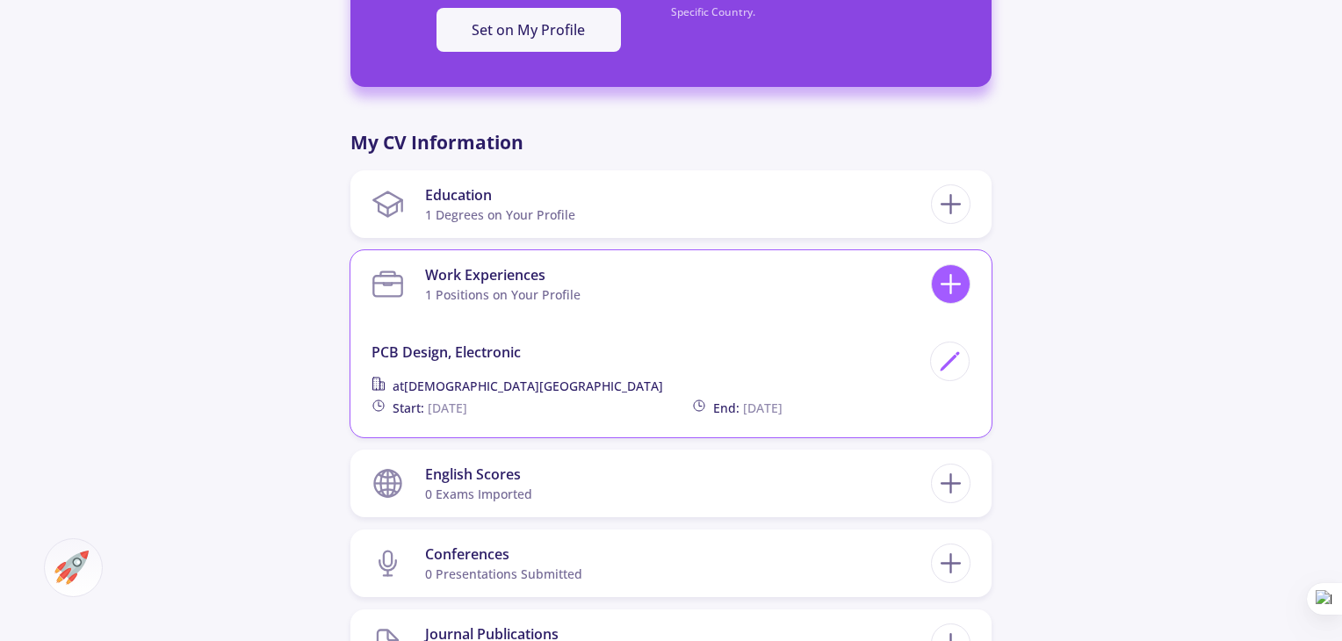
click at [952, 285] on icon at bounding box center [950, 284] width 32 height 32
checkbox input "false"
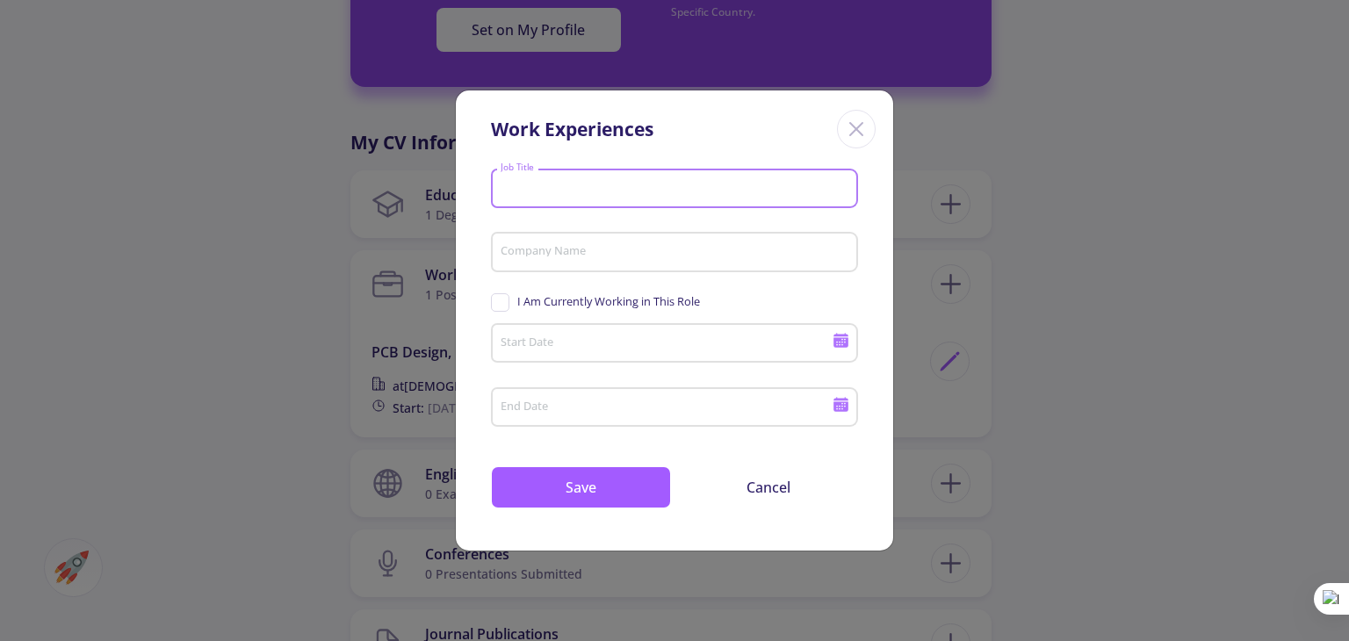
click at [647, 189] on input "Job Title" at bounding box center [677, 189] width 355 height 16
paste input "research assistant"
click at [512, 191] on input "research assistant" at bounding box center [677, 189] width 355 height 16
click at [508, 187] on input "research assistant" at bounding box center [677, 189] width 355 height 16
type input "Research assistant"
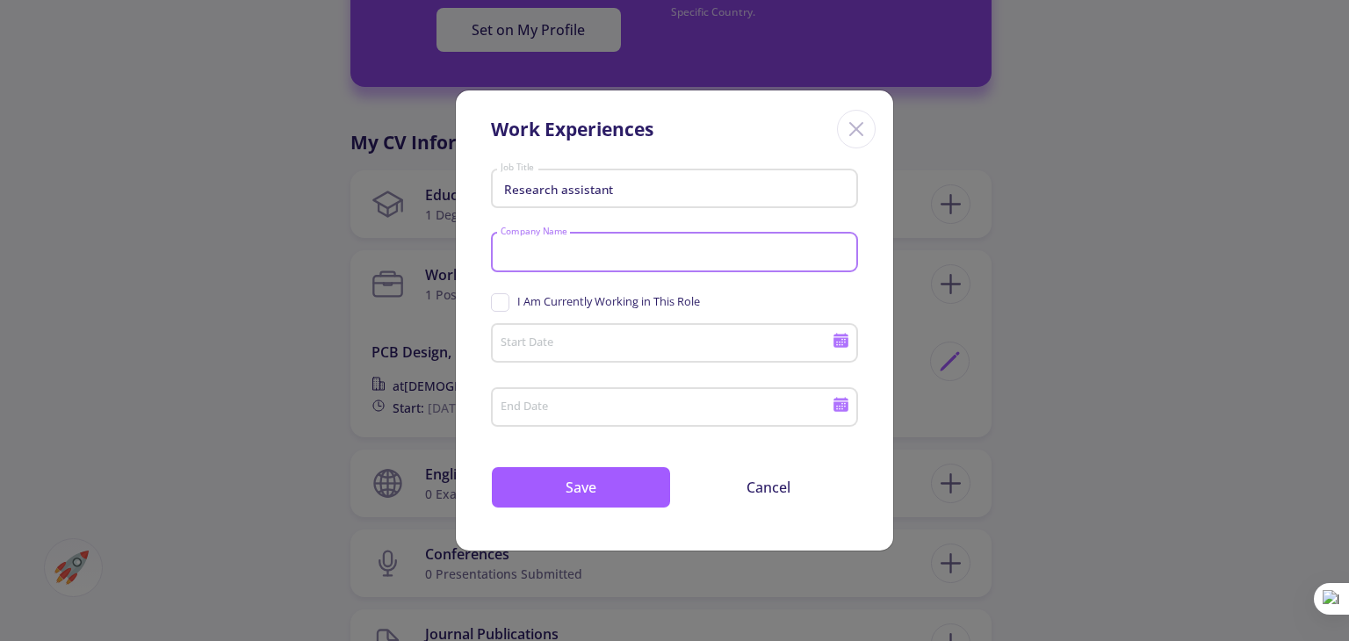
click at [540, 256] on input "Company Name" at bounding box center [677, 253] width 355 height 16
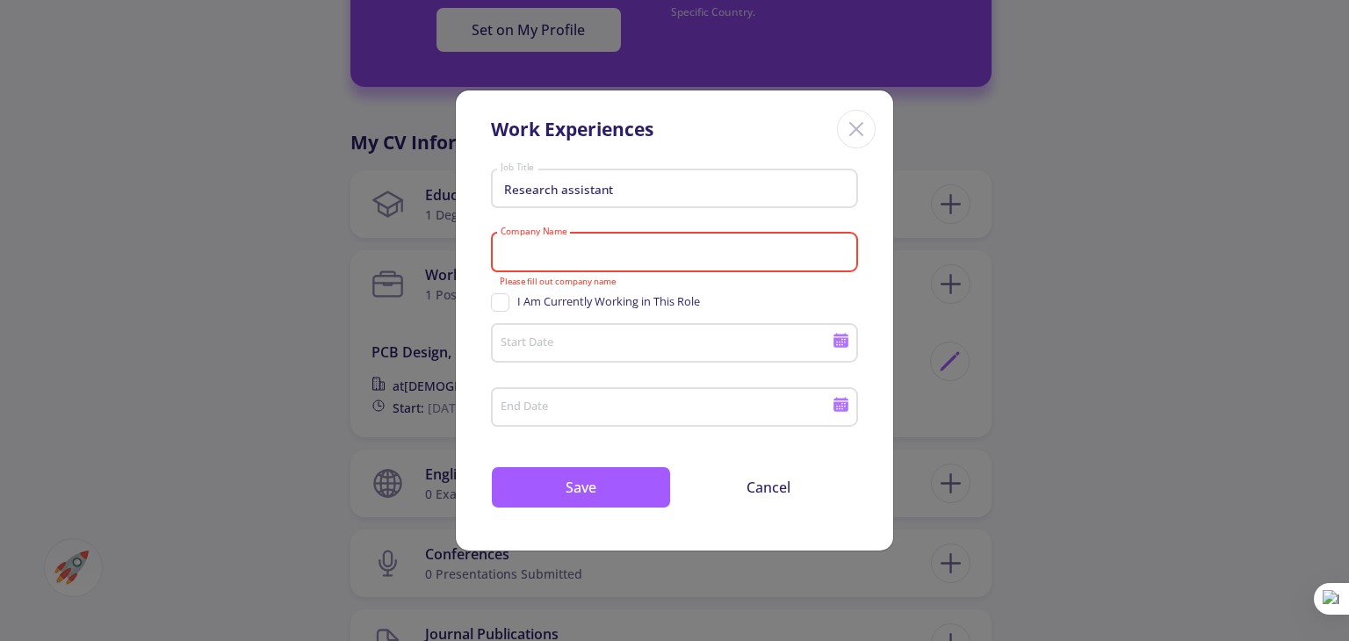
click at [683, 253] on input "Company Name" at bounding box center [677, 253] width 355 height 16
paste input "[DEMOGRAPHIC_DATA][GEOGRAPHIC_DATA],"
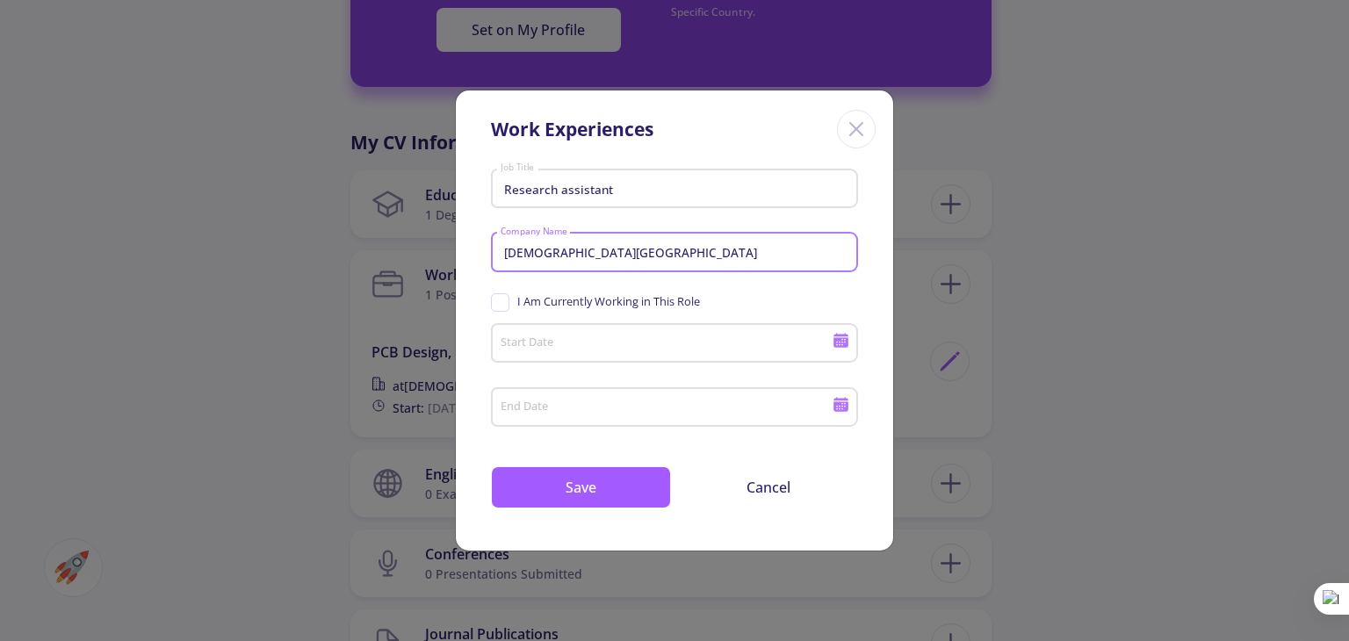
type input "[DEMOGRAPHIC_DATA][GEOGRAPHIC_DATA]"
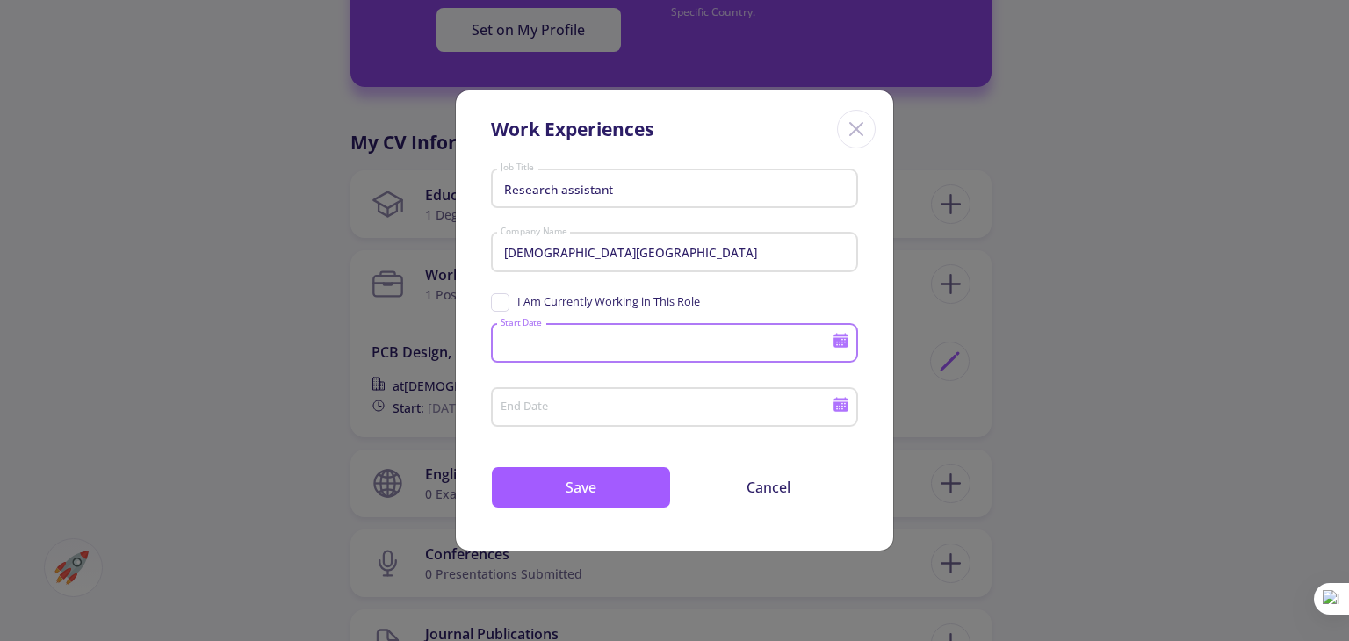
click at [739, 349] on input "Start Date" at bounding box center [669, 344] width 338 height 16
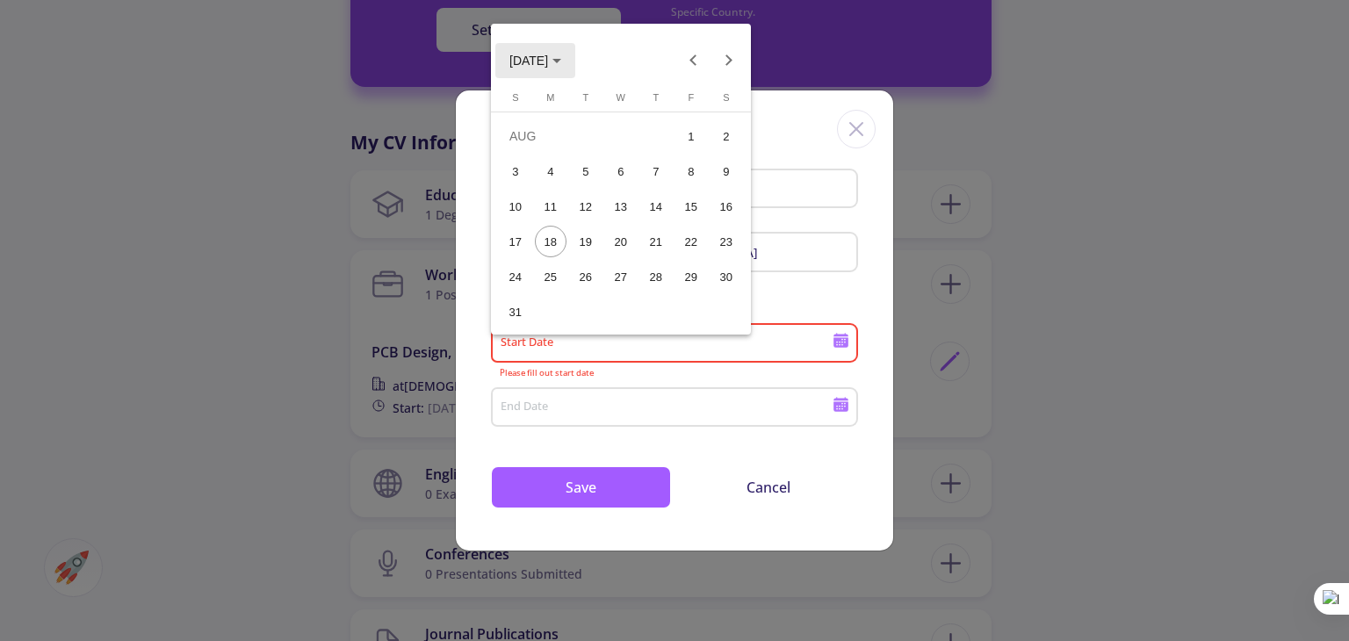
click at [561, 57] on span "[DATE]" at bounding box center [535, 60] width 52 height 14
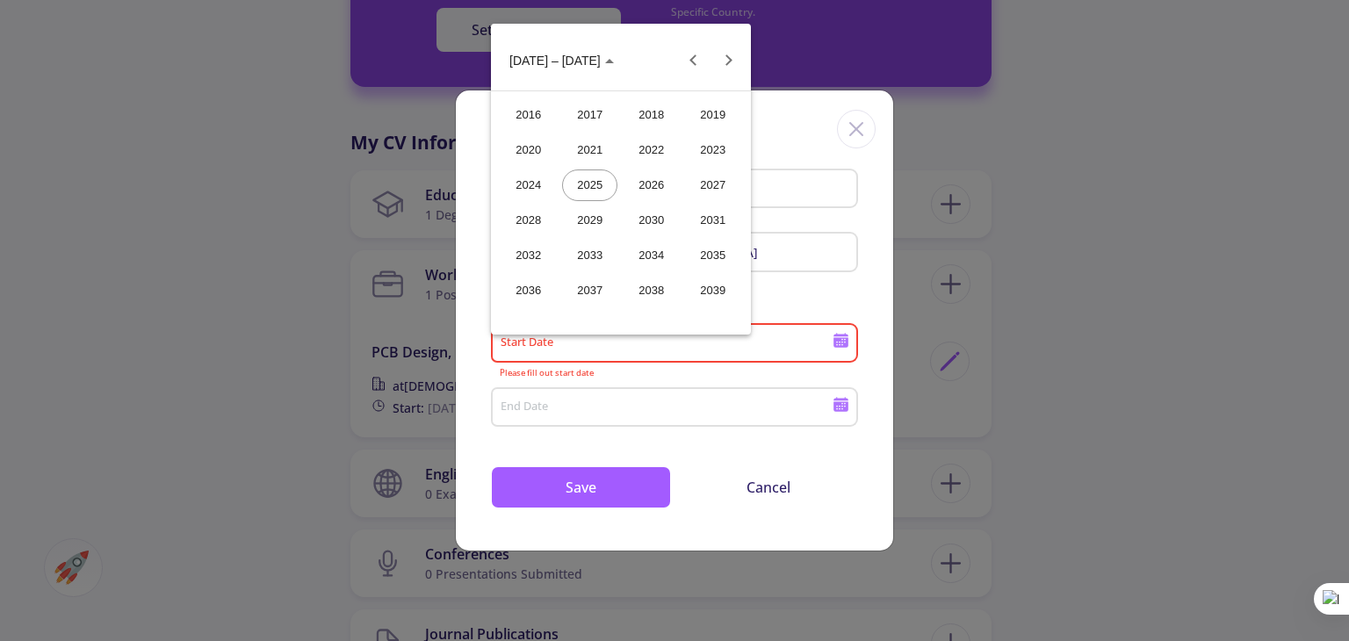
click at [530, 178] on div "2024" at bounding box center [528, 185] width 55 height 32
click at [546, 50] on button "2024" at bounding box center [529, 60] width 68 height 35
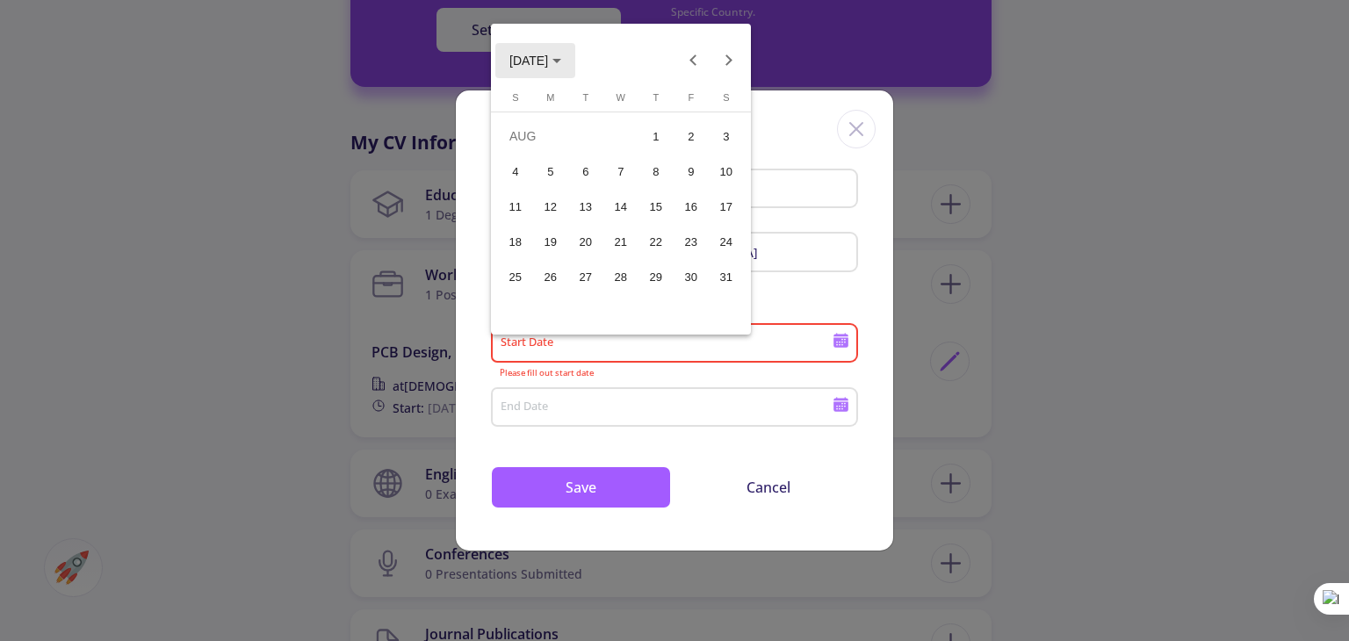
click at [562, 50] on button "[DATE]" at bounding box center [535, 60] width 80 height 35
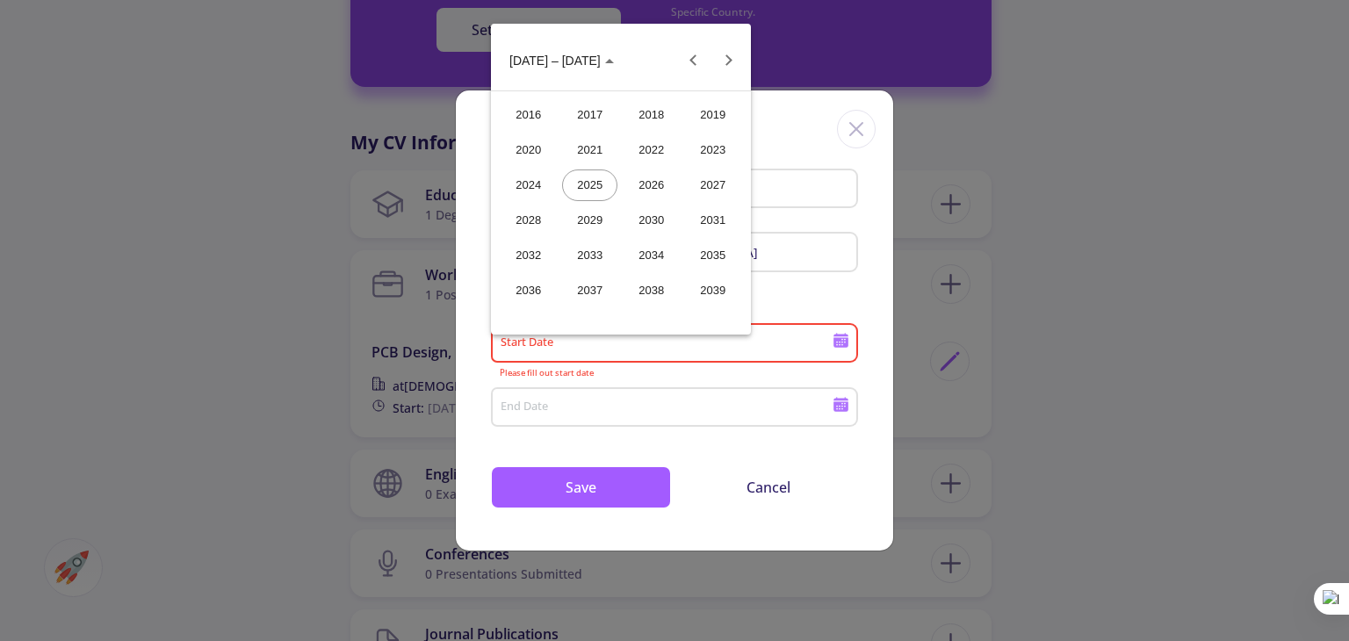
click at [698, 152] on div "2023" at bounding box center [712, 150] width 55 height 32
click at [709, 212] on div "DEC" at bounding box center [712, 221] width 55 height 32
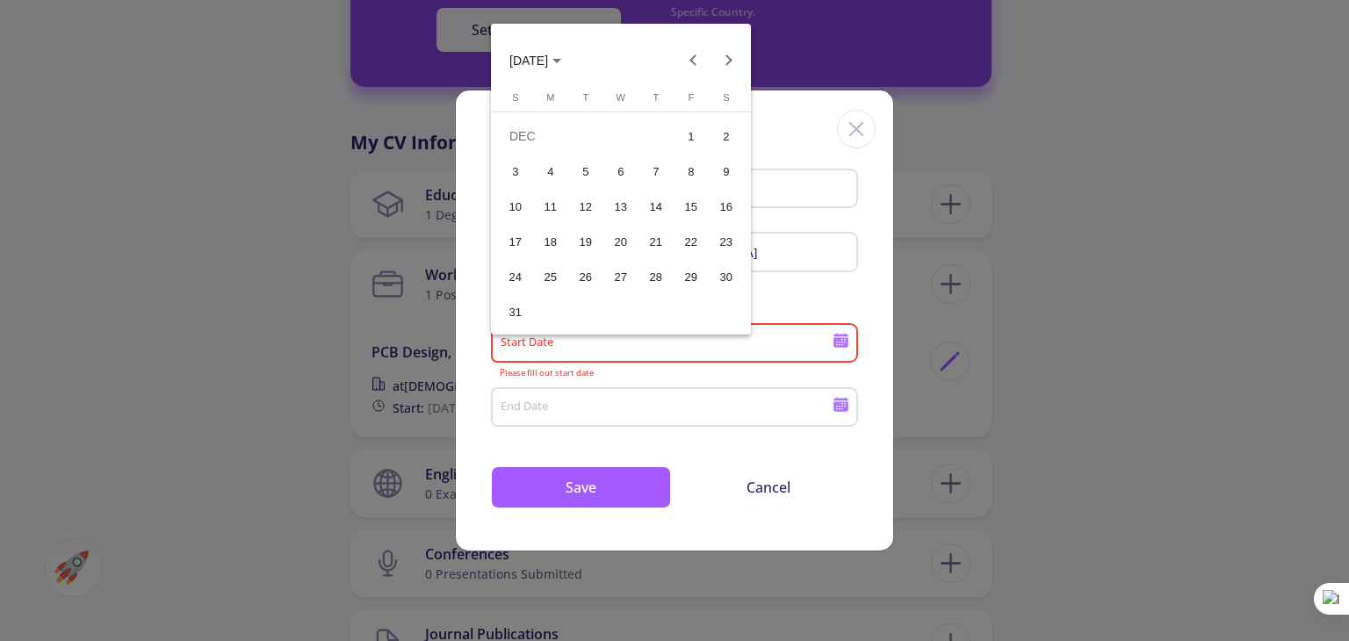
click at [700, 134] on div "1" at bounding box center [691, 136] width 32 height 32
type input "[DATE]"
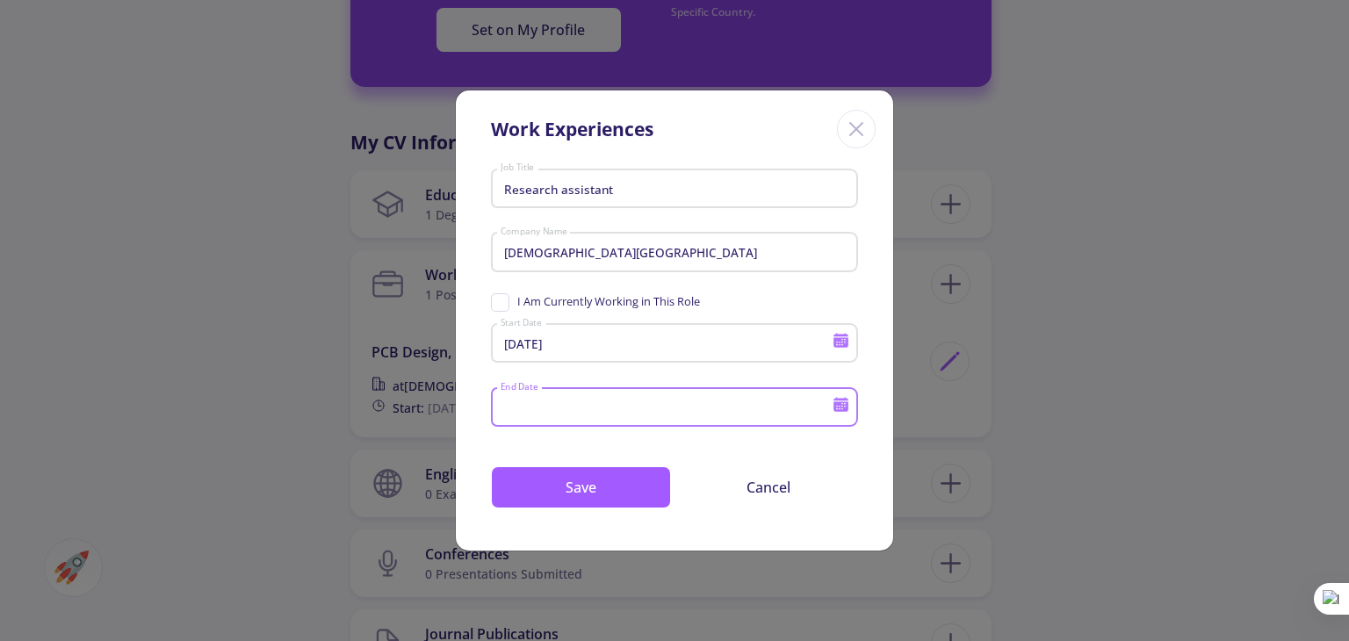
click at [650, 408] on input "End Date" at bounding box center [669, 408] width 338 height 16
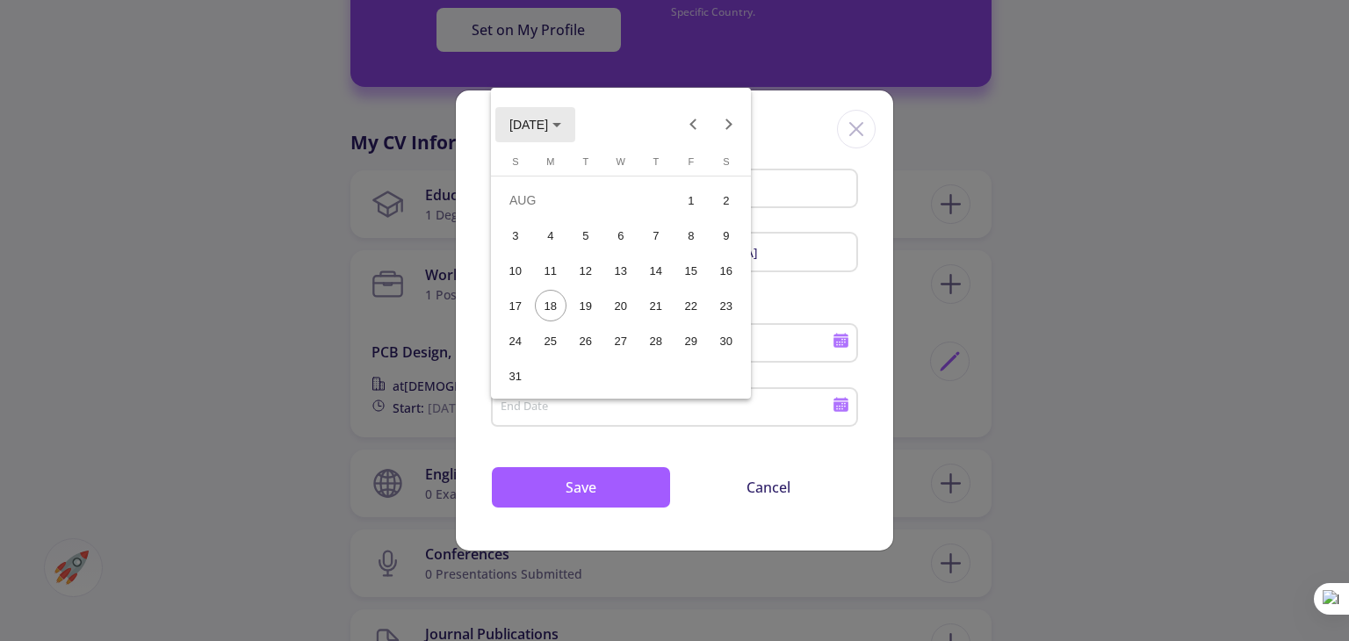
click at [575, 133] on button "[DATE]" at bounding box center [535, 124] width 80 height 35
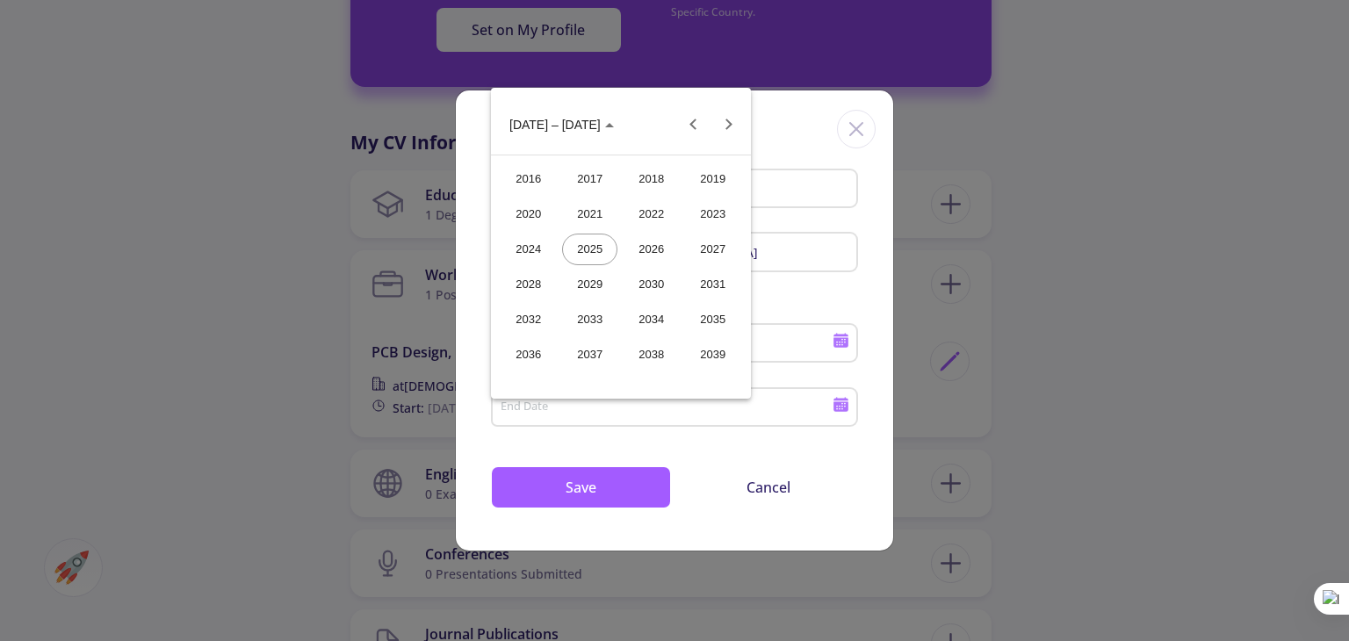
click at [544, 254] on div "2024" at bounding box center [528, 250] width 55 height 32
click at [661, 283] on div "NOV" at bounding box center [650, 285] width 55 height 32
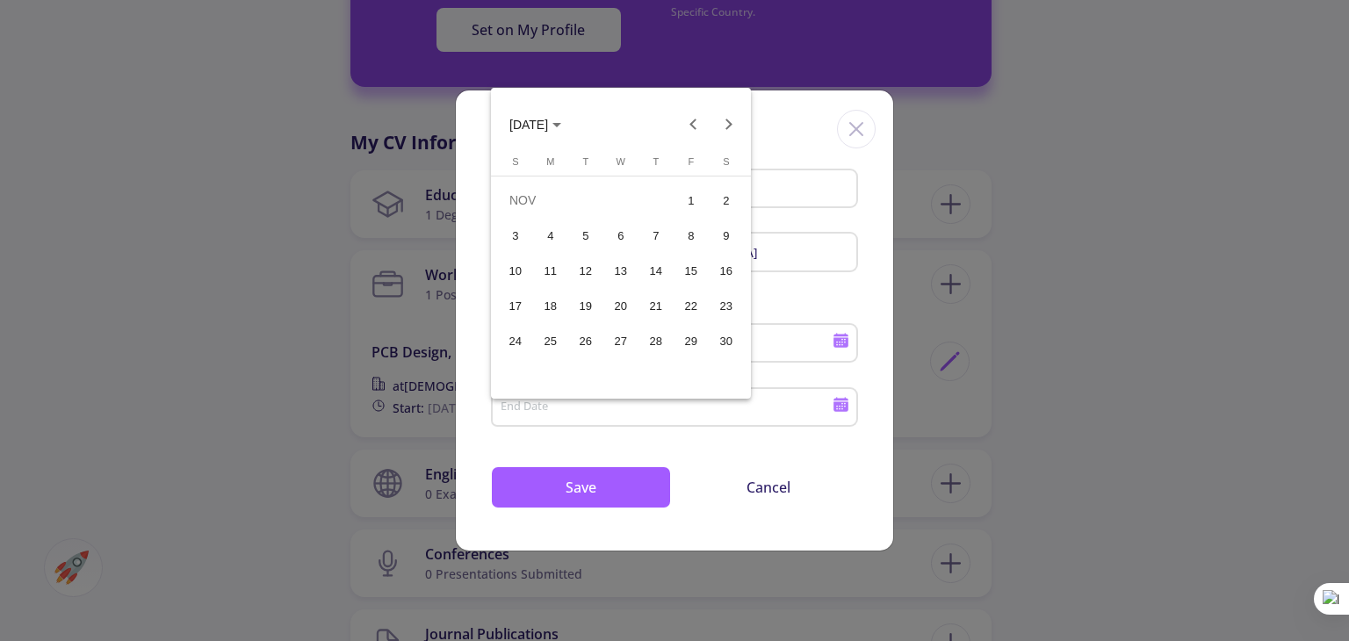
click at [724, 330] on div "30" at bounding box center [726, 341] width 32 height 32
type input "[DATE]"
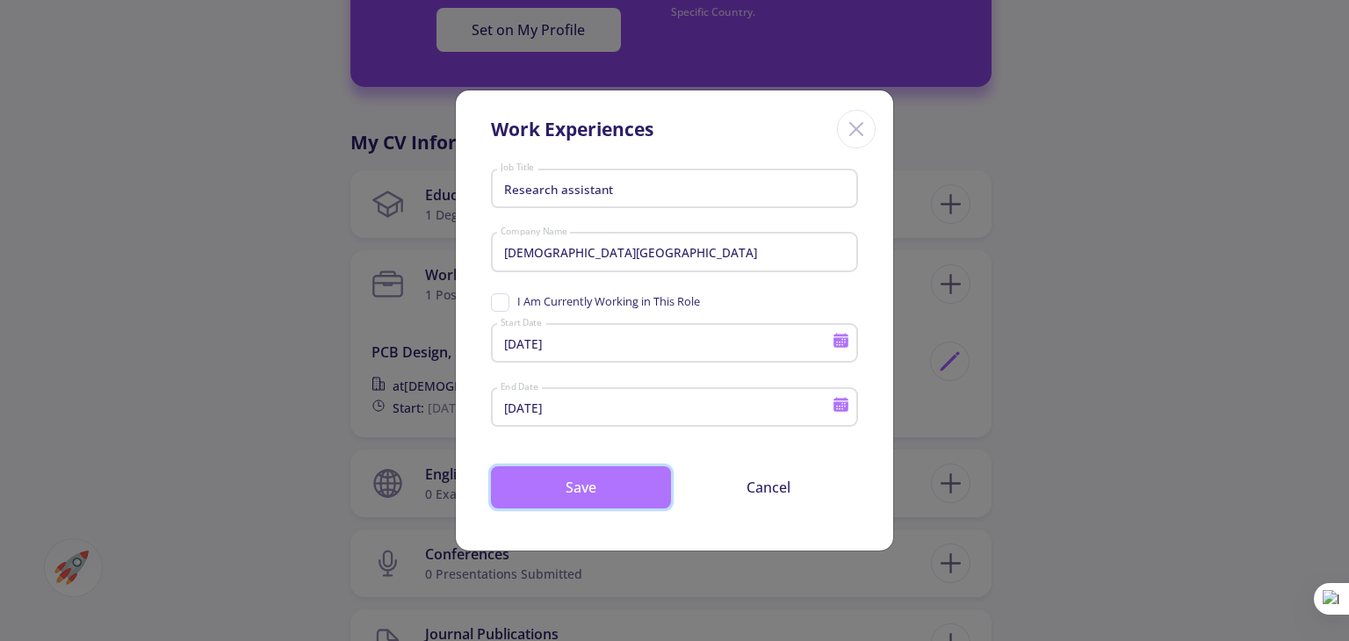
click at [613, 481] on button "Save" at bounding box center [581, 487] width 180 height 42
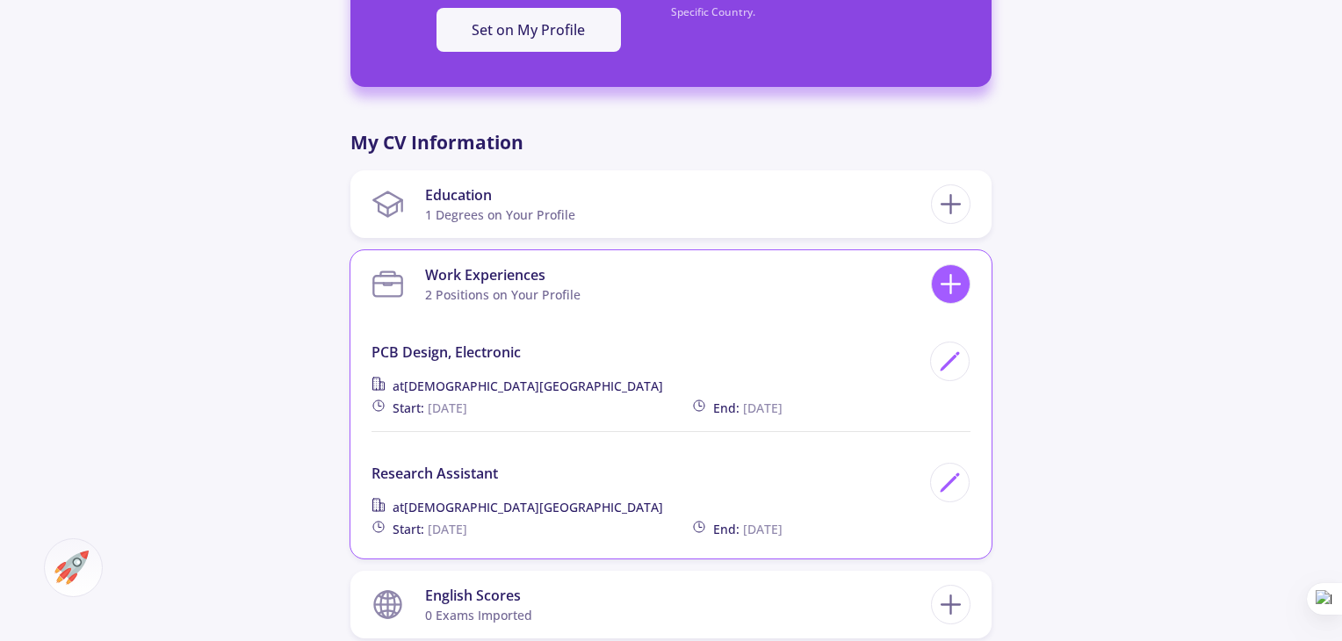
click at [952, 285] on icon at bounding box center [950, 284] width 32 height 32
checkbox input "false"
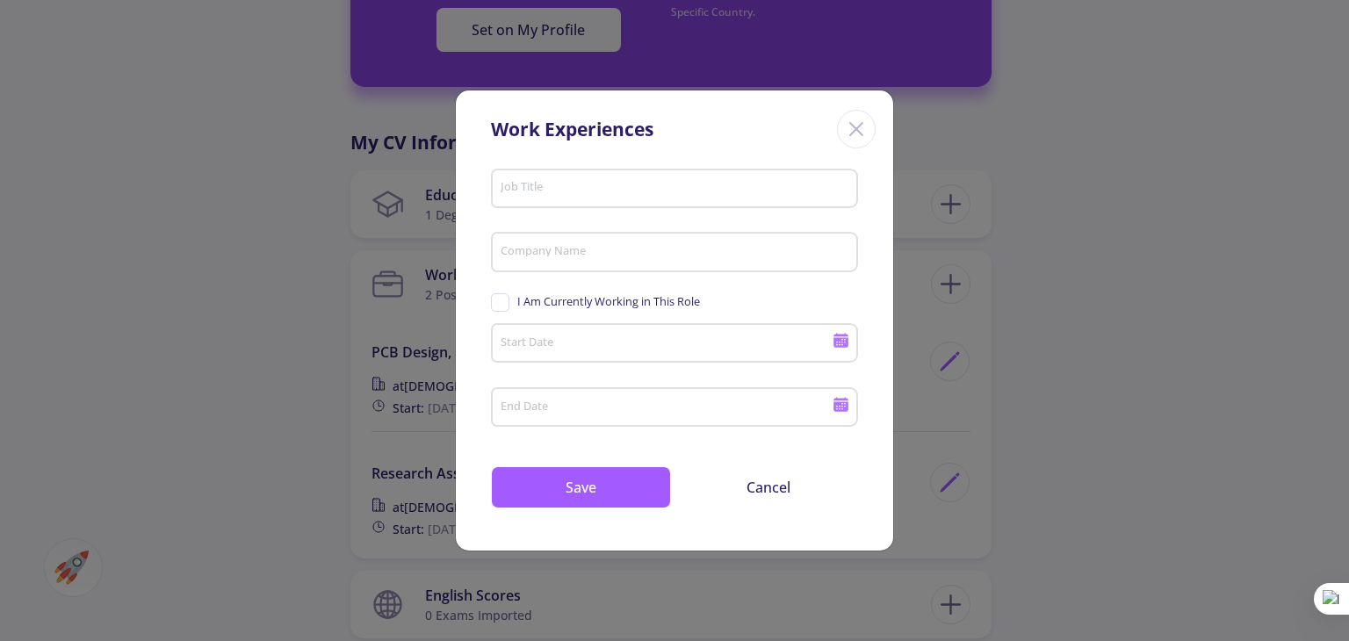
click at [646, 177] on div "Job Title" at bounding box center [675, 185] width 350 height 46
paste input "• Teaching assistant"
click at [530, 184] on input "• Teaching assistant" at bounding box center [677, 189] width 355 height 16
type input "Teaching assistant"
click at [647, 251] on input "Company Name" at bounding box center [677, 253] width 355 height 16
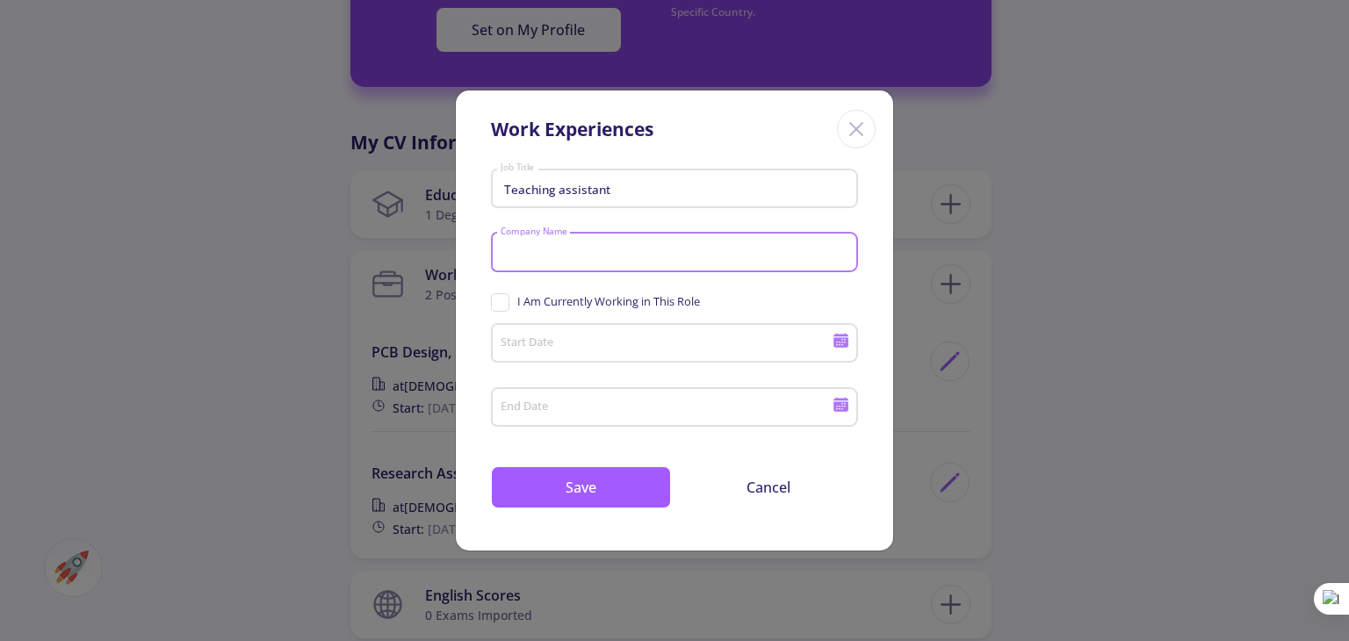
paste input "[DEMOGRAPHIC_DATA][GEOGRAPHIC_DATA],"
type input "[DEMOGRAPHIC_DATA][GEOGRAPHIC_DATA]"
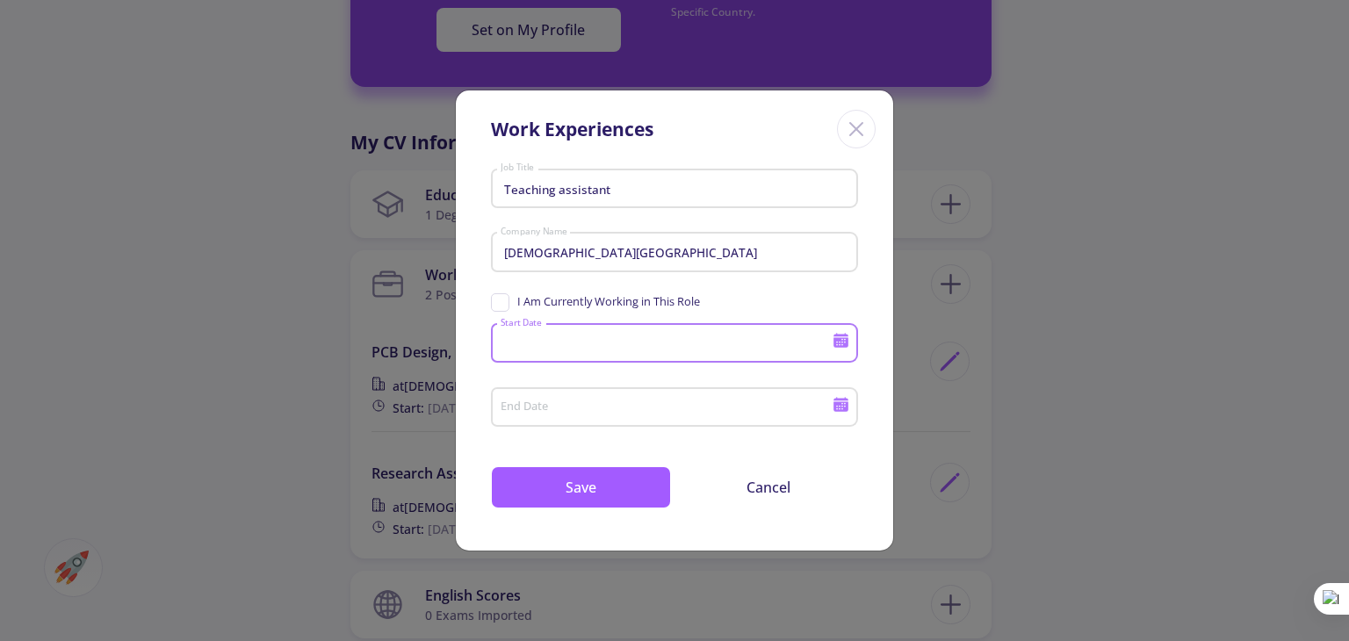
click at [677, 346] on input "Start Date" at bounding box center [669, 344] width 338 height 16
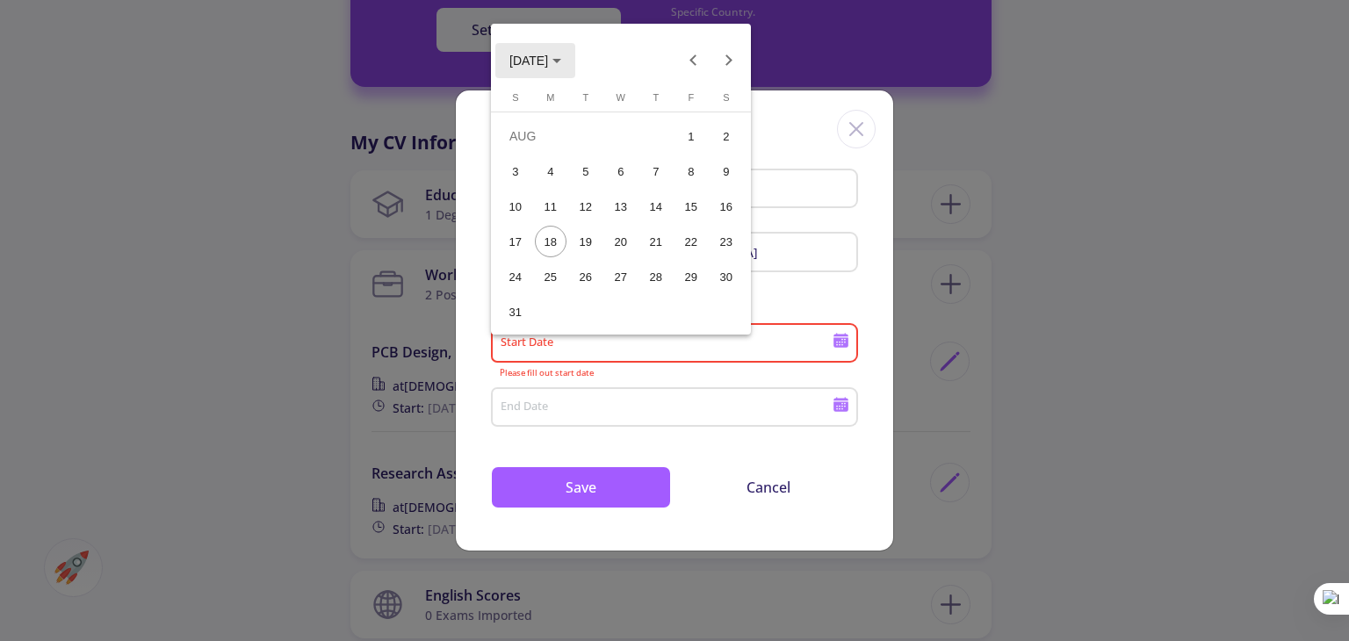
click at [561, 54] on span "[DATE]" at bounding box center [535, 60] width 52 height 14
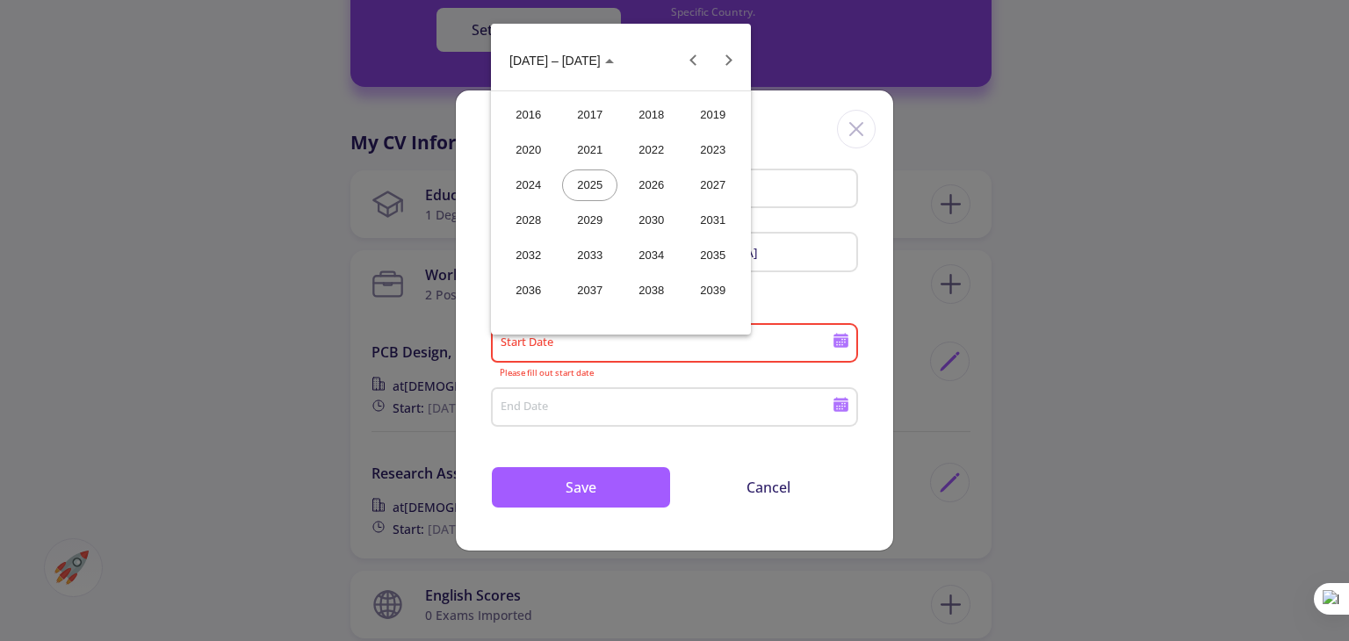
click at [541, 180] on div "2024" at bounding box center [528, 185] width 55 height 32
click at [605, 158] on div "FEB" at bounding box center [589, 150] width 55 height 32
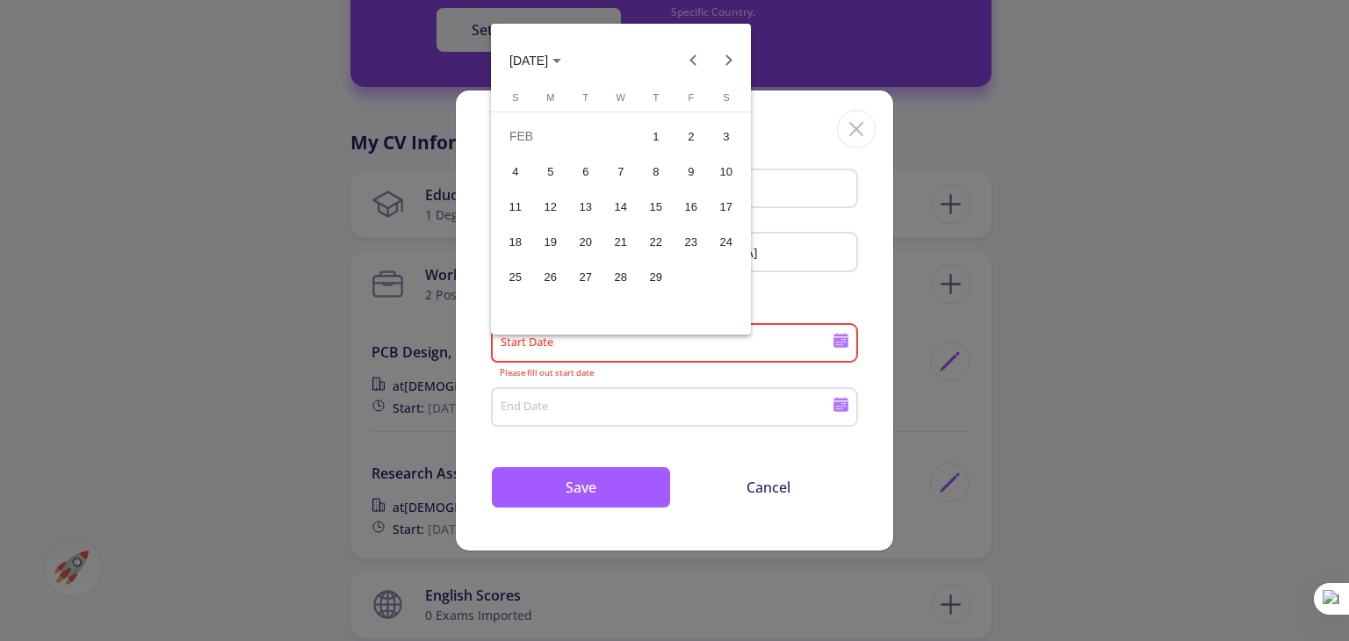
click at [649, 141] on div "1" at bounding box center [656, 136] width 32 height 32
type input "[DATE]"
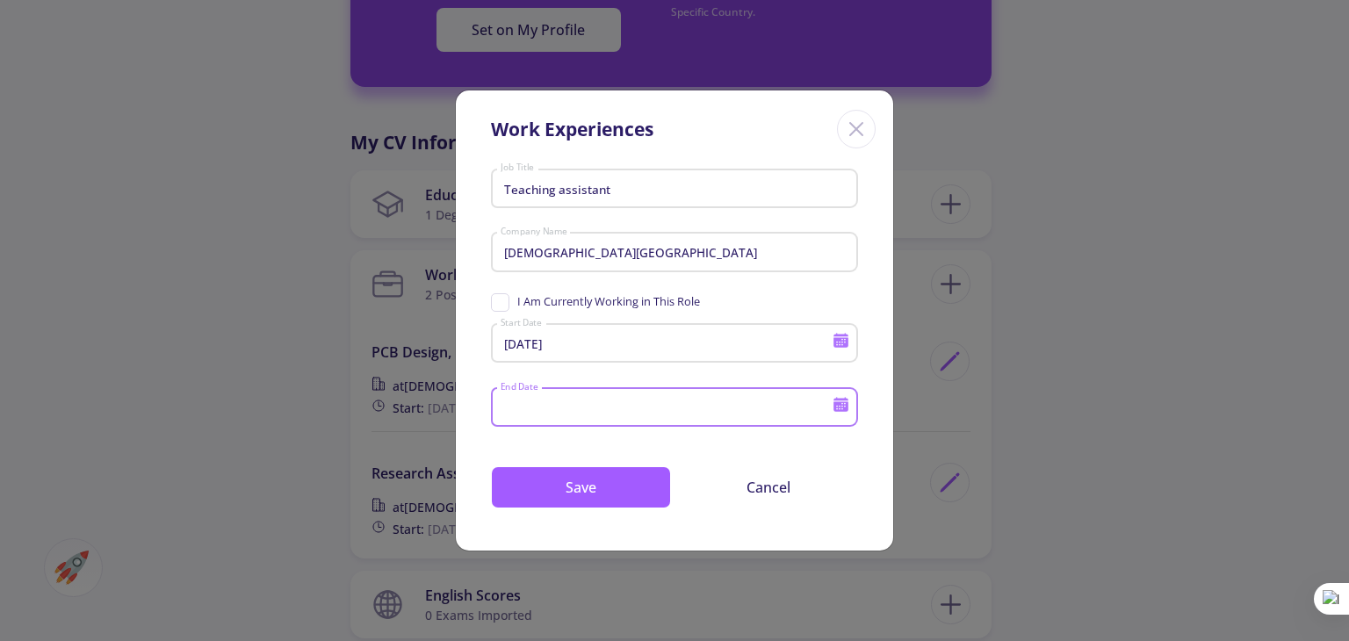
click at [642, 405] on input "End Date" at bounding box center [669, 408] width 338 height 16
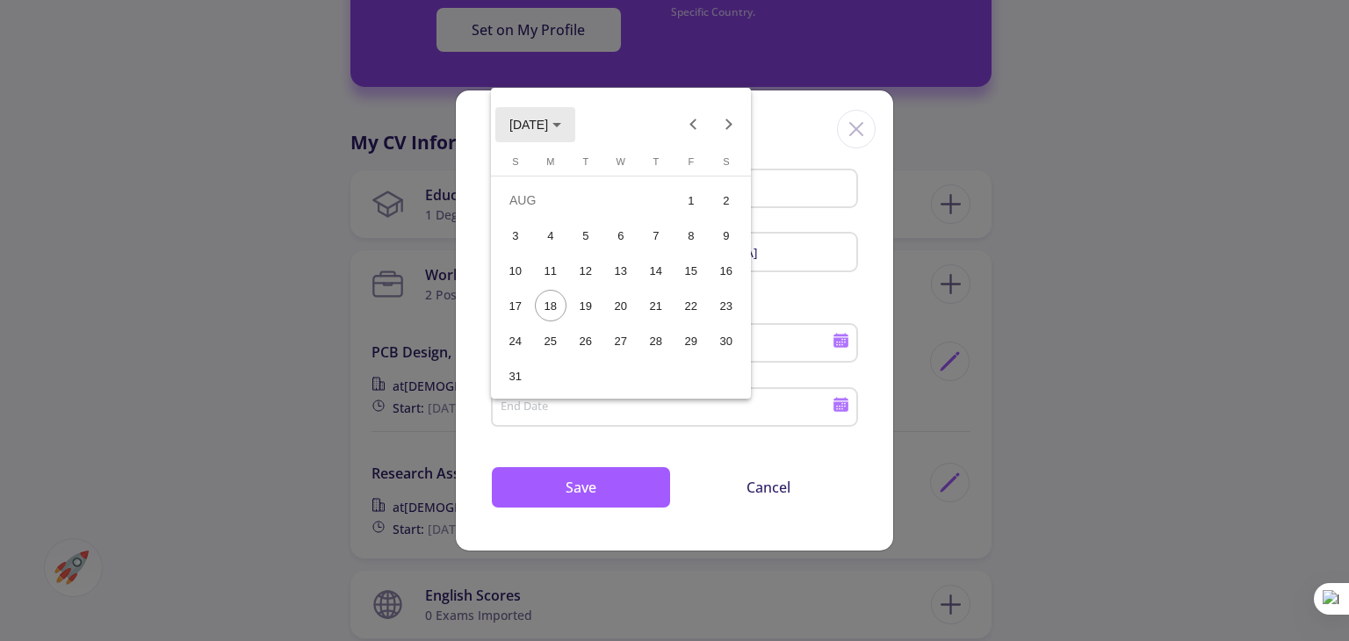
click at [572, 113] on button "[DATE]" at bounding box center [535, 124] width 80 height 35
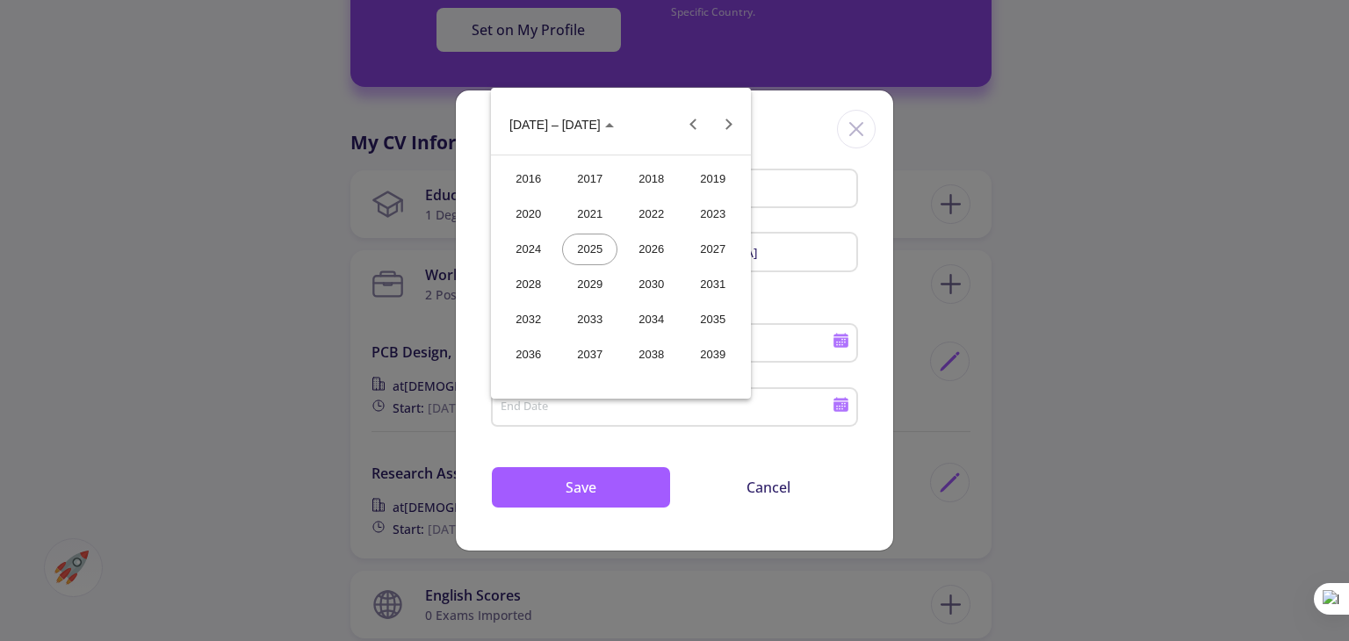
click at [537, 243] on div "2024" at bounding box center [528, 250] width 55 height 32
click at [598, 255] on div "JUN" at bounding box center [589, 250] width 55 height 32
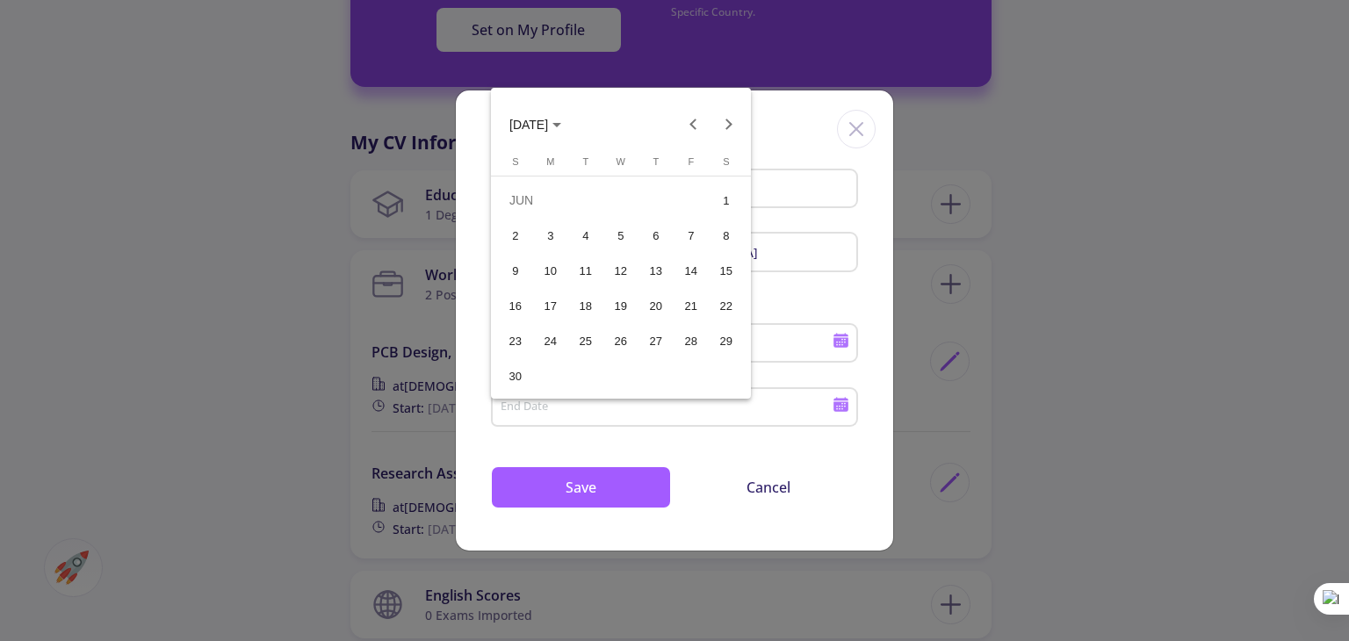
click at [525, 373] on div "30" at bounding box center [516, 376] width 32 height 32
type input "[DATE]"
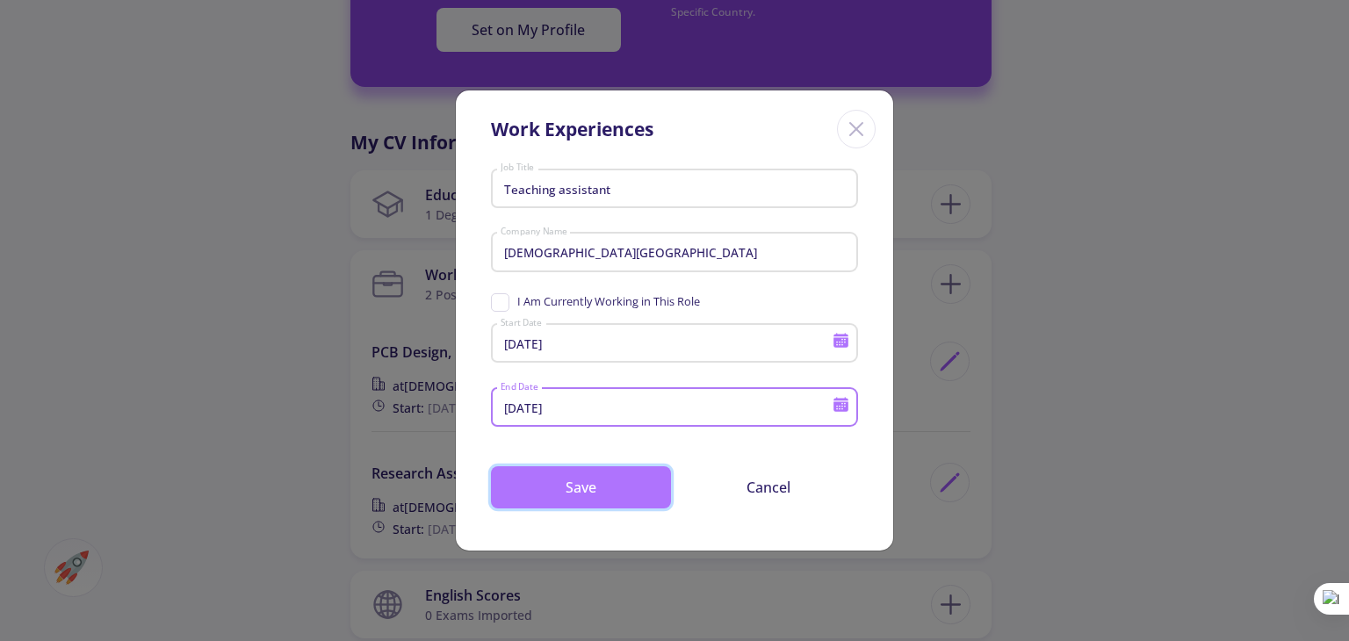
click at [563, 496] on button "Save" at bounding box center [581, 487] width 180 height 42
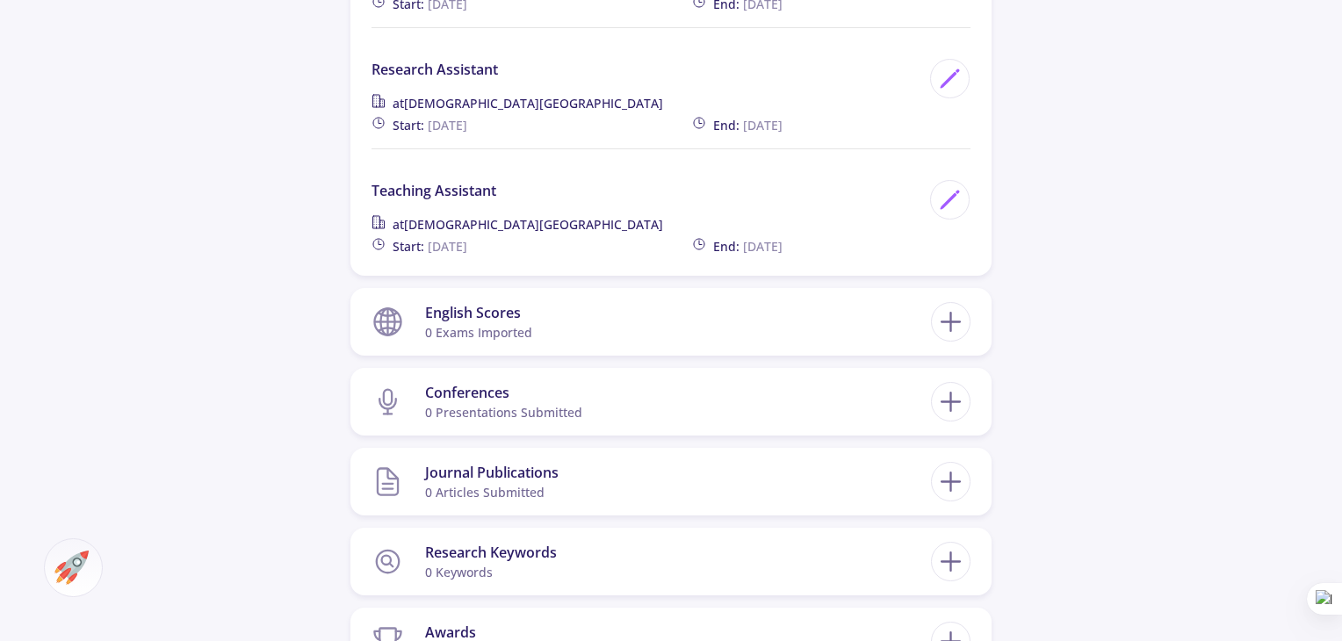
scroll to position [1099, 0]
click at [949, 322] on icon at bounding box center [950, 322] width 32 height 32
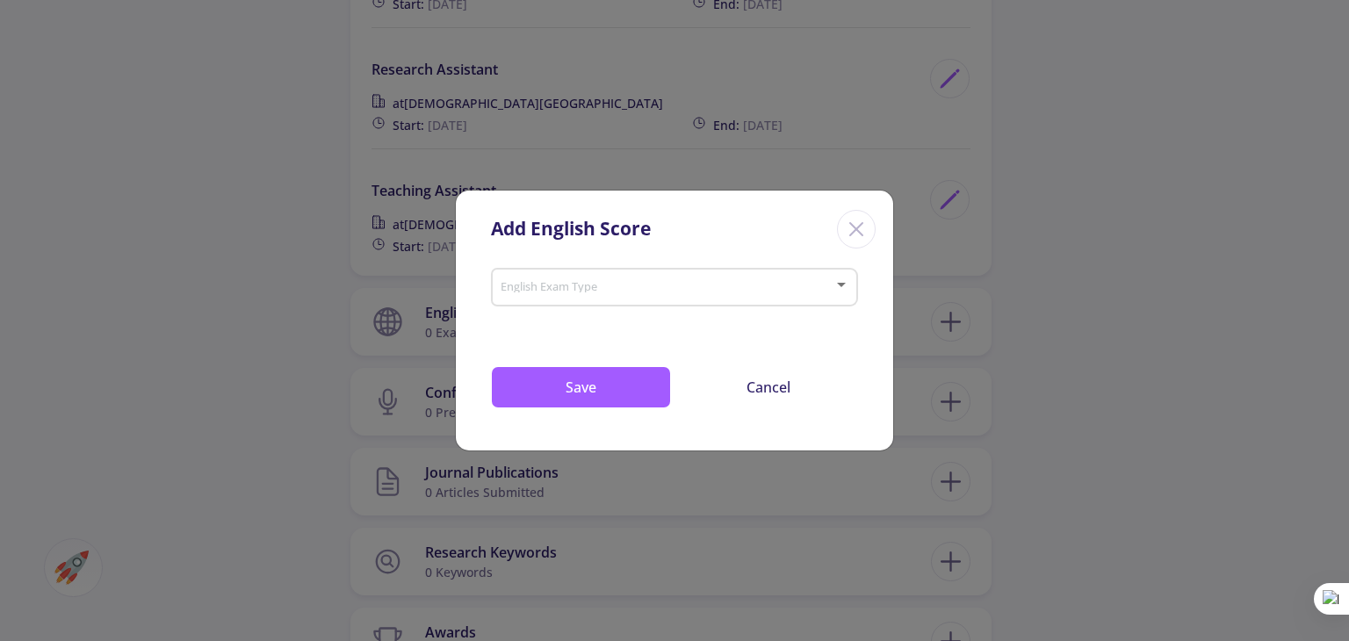
click at [866, 222] on icon "Close" at bounding box center [856, 229] width 28 height 28
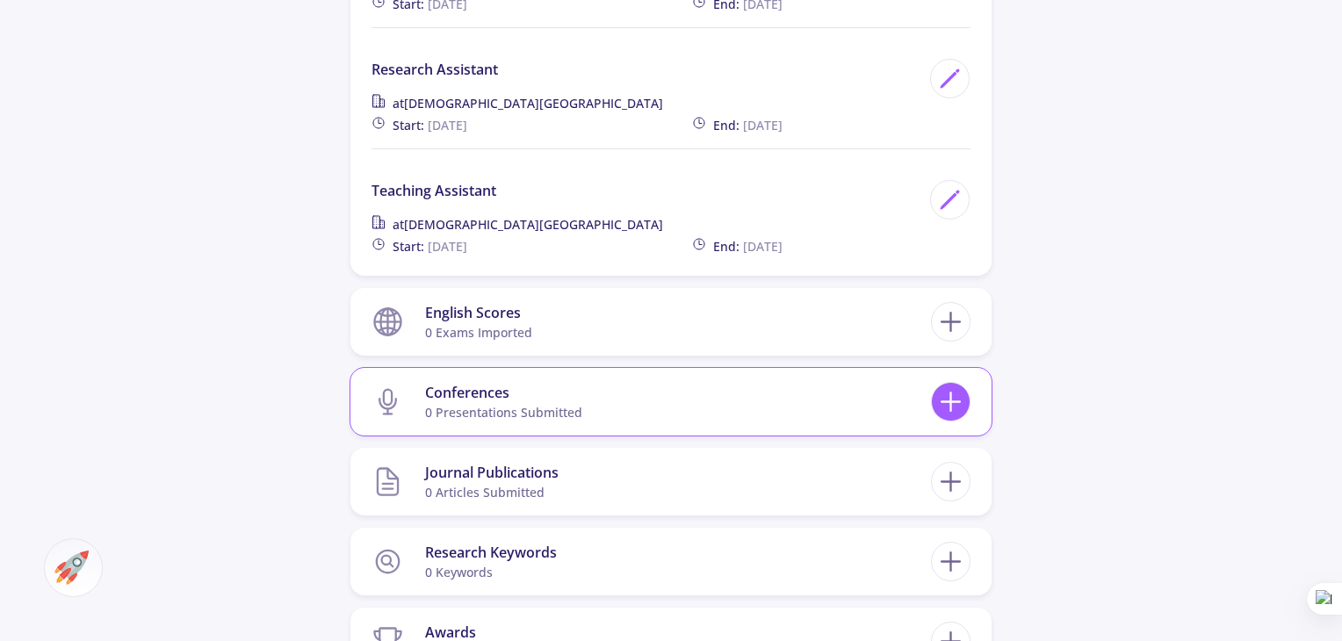
click at [952, 406] on icon at bounding box center [950, 402] width 32 height 32
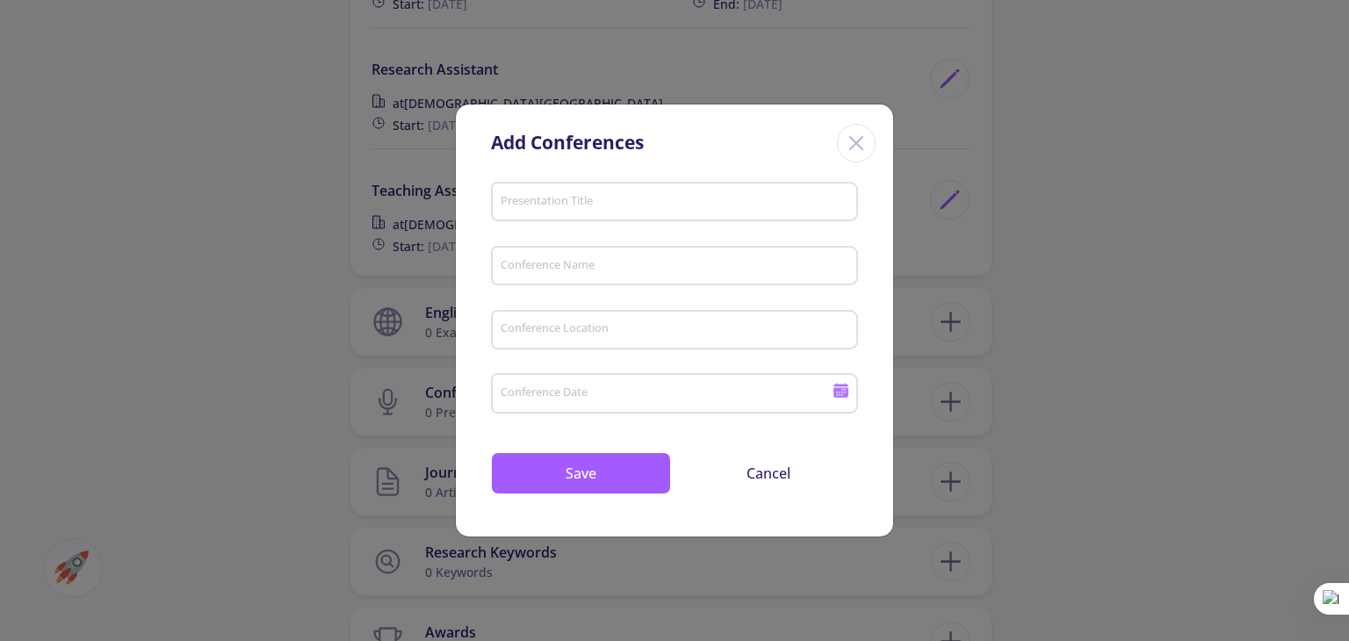
click at [856, 150] on icon "Close" at bounding box center [856, 143] width 28 height 28
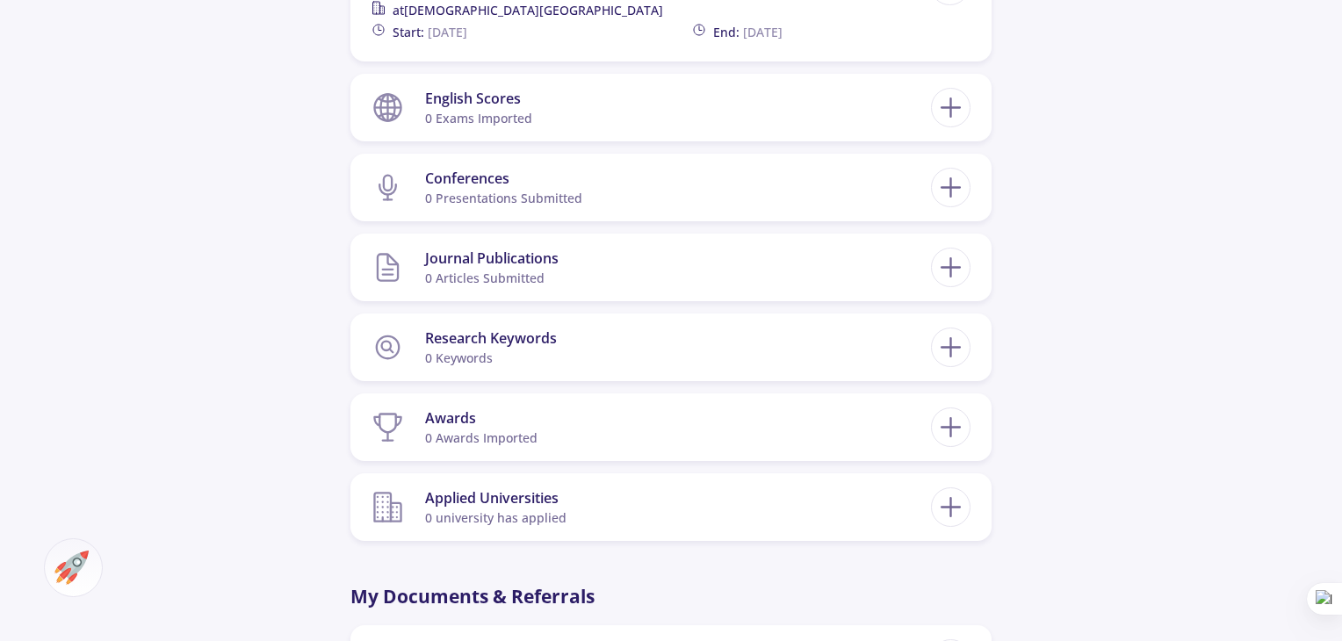
scroll to position [1310, 0]
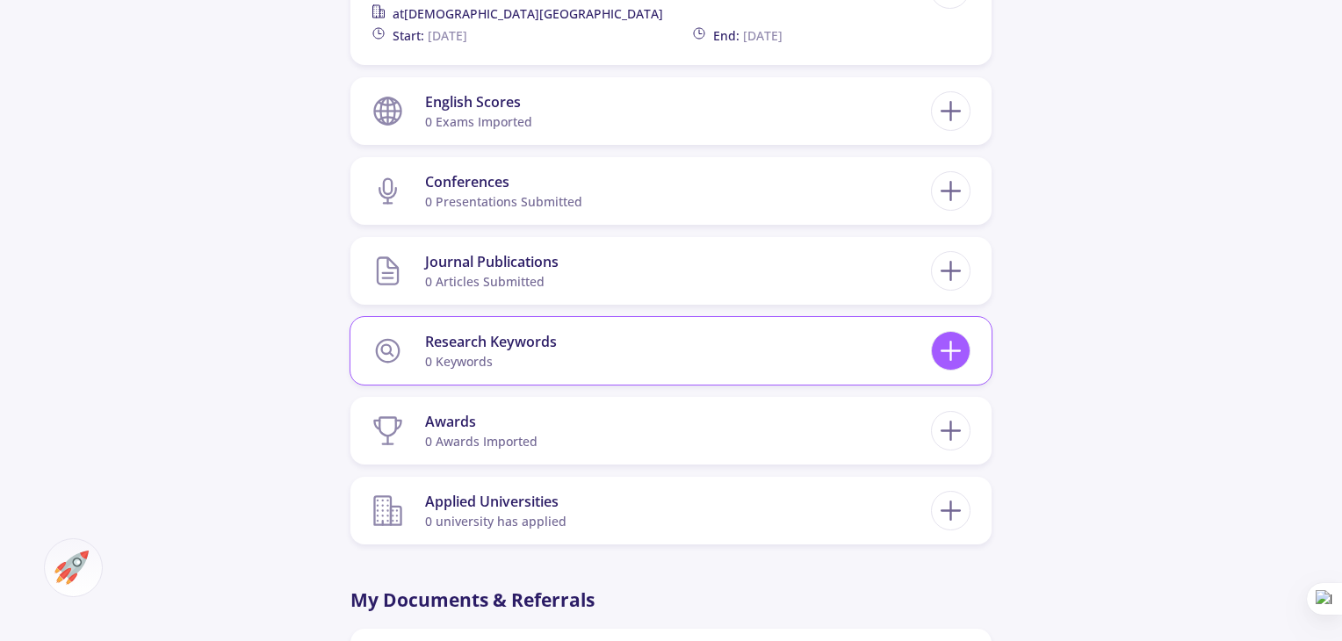
click at [948, 362] on icon at bounding box center [950, 351] width 32 height 32
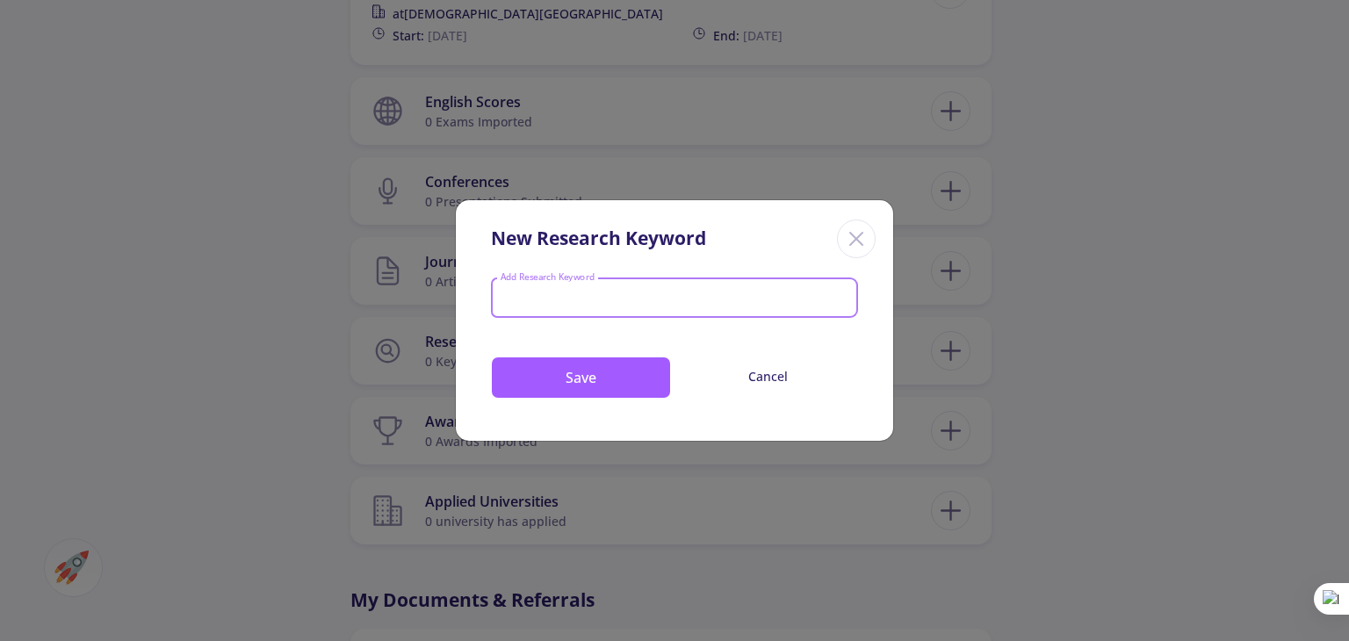
click at [731, 289] on div at bounding box center [674, 299] width 357 height 23
type input "CMOS"
type input "M"
type input "Control"
type input "Modeling and Simulation"
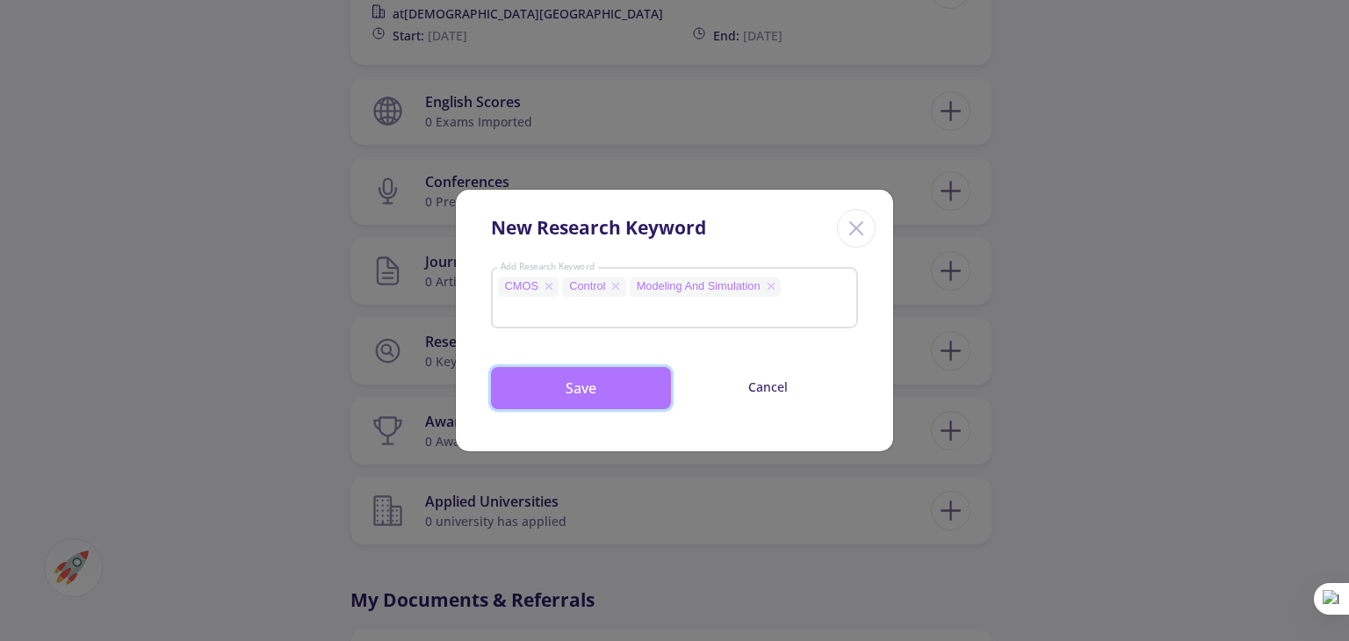
click at [643, 393] on button "Save" at bounding box center [581, 388] width 180 height 42
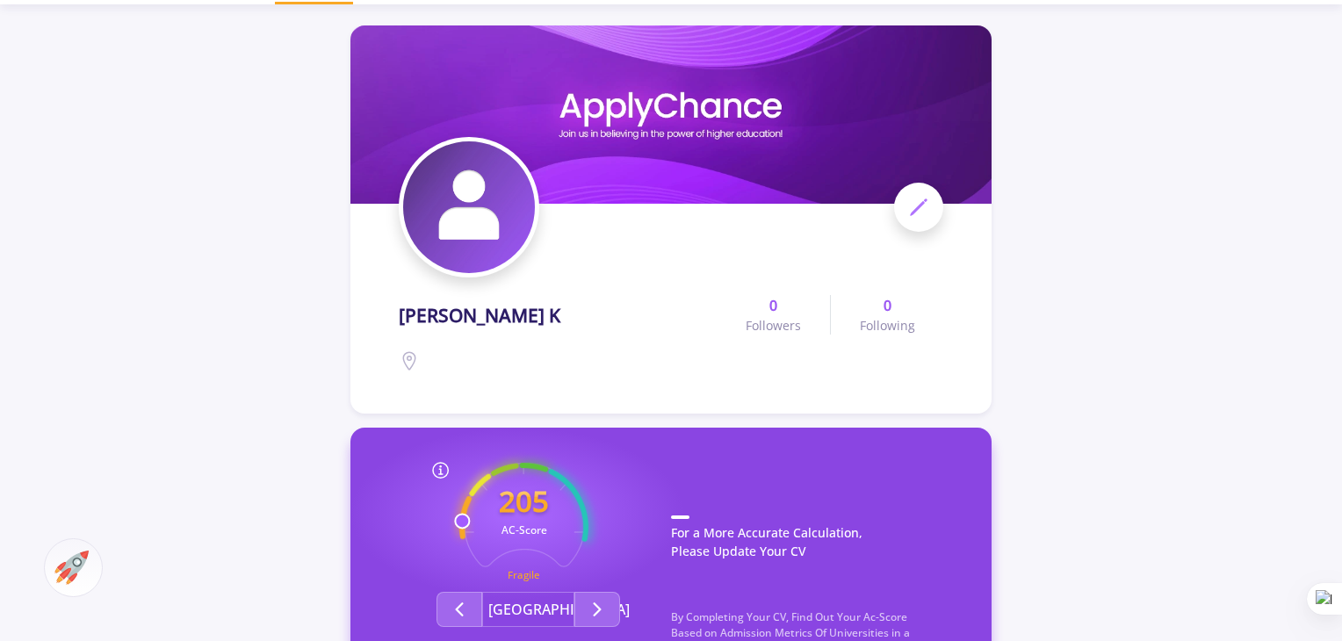
scroll to position [0, 0]
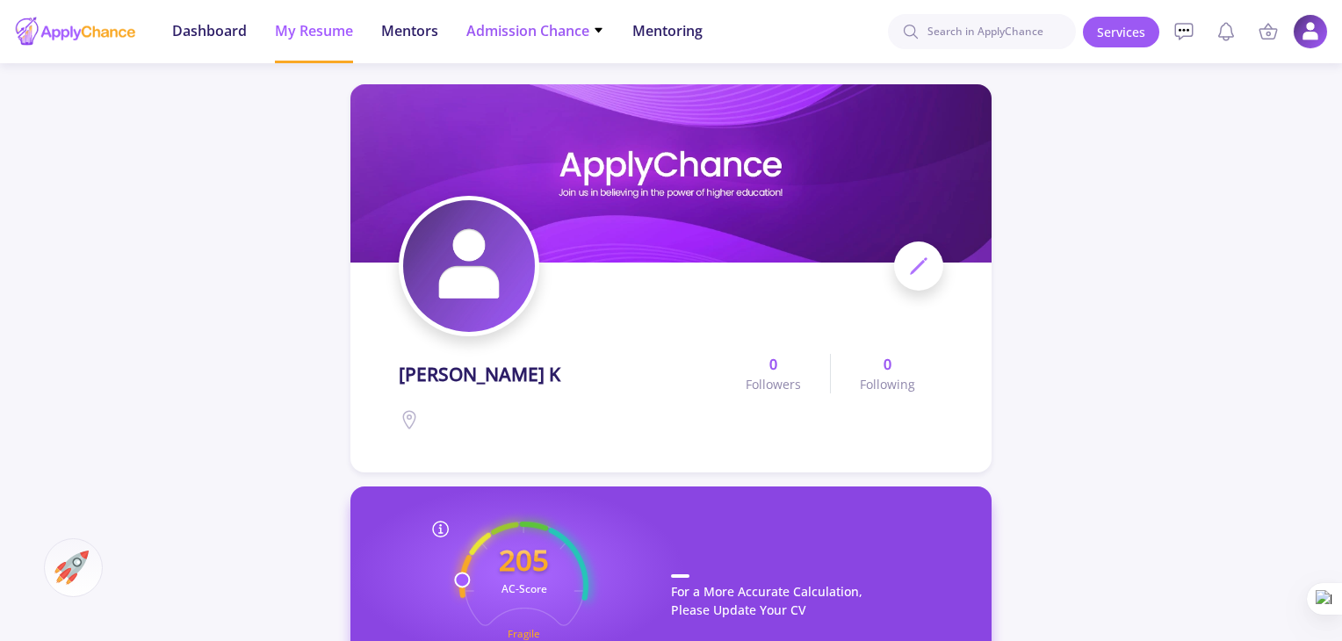
click at [527, 30] on span "Admission Chance" at bounding box center [535, 30] width 138 height 21
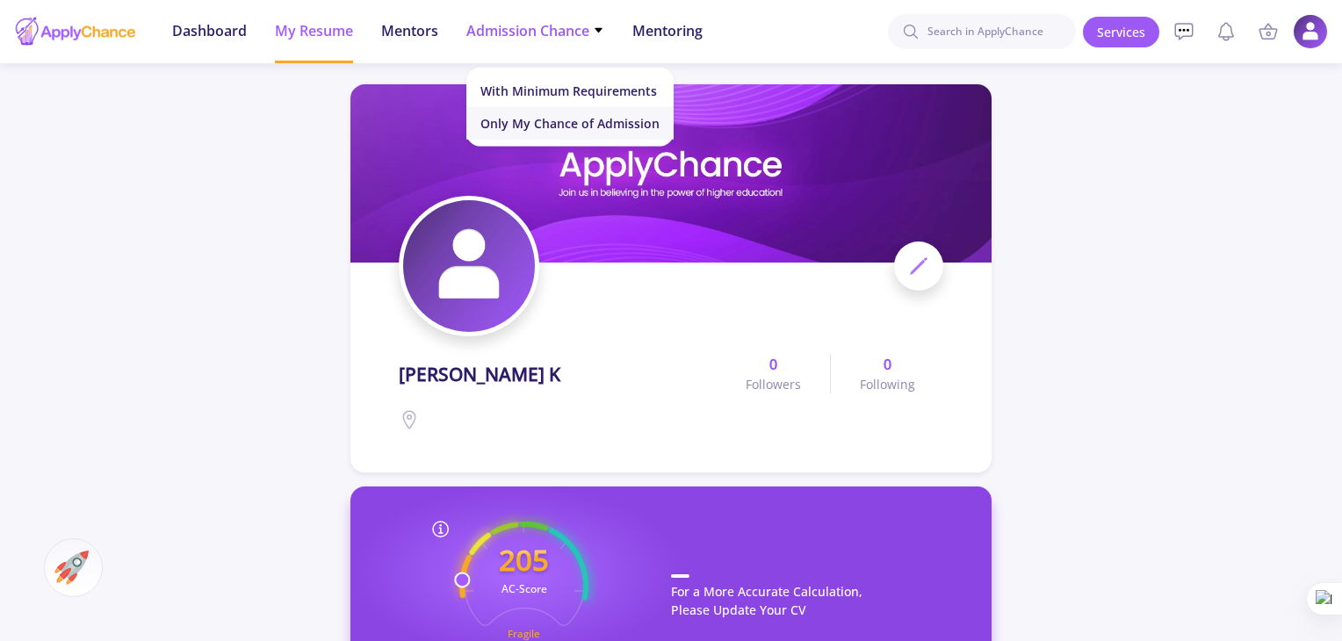
click at [526, 118] on link "Only My Chance of Admission" at bounding box center [569, 123] width 207 height 32
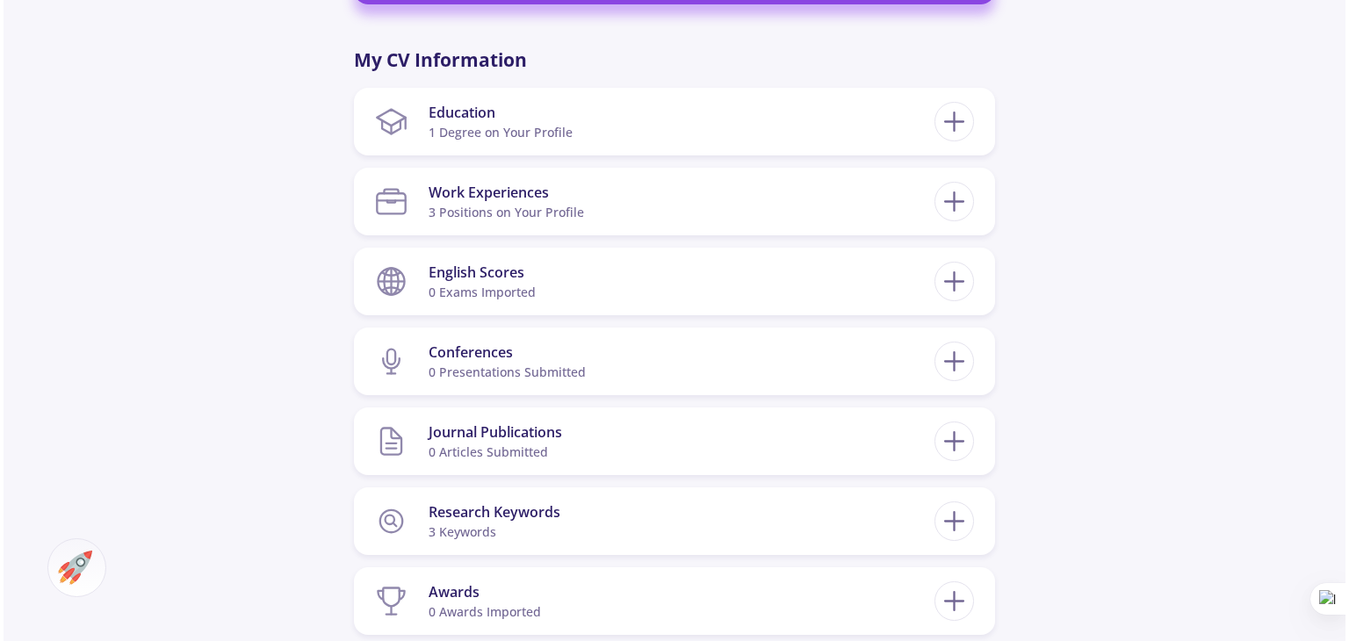
scroll to position [861, 0]
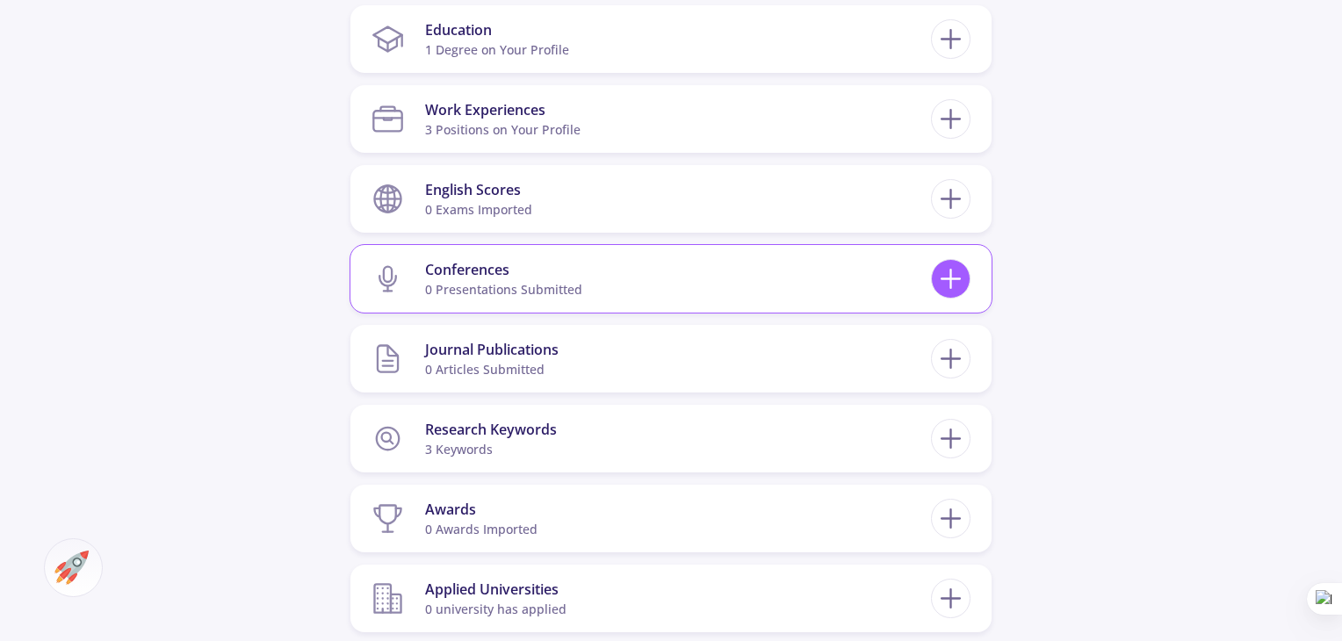
drag, startPoint x: 933, startPoint y: 265, endPoint x: 948, endPoint y: 276, distance: 19.0
click at [948, 276] on div "Conferences 0 presentations submitted" at bounding box center [670, 279] width 599 height 54
click at [948, 276] on icon at bounding box center [950, 279] width 32 height 32
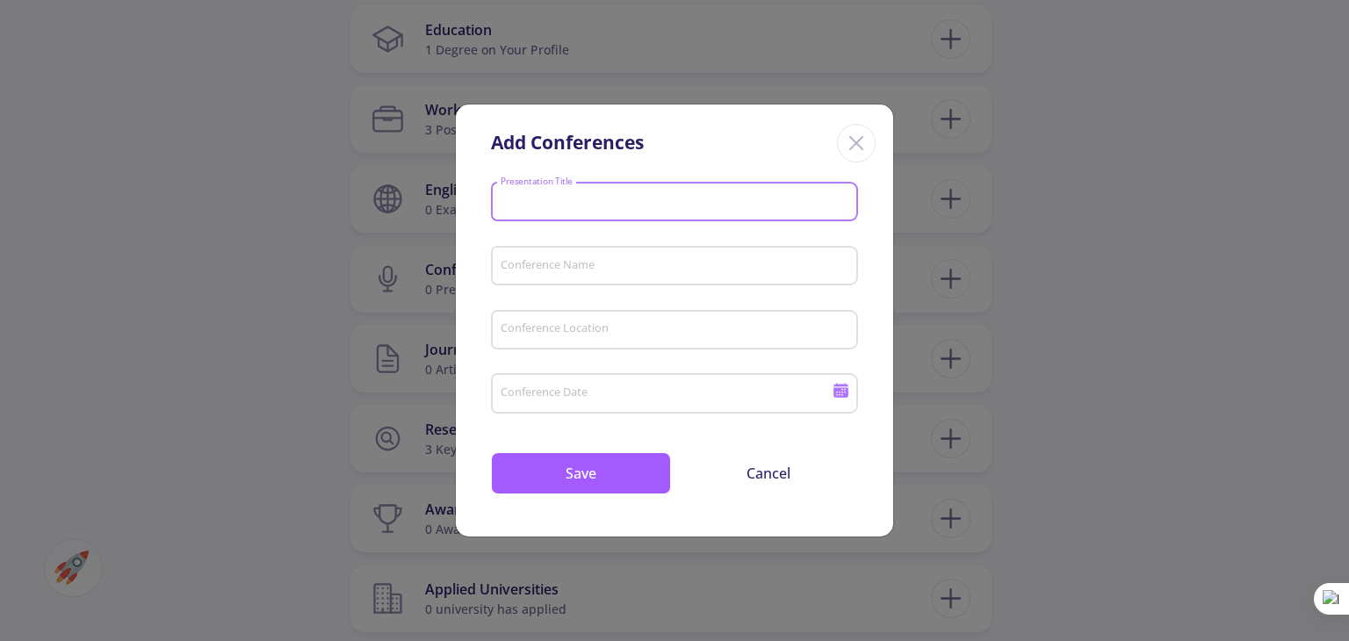
click at [706, 209] on input "Presentation Title" at bounding box center [677, 203] width 355 height 16
paste input "• H∞ Controller Design for a Quadruple-Tank Multivariable System: Robust Perfor…"
type input "• H∞ Controller Design for a Quadruple-Tank Multivariable System: Robust Perfor…"
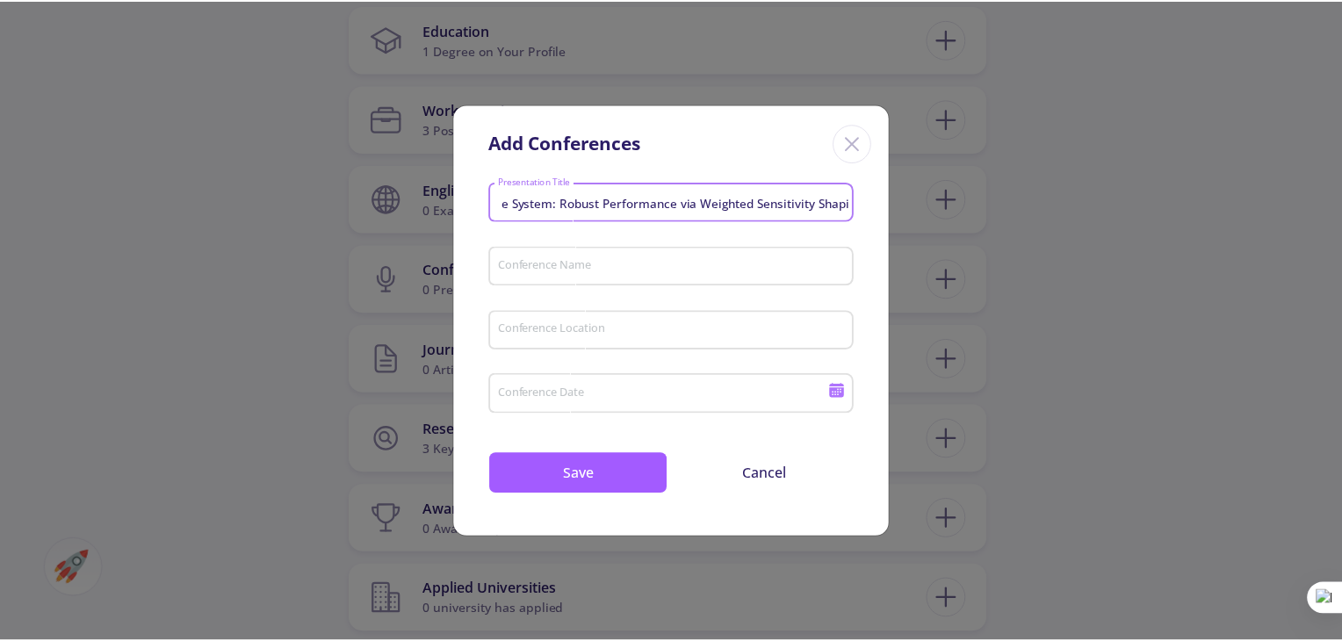
scroll to position [0, 0]
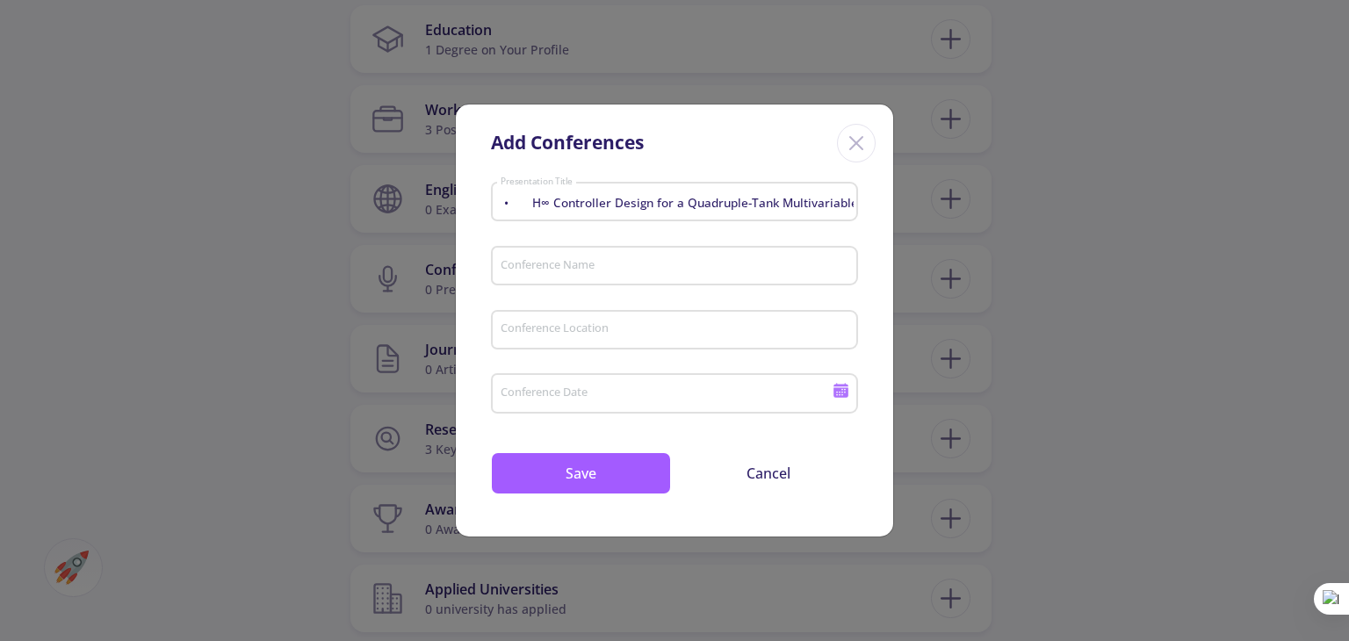
click at [739, 281] on div "Conference Name" at bounding box center [675, 263] width 350 height 46
paste input "The first international confer"
type input "The first international confer"
click at [526, 198] on input "• H∞ Controller Design for a Quadruple-Tank Multivariable System: Robust Perfor…" at bounding box center [677, 203] width 355 height 16
type input "H∞ Controller Design for a Quadruple-Tank Multivariable System: Robust Performa…"
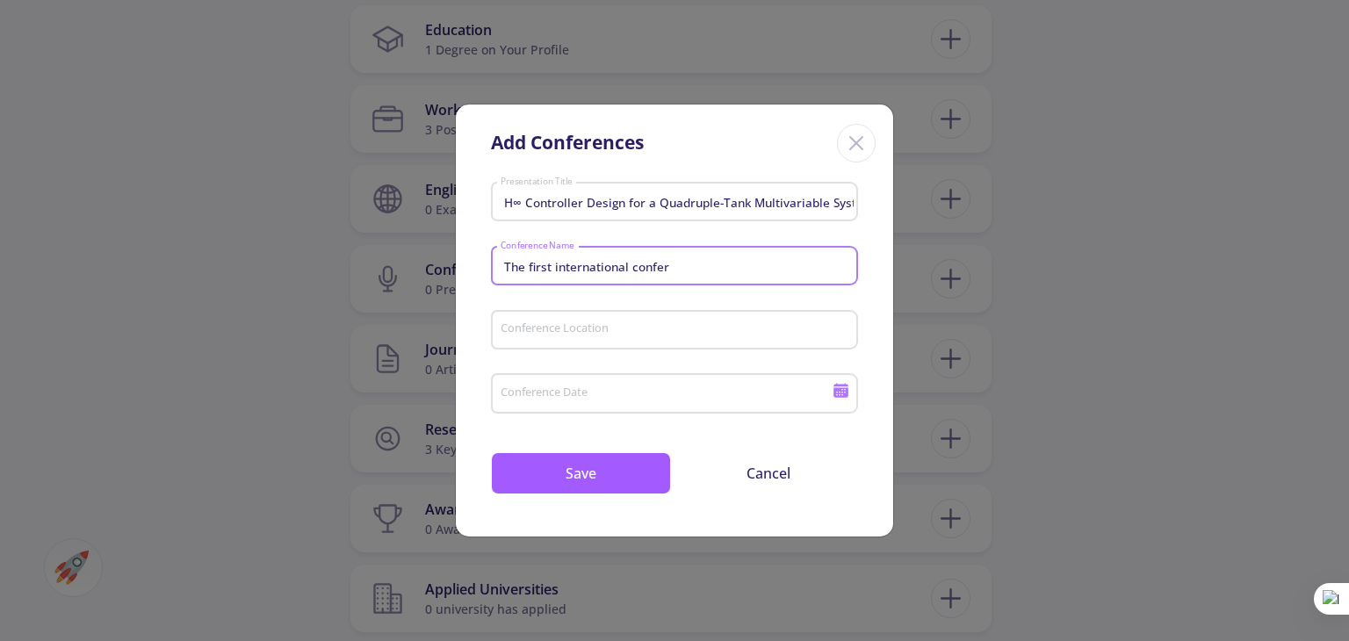
click at [560, 261] on input "The first international confer" at bounding box center [677, 267] width 355 height 16
type input "T"
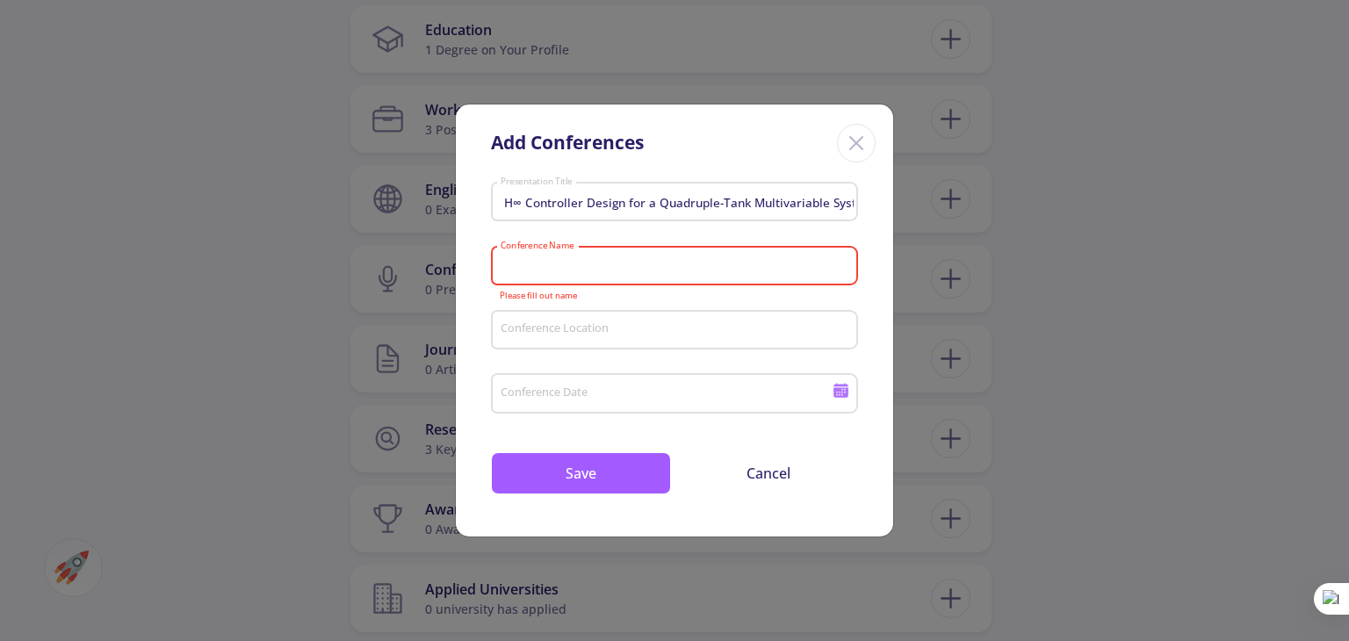
paste input "modern research in electricity"
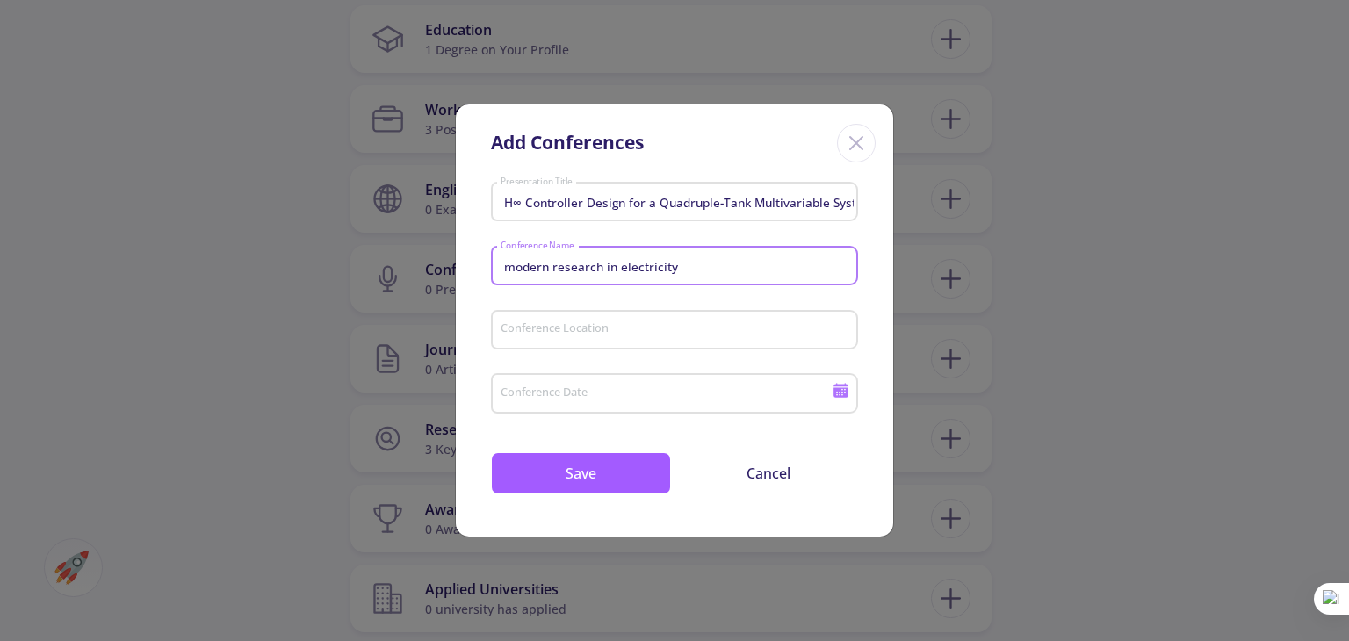
type input "modern research in electricity"
click at [695, 339] on div "Conference Location" at bounding box center [675, 327] width 350 height 46
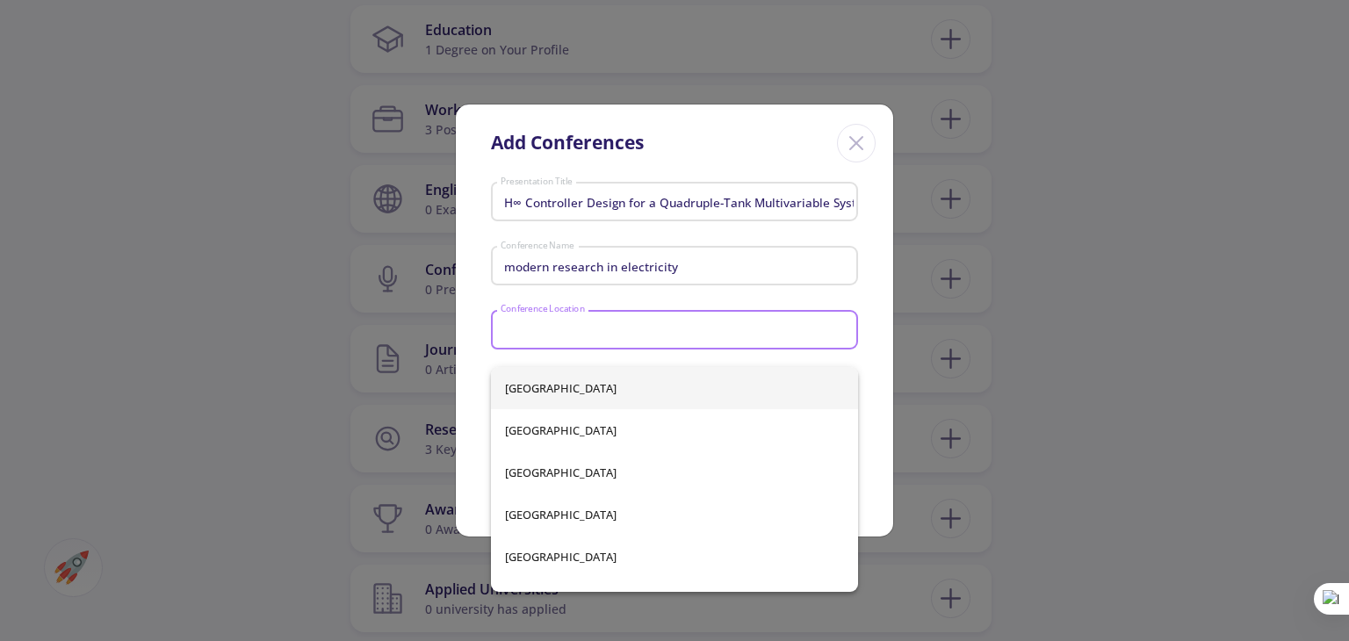
paste input "[GEOGRAPHIC_DATA], [GEOGRAPHIC_DATA]"
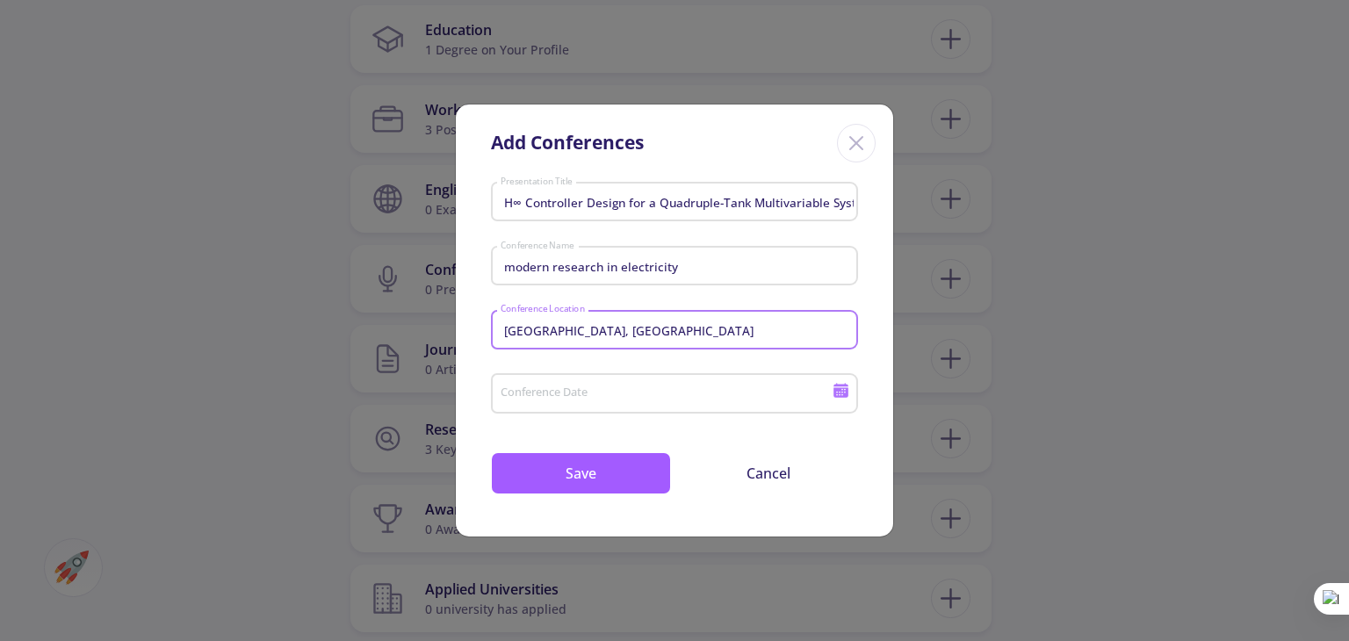
type input "[GEOGRAPHIC_DATA], [GEOGRAPHIC_DATA]"
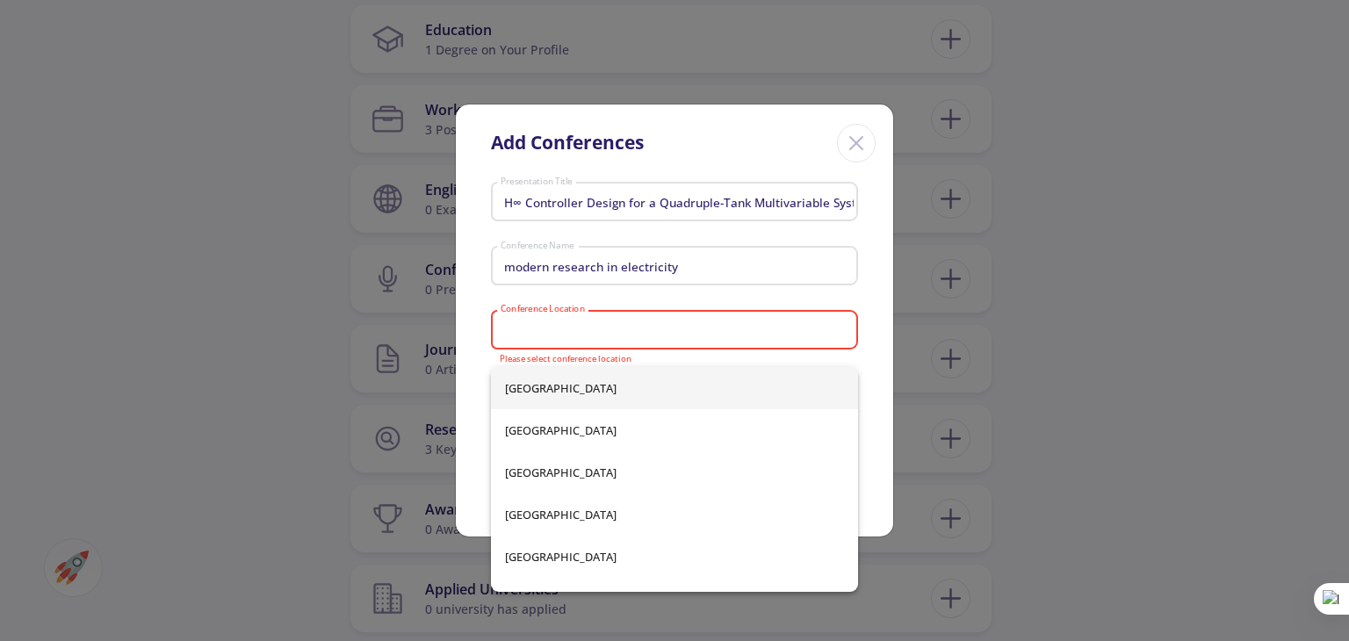
click at [663, 335] on input "Conference Location" at bounding box center [677, 330] width 355 height 16
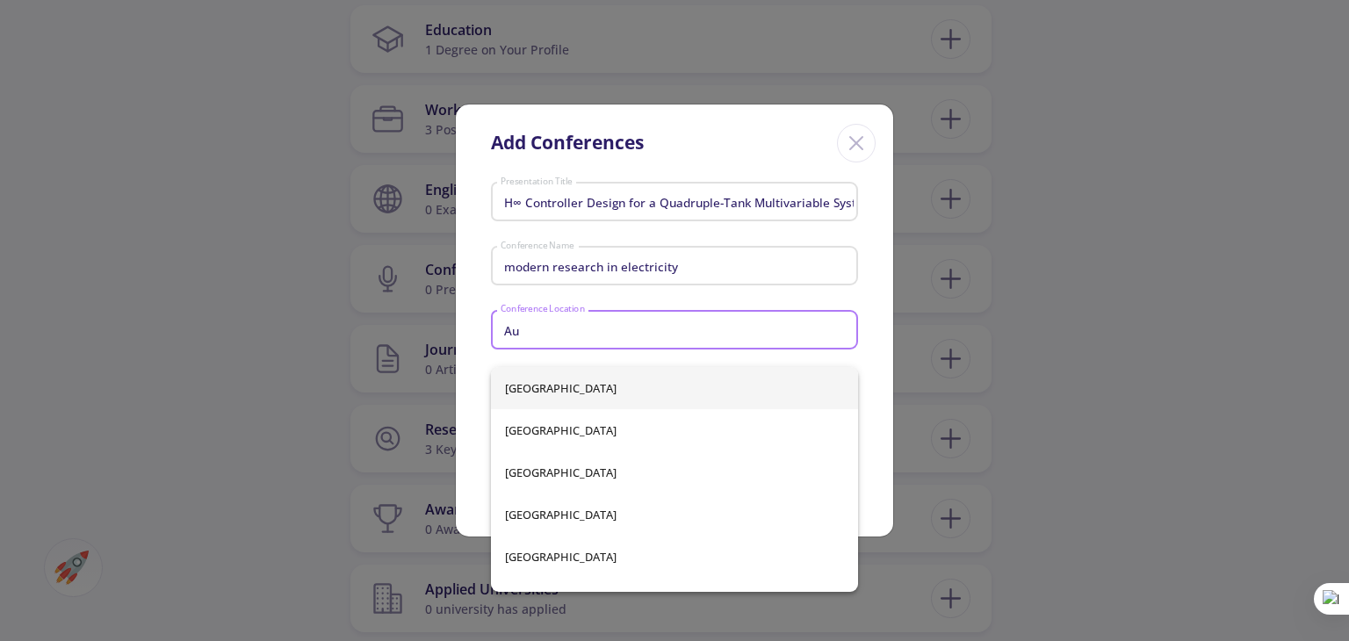
type input "Au"
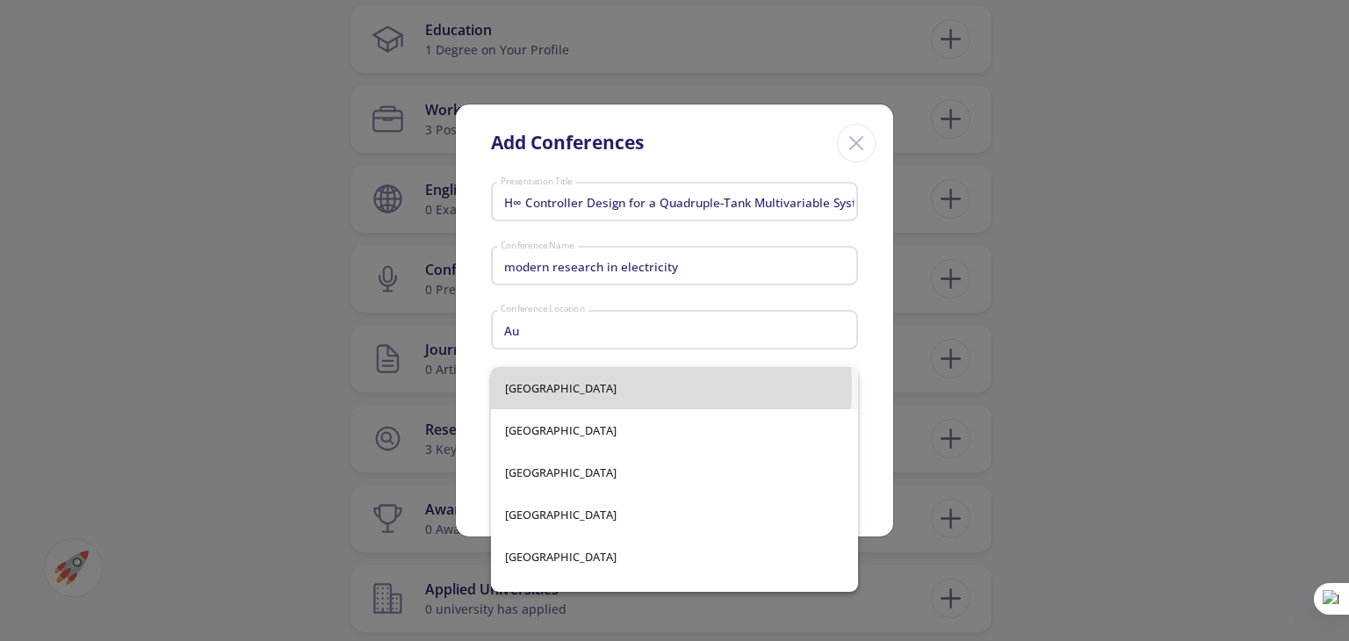
click at [596, 386] on div "[GEOGRAPHIC_DATA] [GEOGRAPHIC_DATA] [GEOGRAPHIC_DATA] [GEOGRAPHIC_DATA] [GEOGRA…" at bounding box center [674, 479] width 367 height 225
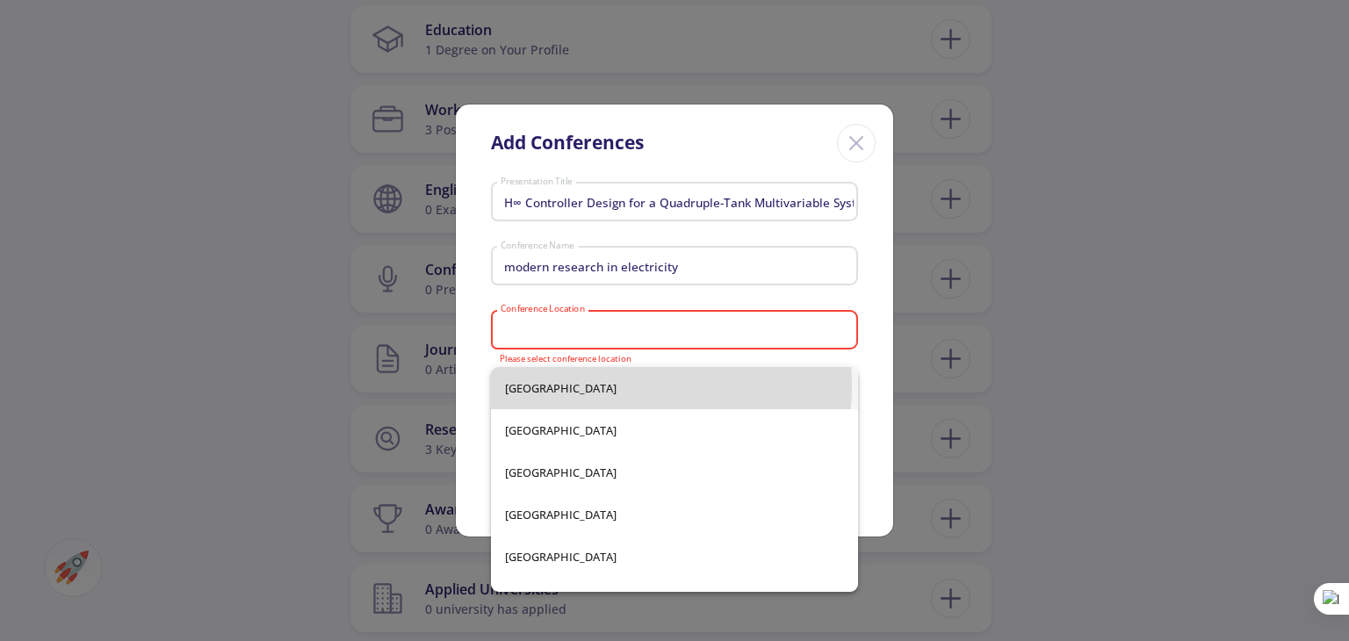
click at [596, 386] on span "[GEOGRAPHIC_DATA]" at bounding box center [674, 388] width 339 height 42
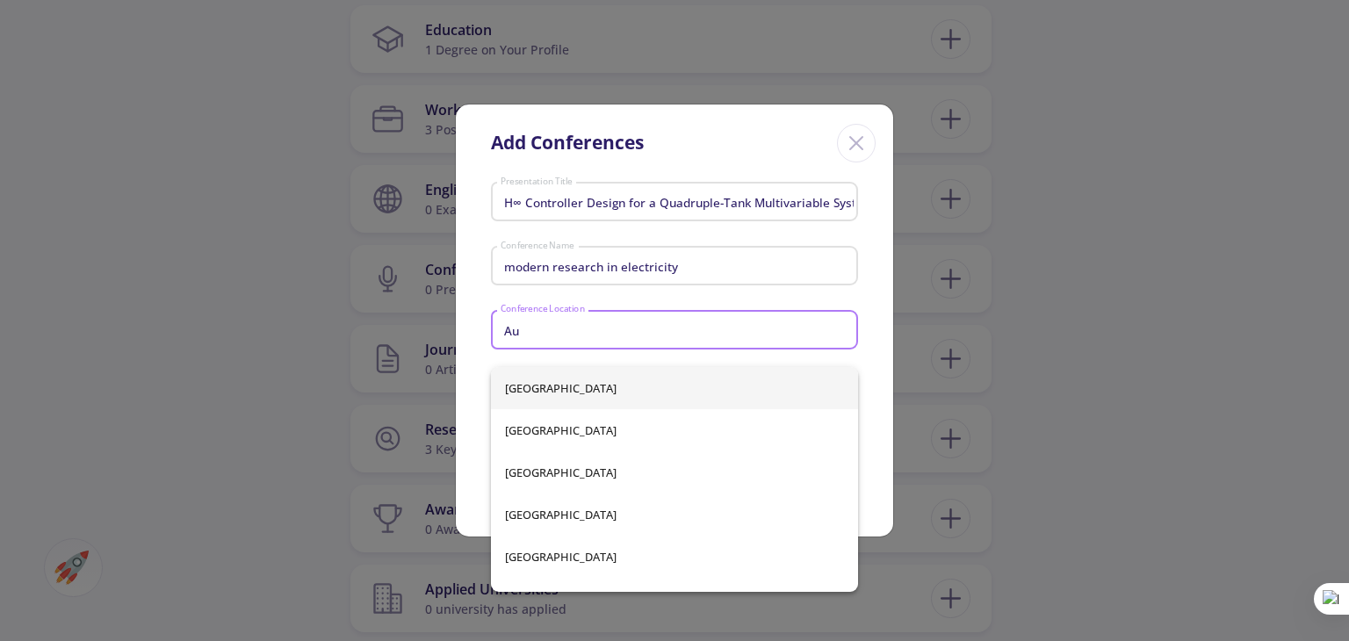
type input "Au"
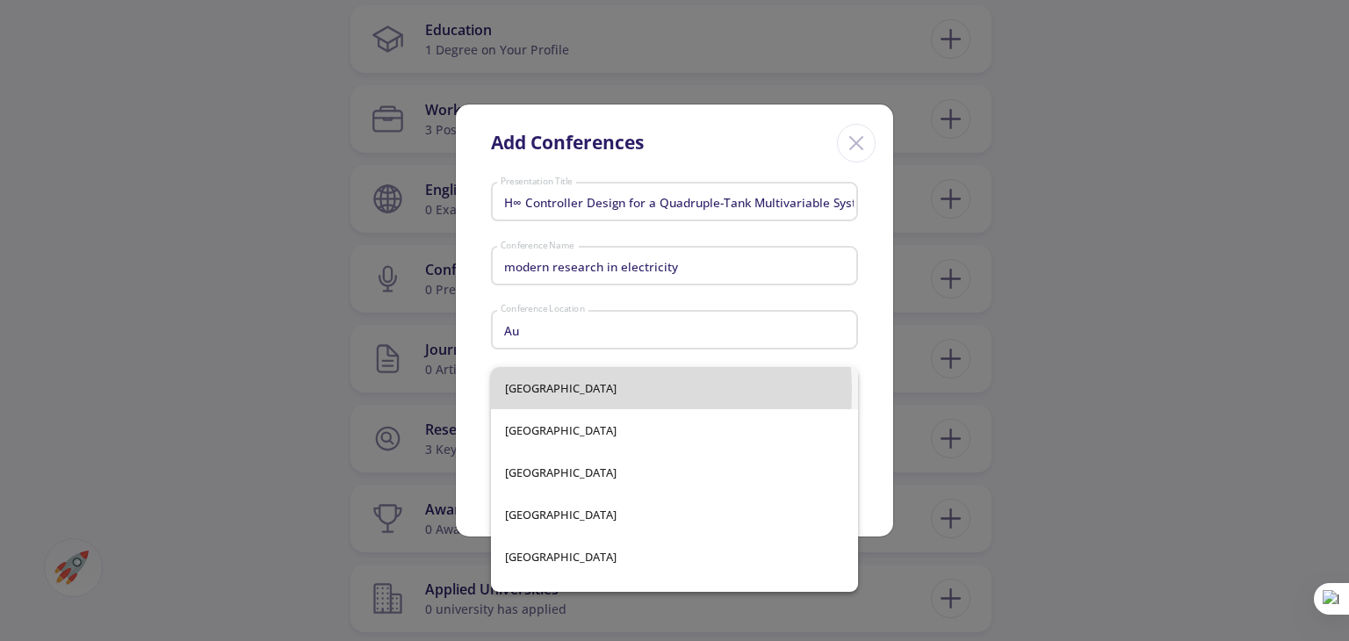
click at [568, 391] on div "[GEOGRAPHIC_DATA] [GEOGRAPHIC_DATA] [GEOGRAPHIC_DATA] [GEOGRAPHIC_DATA] [GEOGRA…" at bounding box center [674, 479] width 367 height 225
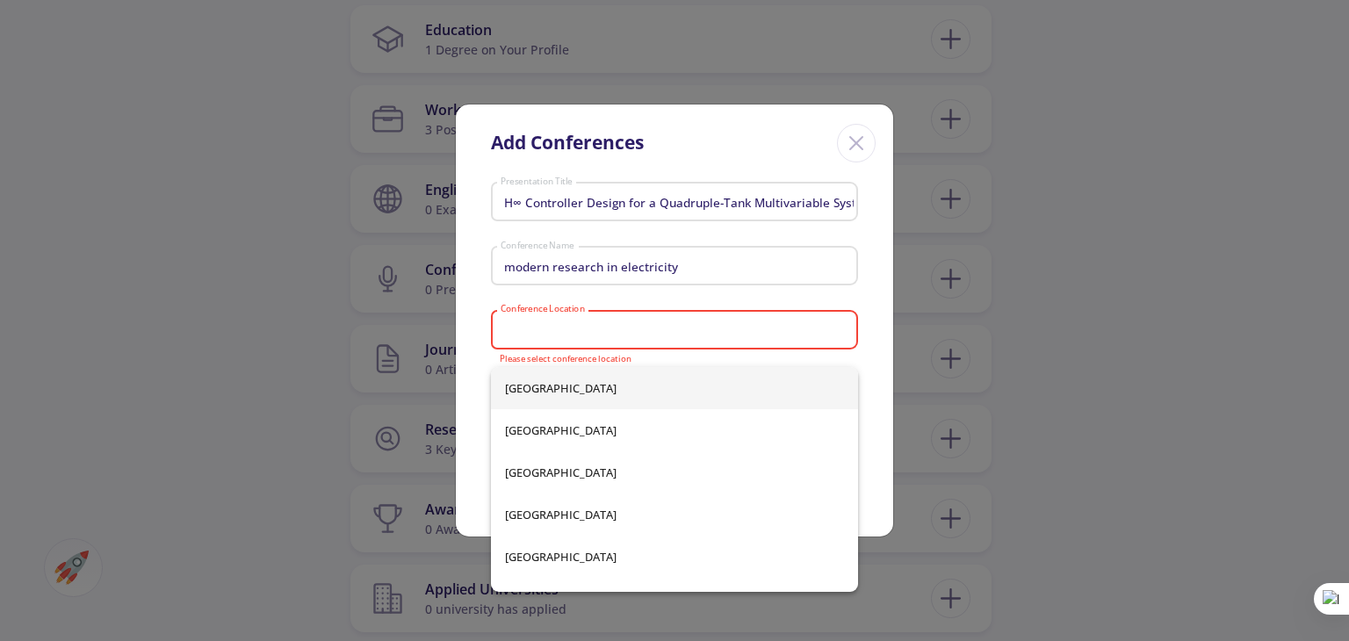
click at [603, 329] on input "Conference Location" at bounding box center [677, 330] width 355 height 16
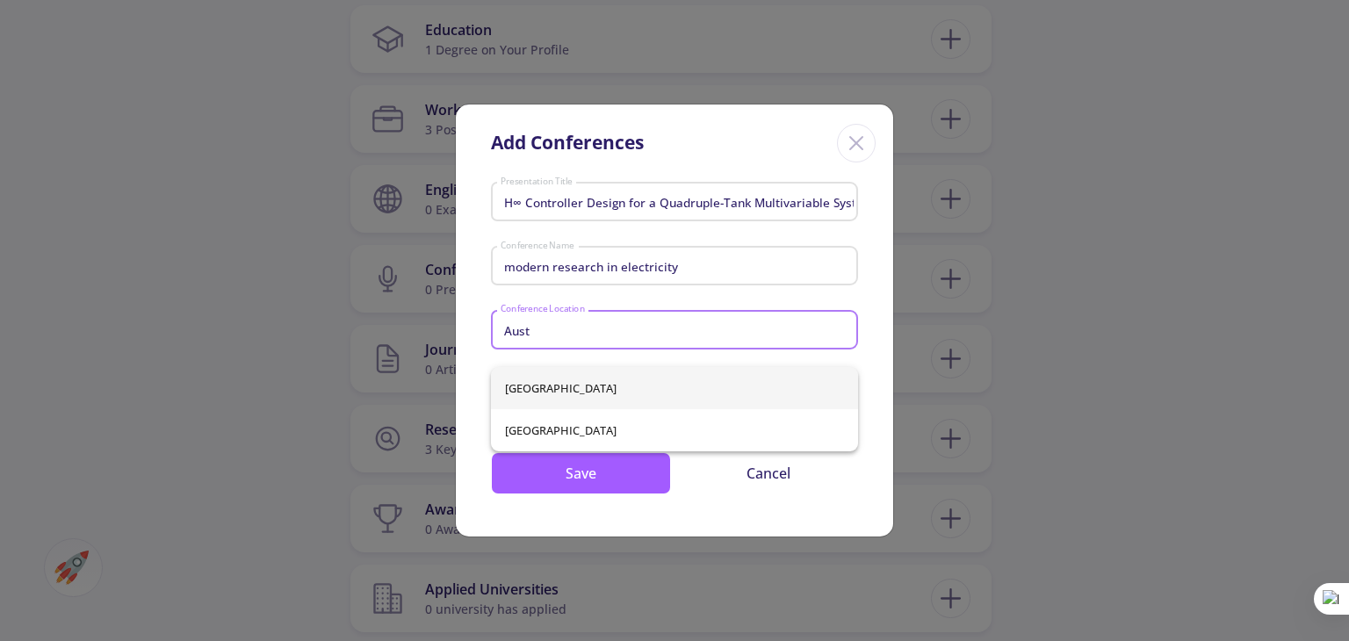
type input "Aust"
click at [553, 386] on div "Australia [GEOGRAPHIC_DATA]" at bounding box center [674, 409] width 367 height 84
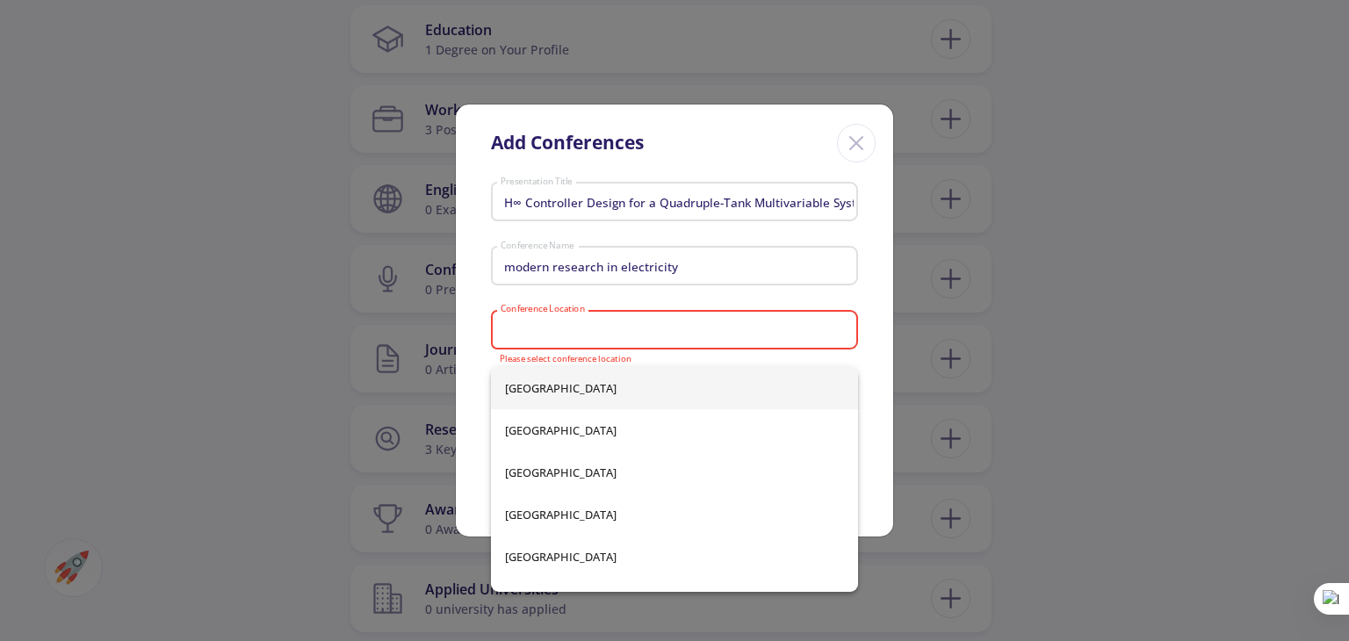
click at [569, 325] on input "Conference Location" at bounding box center [677, 330] width 355 height 16
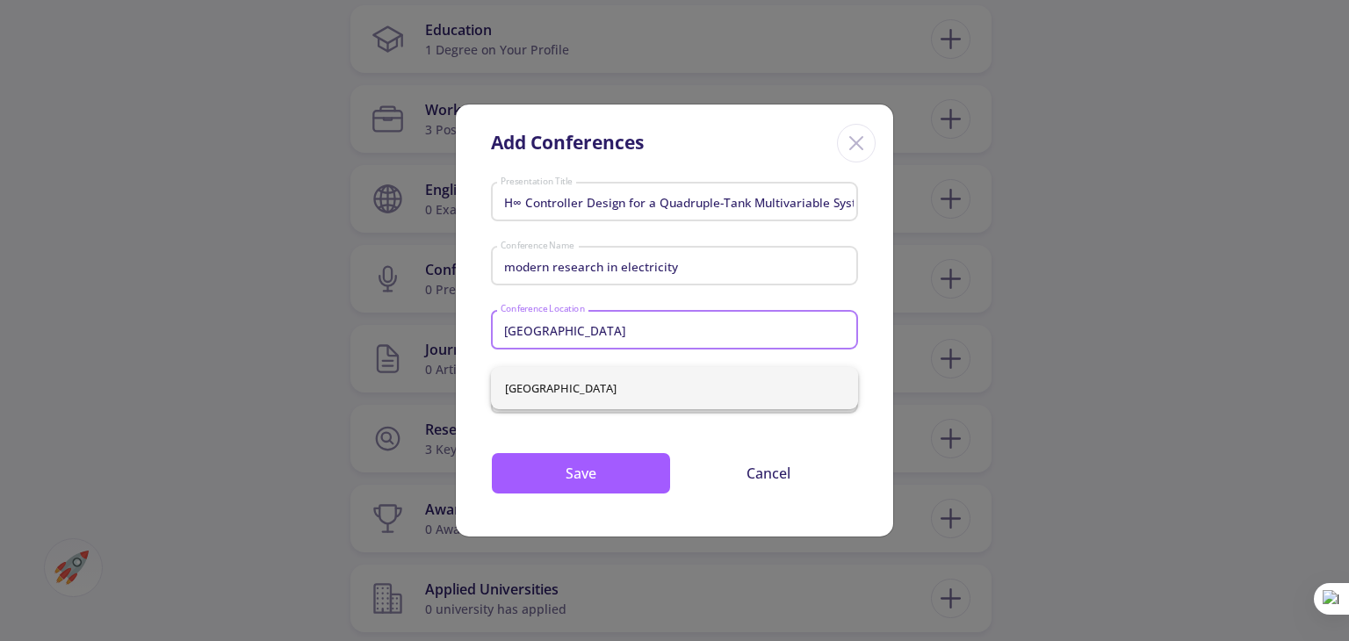
type input "[GEOGRAPHIC_DATA]"
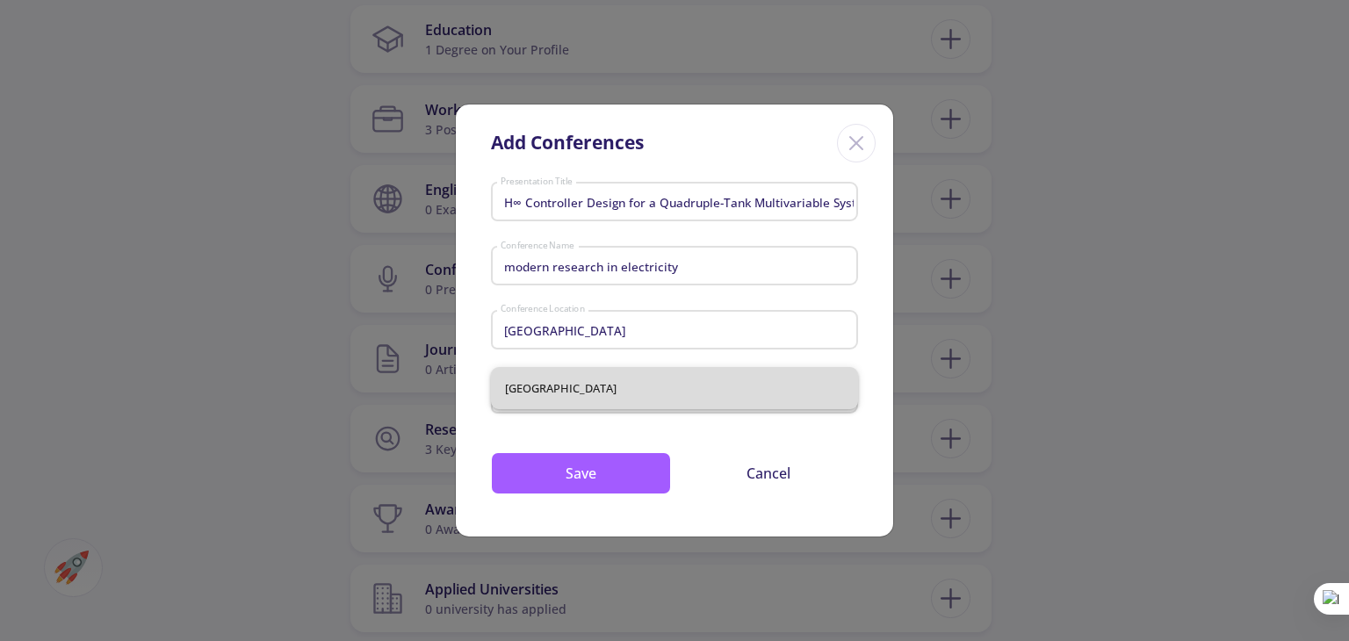
click at [593, 383] on span "[GEOGRAPHIC_DATA]" at bounding box center [674, 388] width 339 height 42
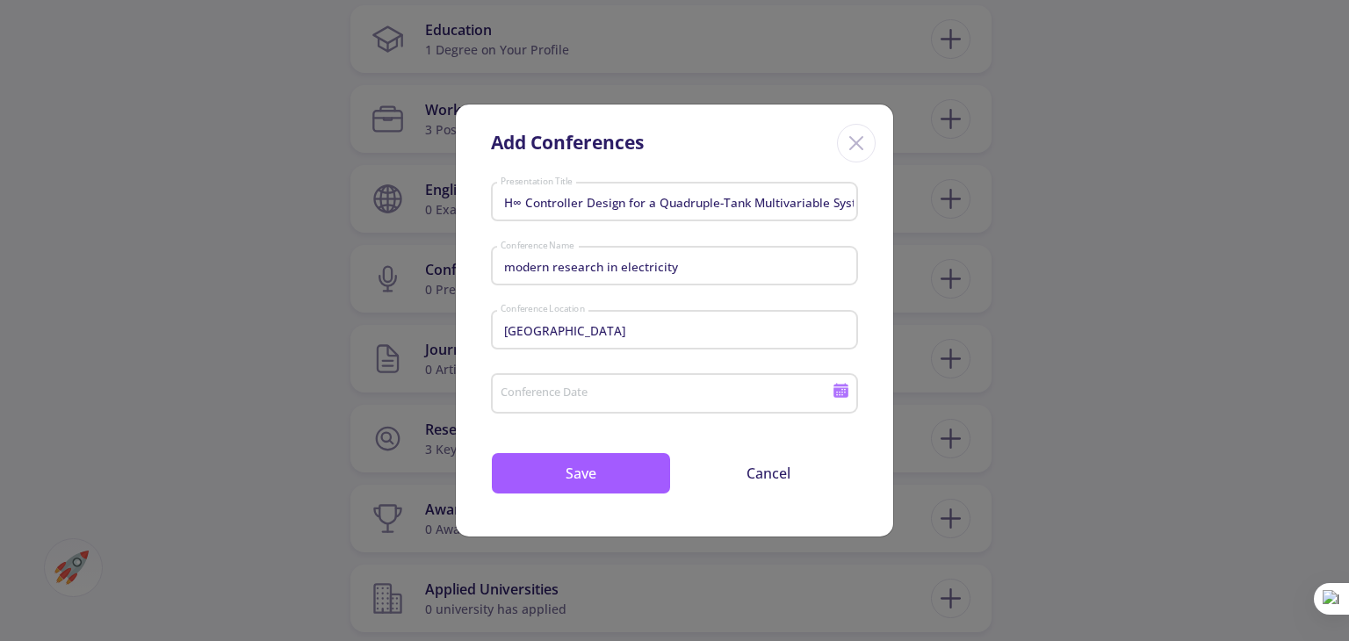
click at [593, 383] on div "Conference Date" at bounding box center [667, 390] width 334 height 46
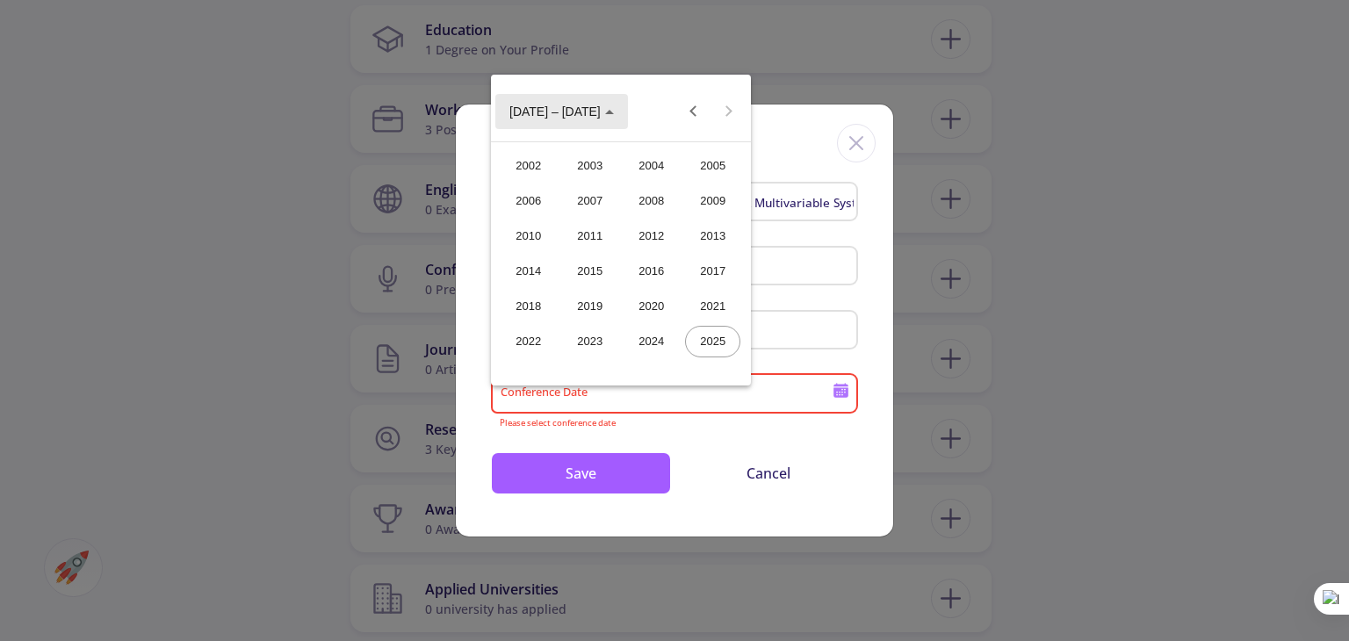
click at [605, 110] on polygon "Choose date" at bounding box center [609, 112] width 9 height 4
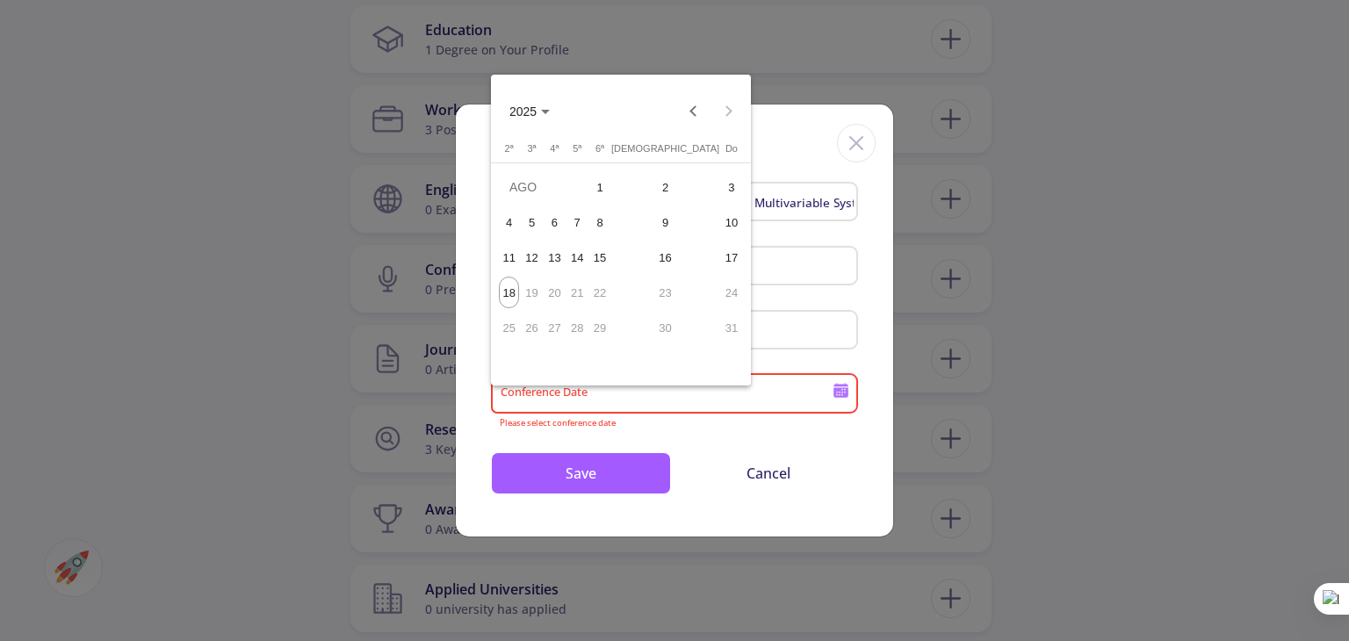
click at [565, 226] on div "6" at bounding box center [554, 222] width 20 height 32
type input "2025"
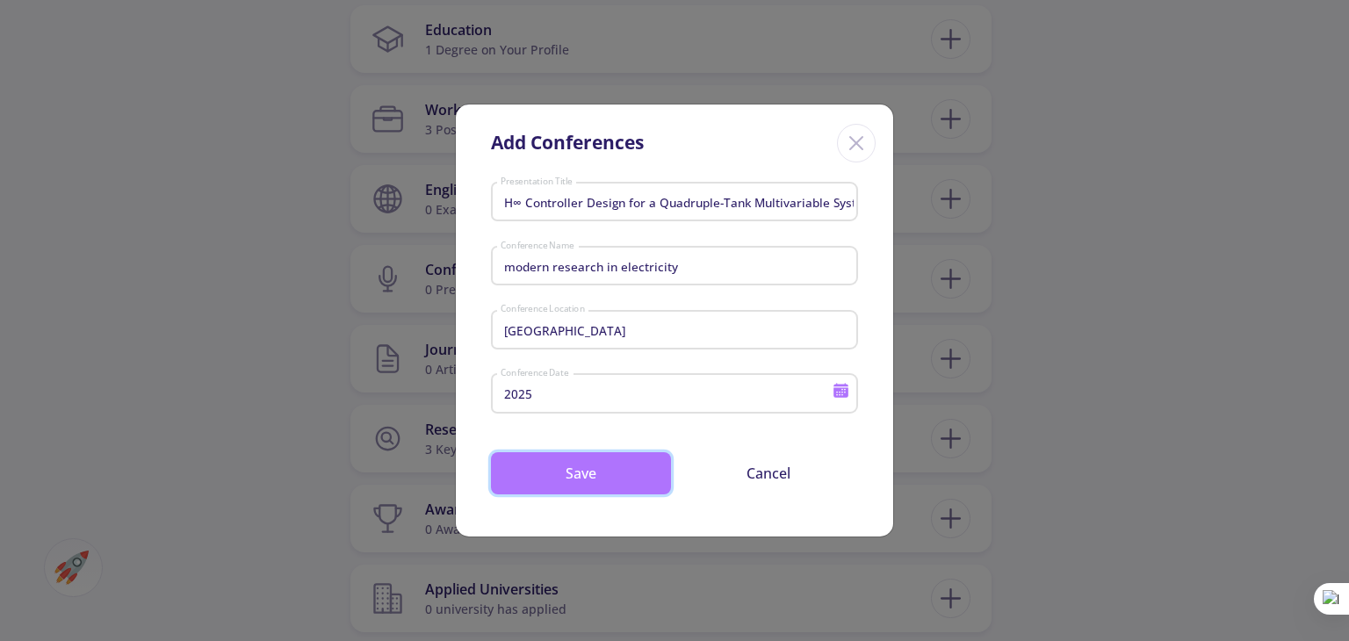
click at [616, 479] on button "Save" at bounding box center [581, 473] width 180 height 42
click at [637, 471] on button "Save" at bounding box center [581, 473] width 180 height 42
click at [633, 470] on button "Save" at bounding box center [581, 473] width 180 height 42
click at [888, 316] on div "H∞ Controller Design for a Quadruple-Tank Multivariable System: Robust Performa…" at bounding box center [674, 356] width 437 height 361
click at [1305, 279] on div "Add Conferences H∞ Controller Design for a Quadruple-Tank Multivariable System:…" at bounding box center [674, 320] width 1349 height 641
